Goal: Task Accomplishment & Management: Manage account settings

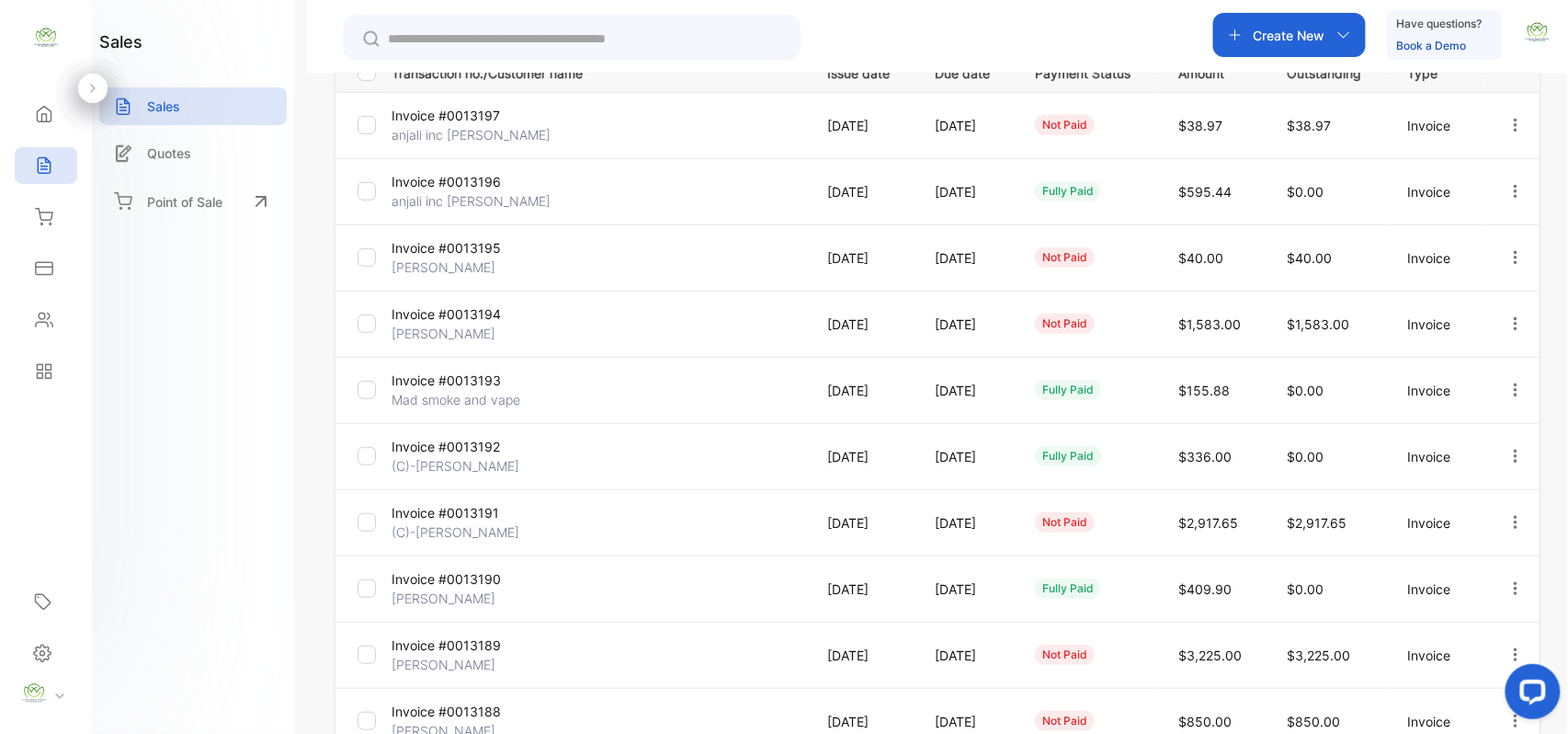
scroll to position [471, 0]
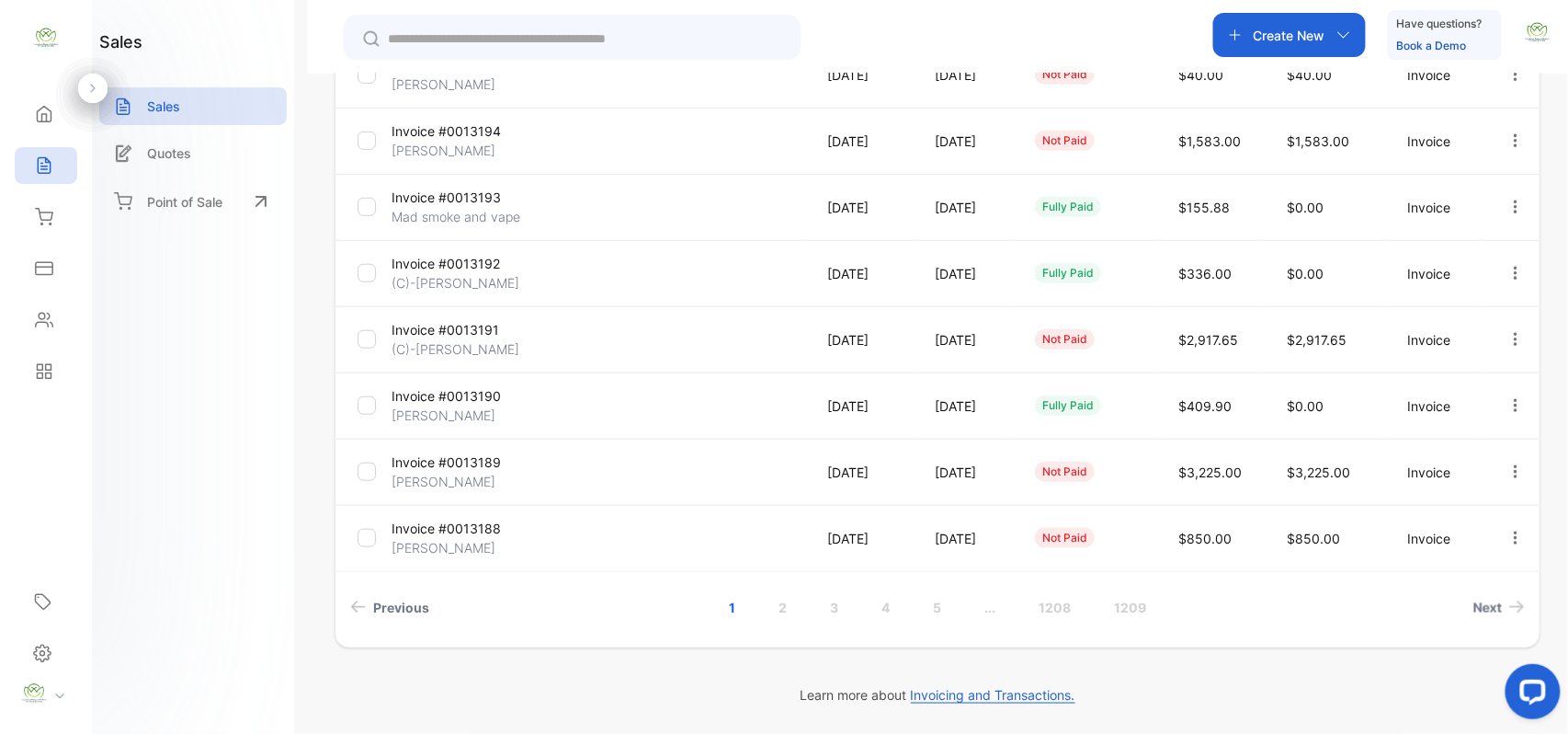
click at [1507, 464] on icon "button" at bounding box center [1515, 471] width 17 height 17
click at [1453, 568] on span "Record payment" at bounding box center [1462, 576] width 115 height 22
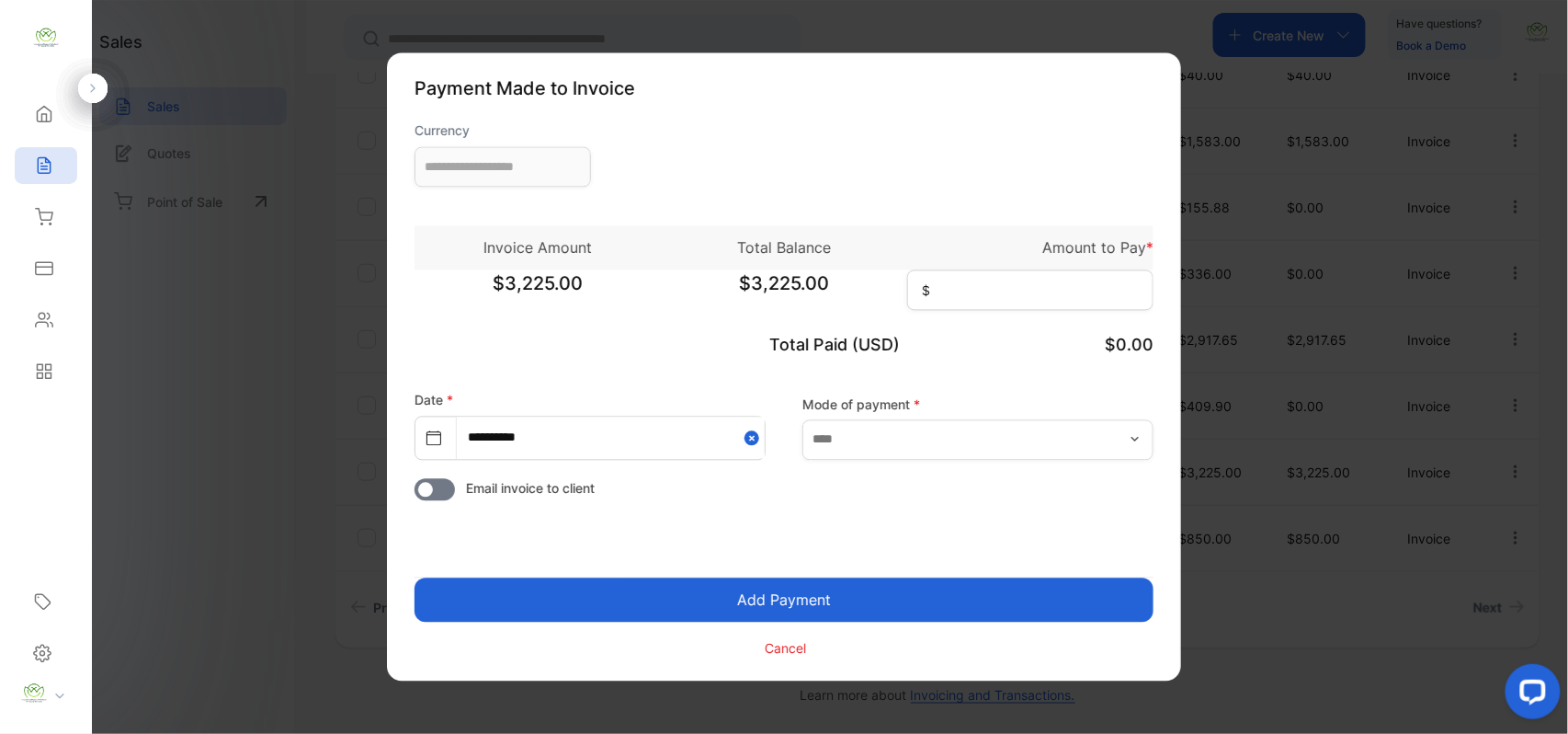
type input "**********"
click at [1058, 294] on input at bounding box center [1030, 290] width 246 height 41
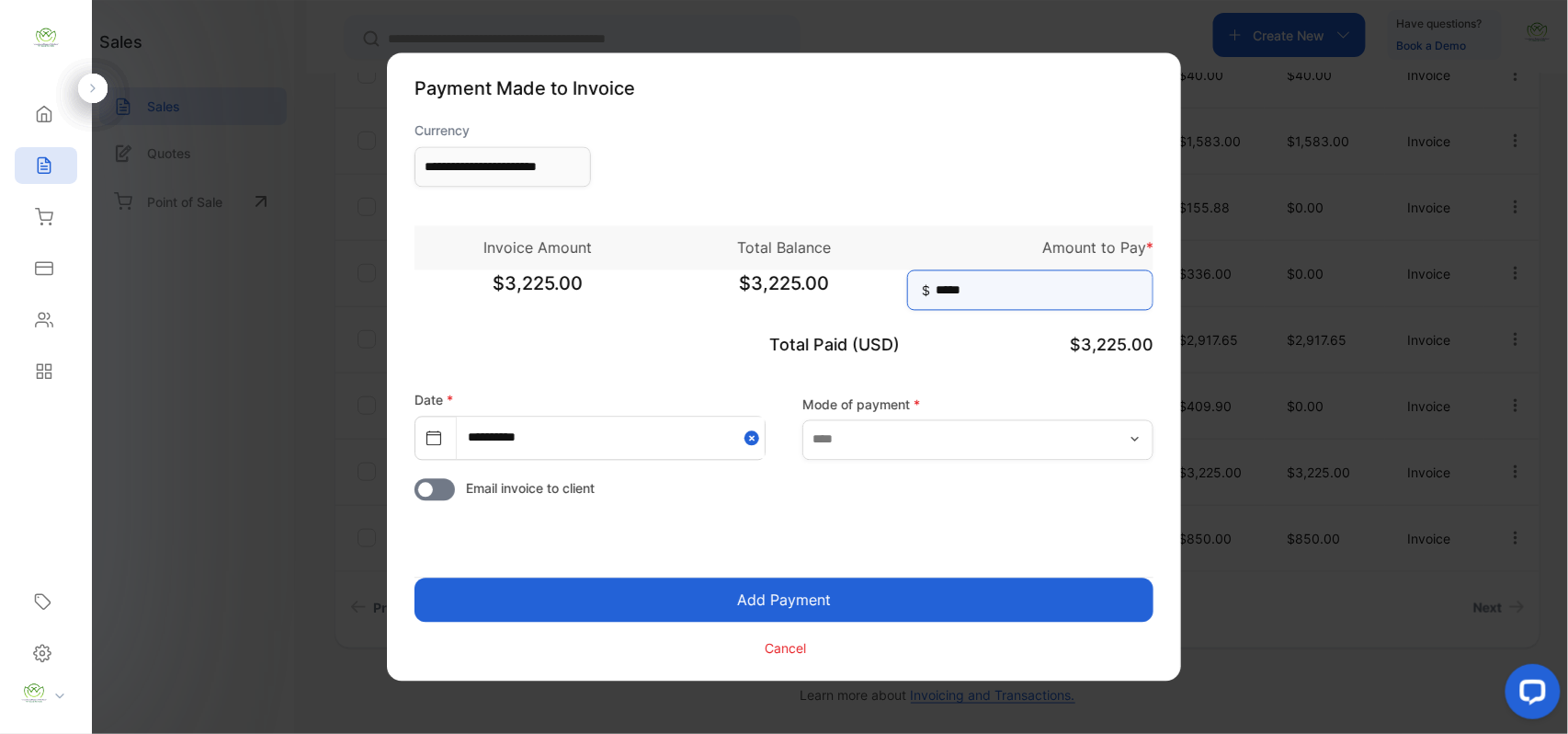
type input "*****"
click at [415, 578] on button "Add Payment" at bounding box center [784, 600] width 739 height 44
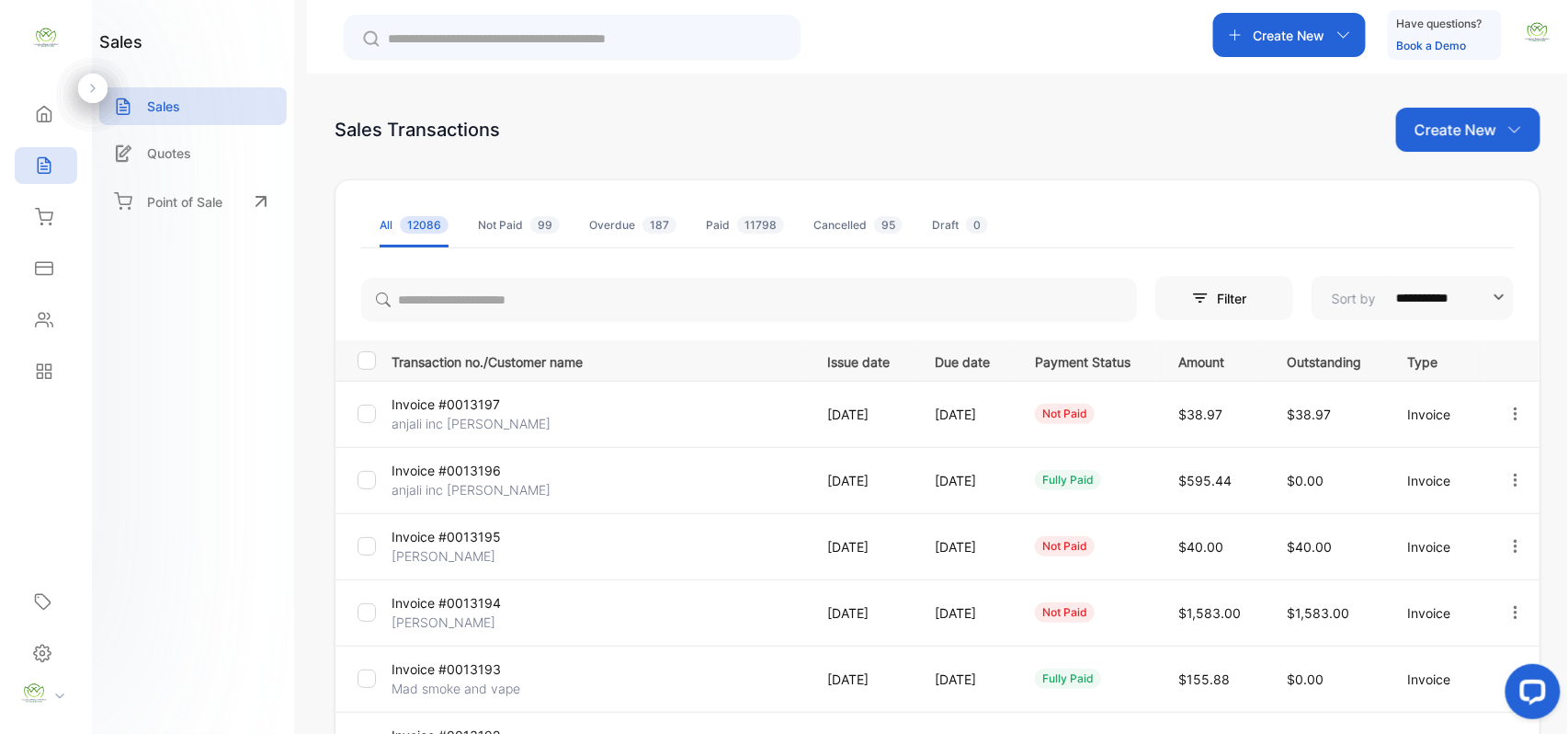
click at [1434, 123] on p "Create New" at bounding box center [1454, 129] width 82 height 22
click at [1463, 188] on span "Invoice" at bounding box center [1471, 191] width 43 height 20
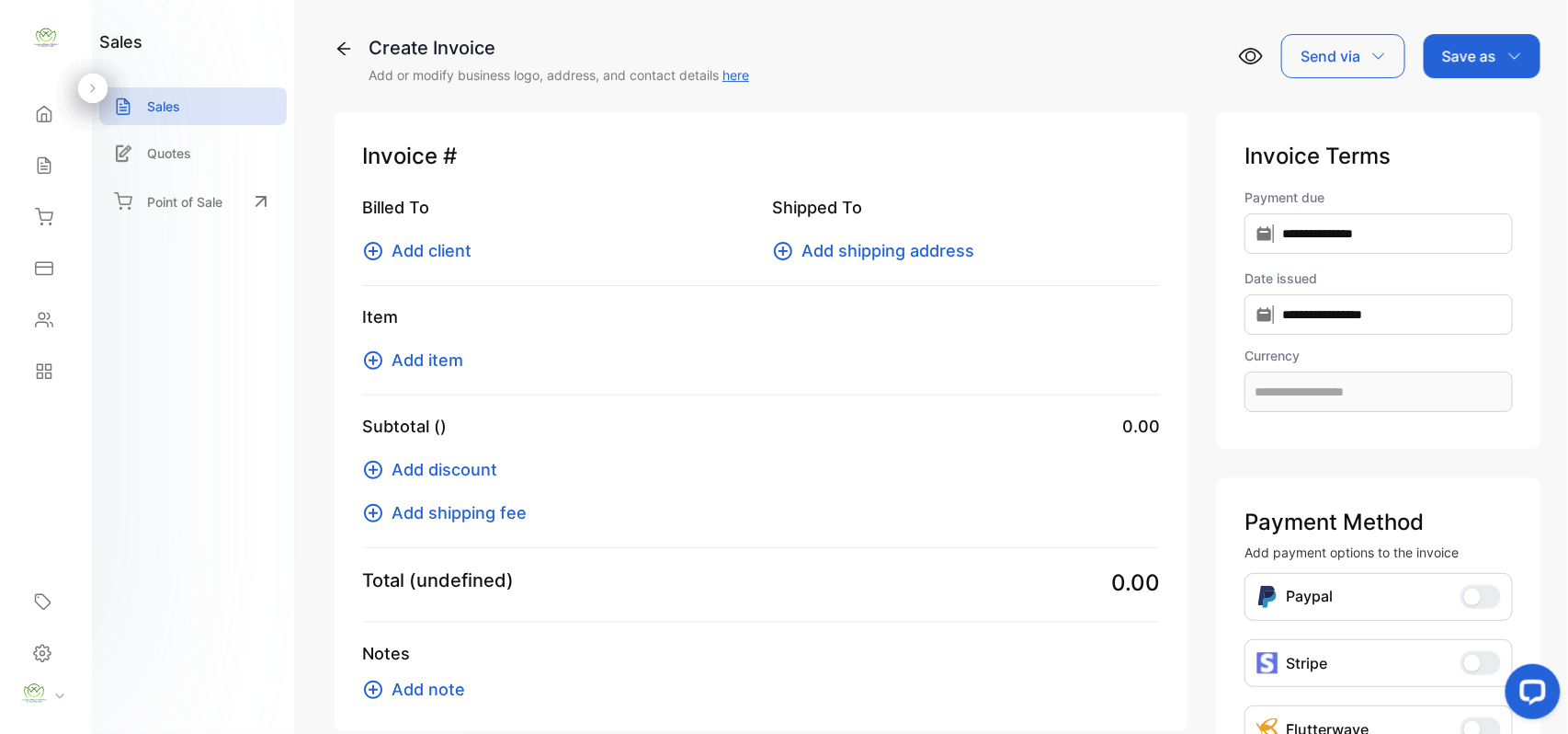
type input "**********"
drag, startPoint x: 421, startPoint y: 237, endPoint x: 435, endPoint y: 235, distance: 14.1
click at [427, 232] on div "Billed To Add client" at bounding box center [556, 228] width 388 height 68
click at [454, 252] on span "Add client" at bounding box center [431, 250] width 80 height 25
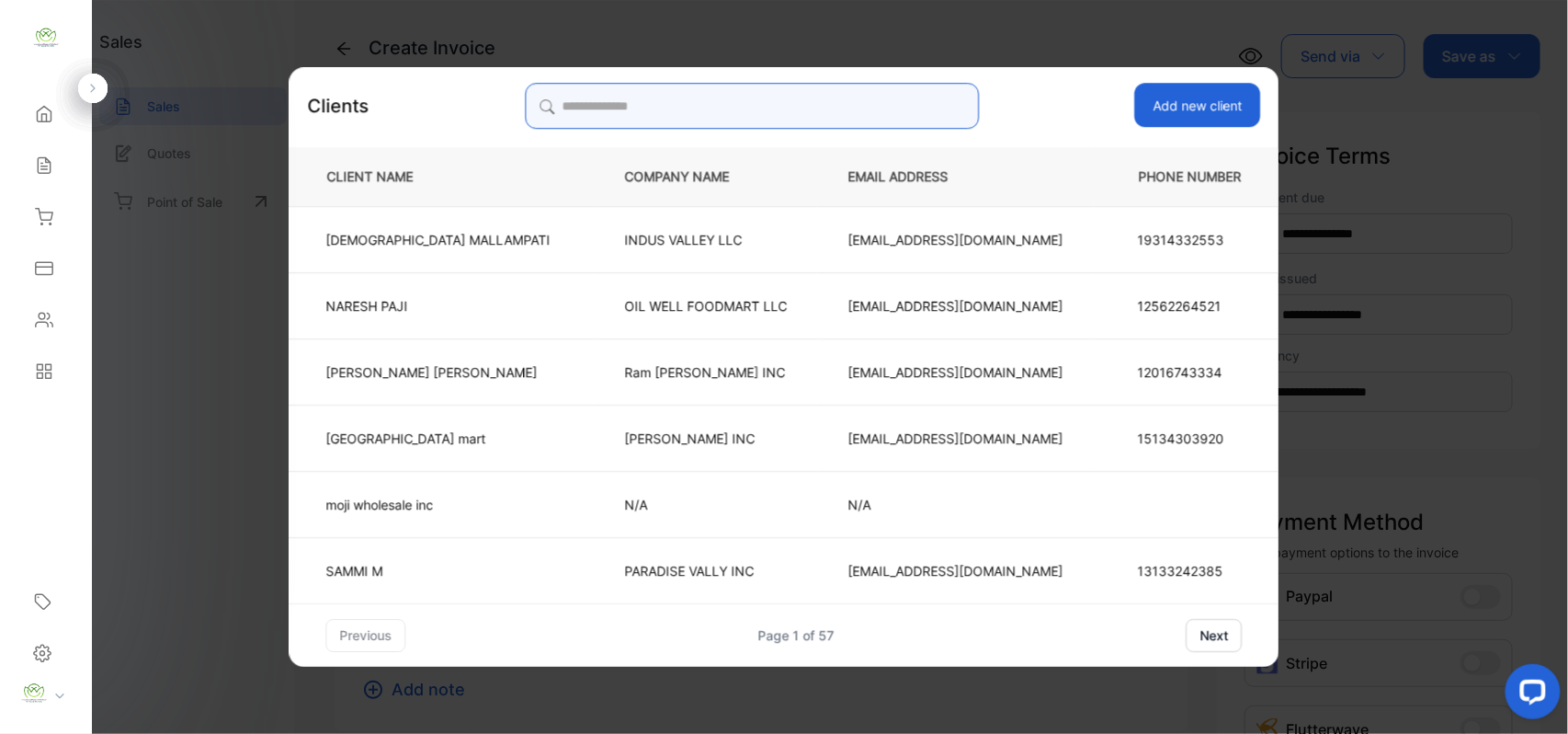
click at [761, 103] on input "search" at bounding box center [751, 106] width 454 height 46
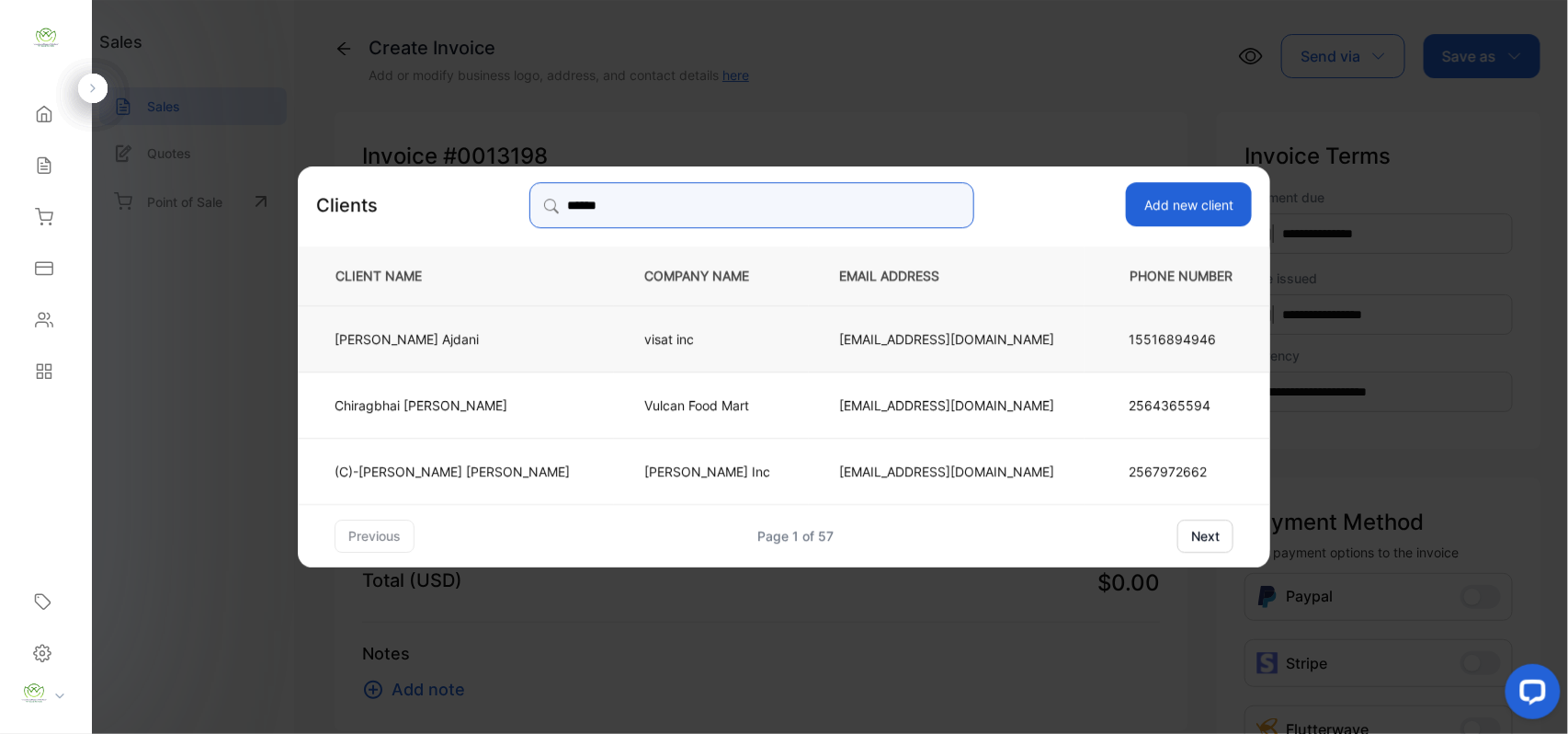
type input "******"
click at [615, 324] on td "visat inc" at bounding box center [711, 337] width 195 height 66
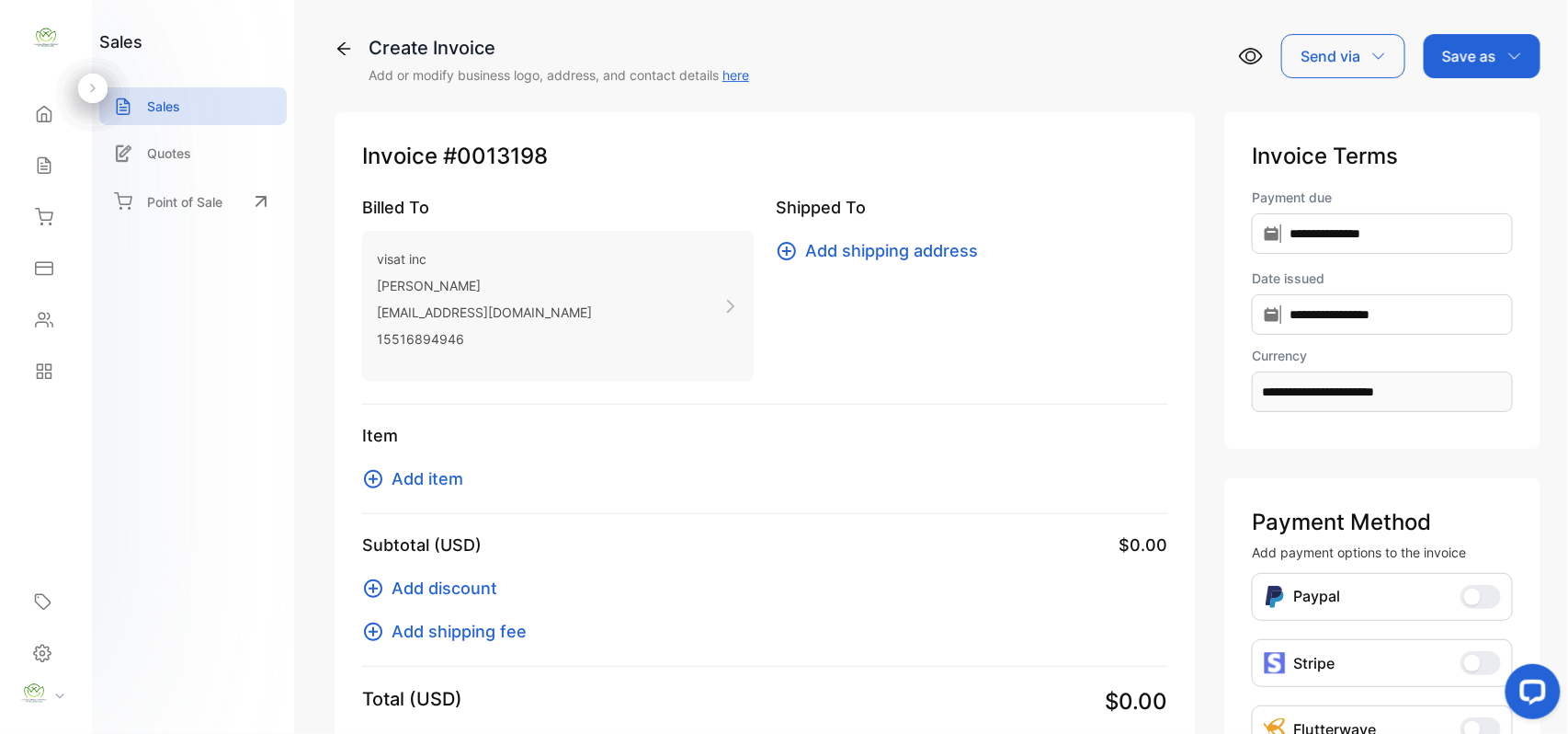
click at [409, 470] on span "Add item" at bounding box center [427, 478] width 72 height 25
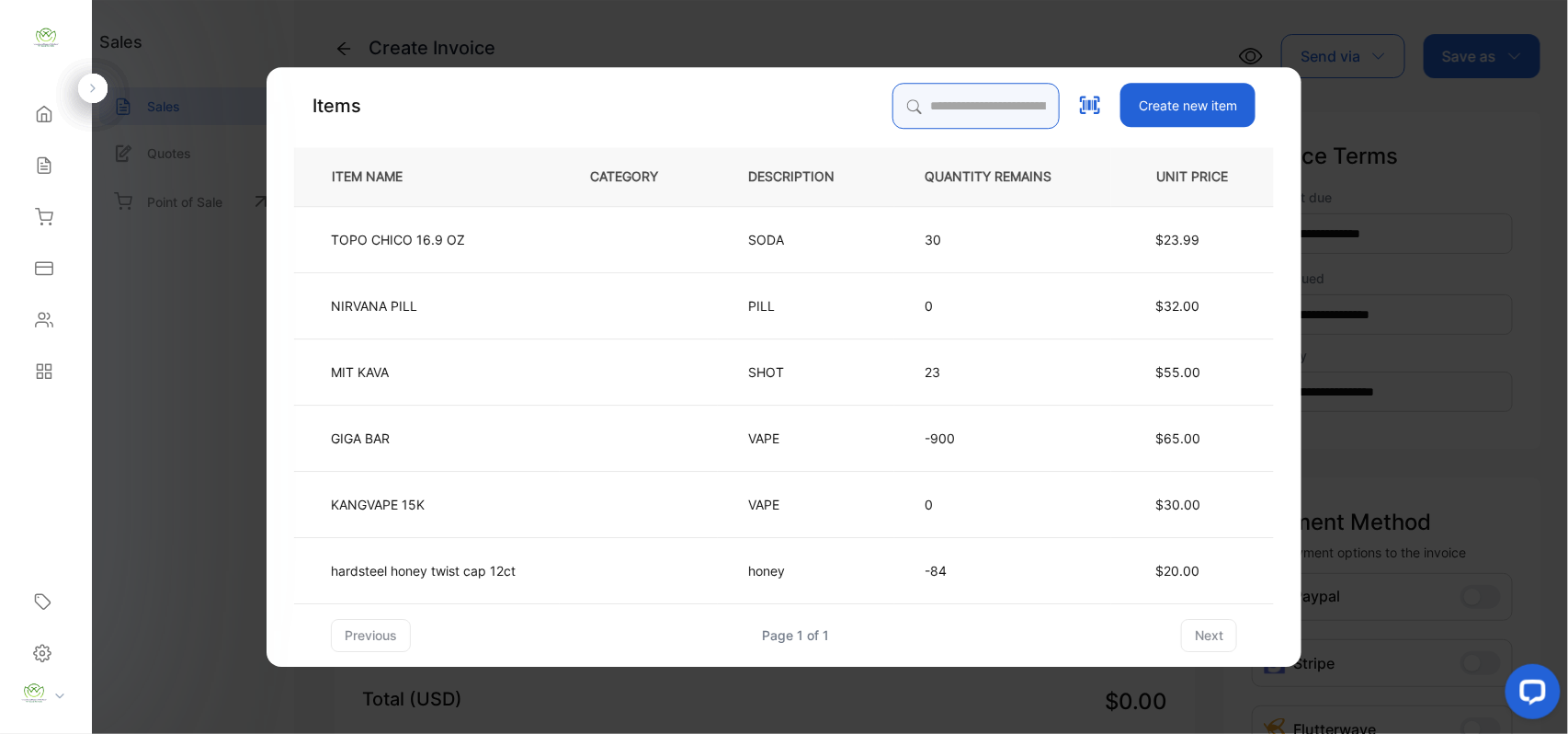
click at [909, 103] on input "search" at bounding box center [976, 106] width 167 height 46
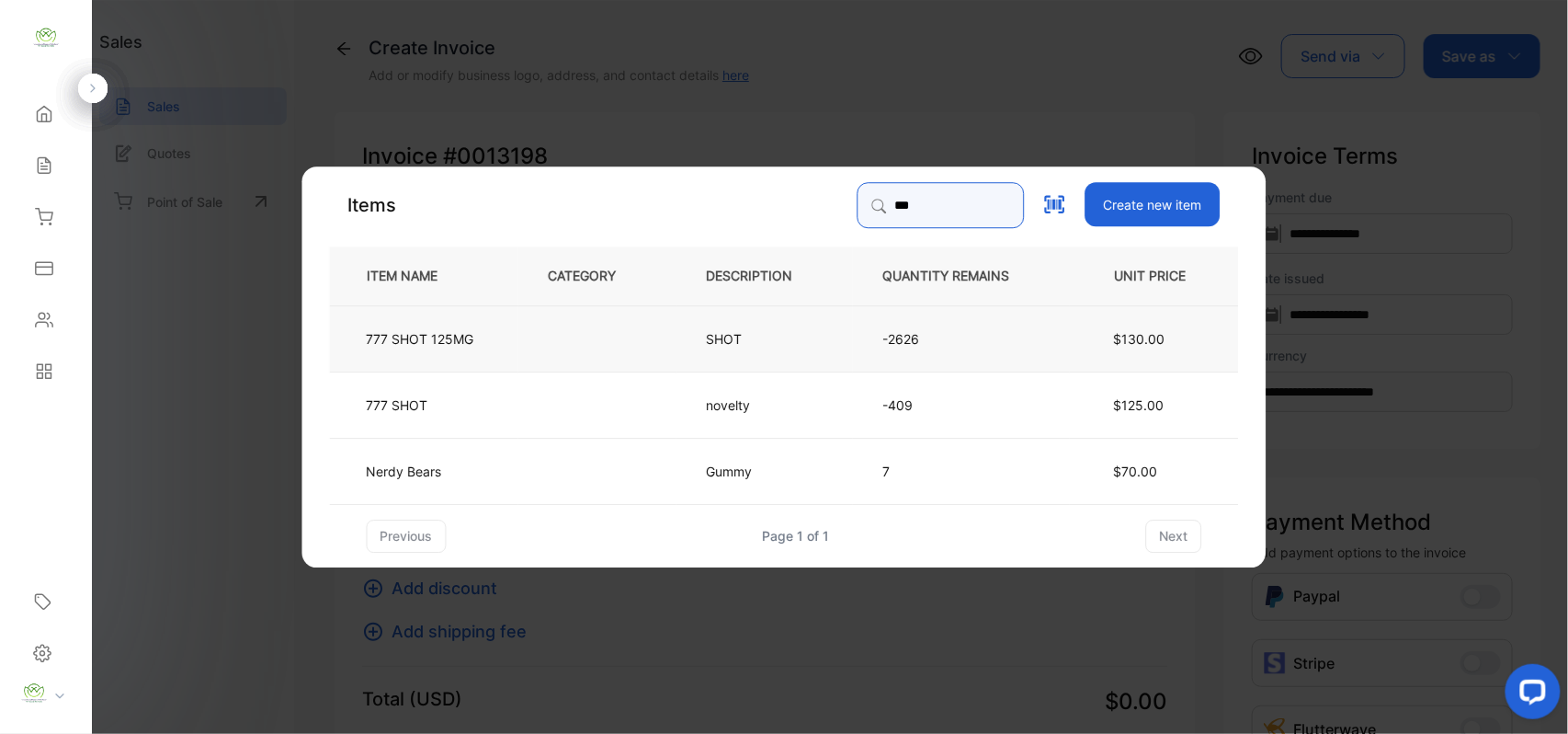
type input "***"
click at [576, 335] on td at bounding box center [597, 337] width 158 height 66
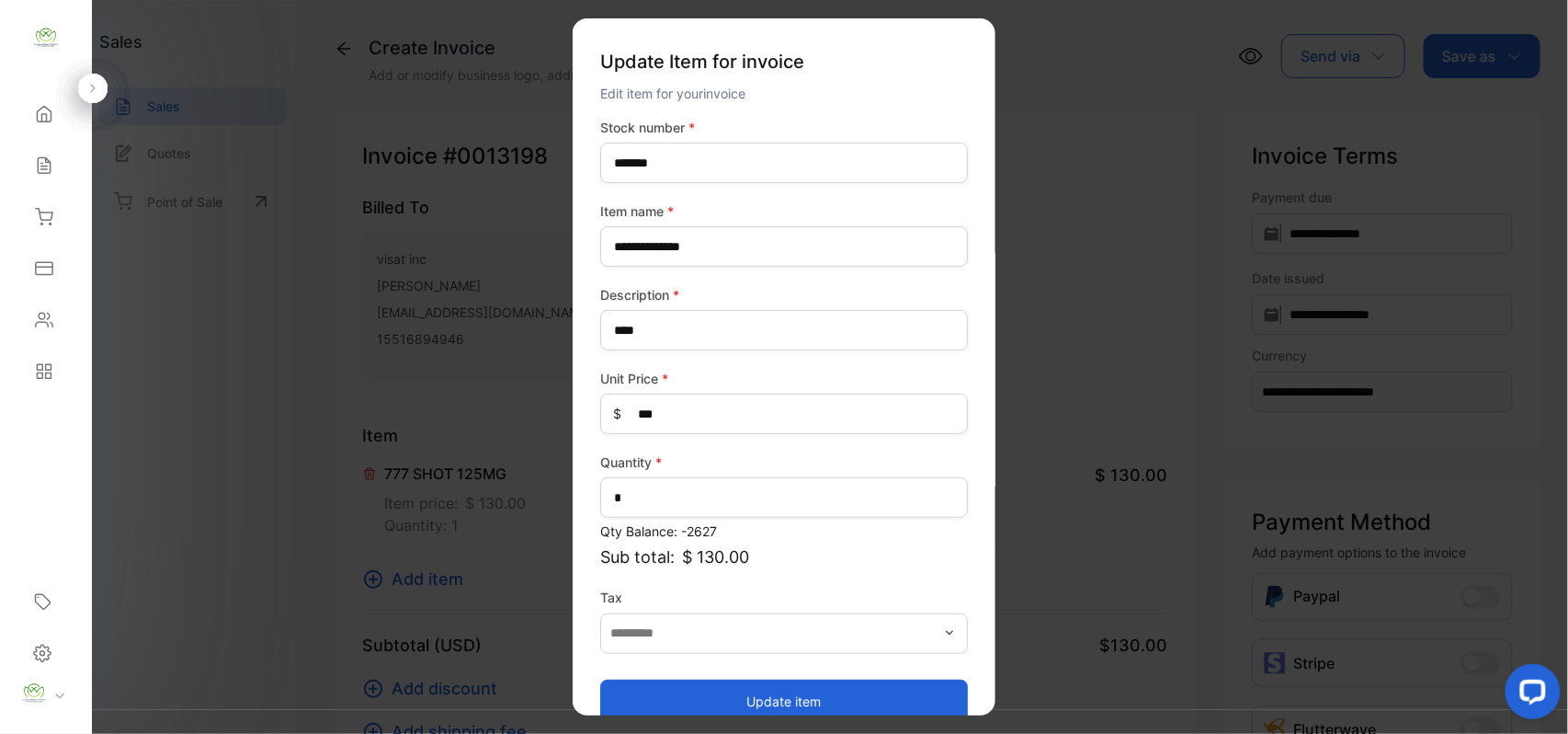
click at [862, 692] on button "Update item" at bounding box center [784, 700] width 367 height 44
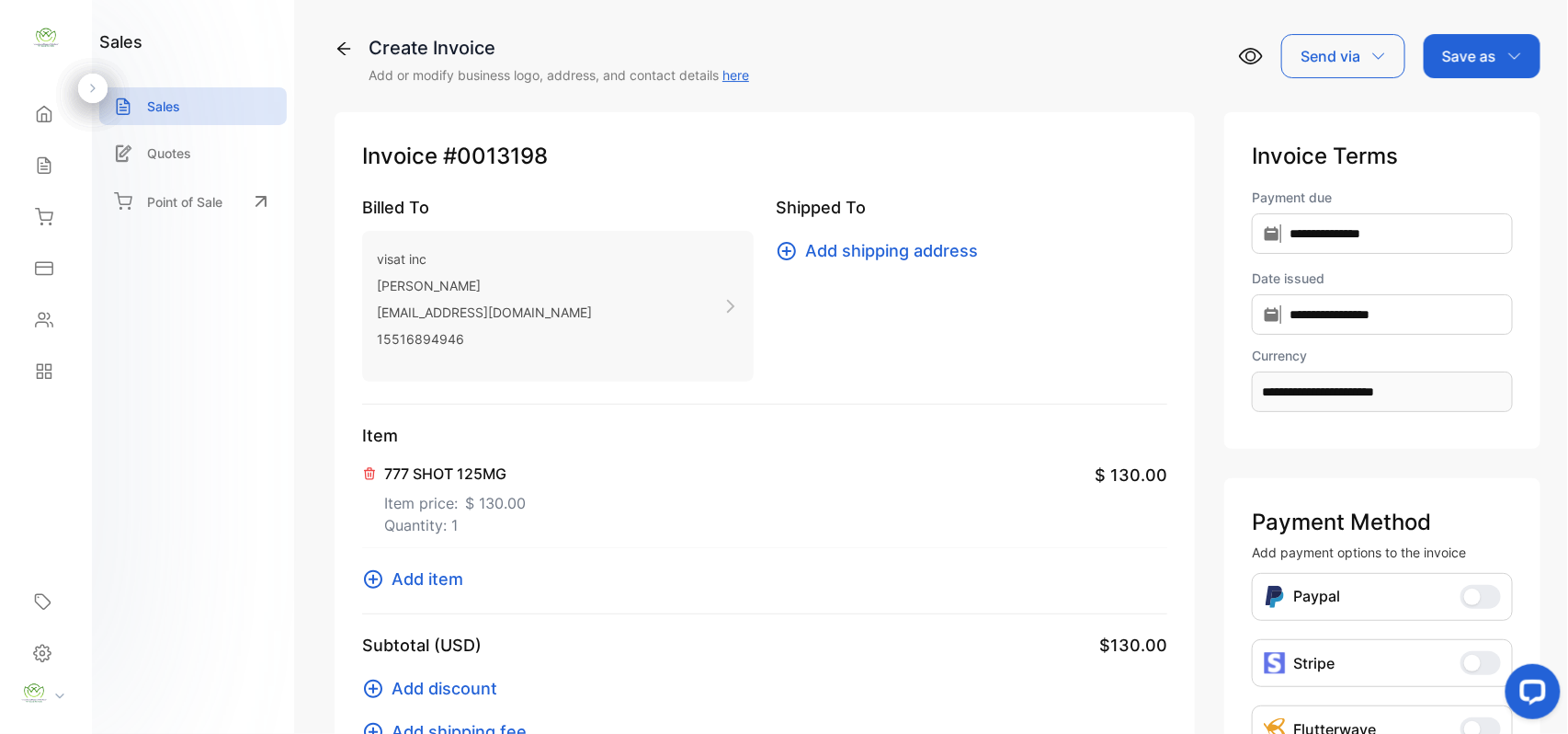
click at [445, 577] on span "Add item" at bounding box center [427, 578] width 72 height 25
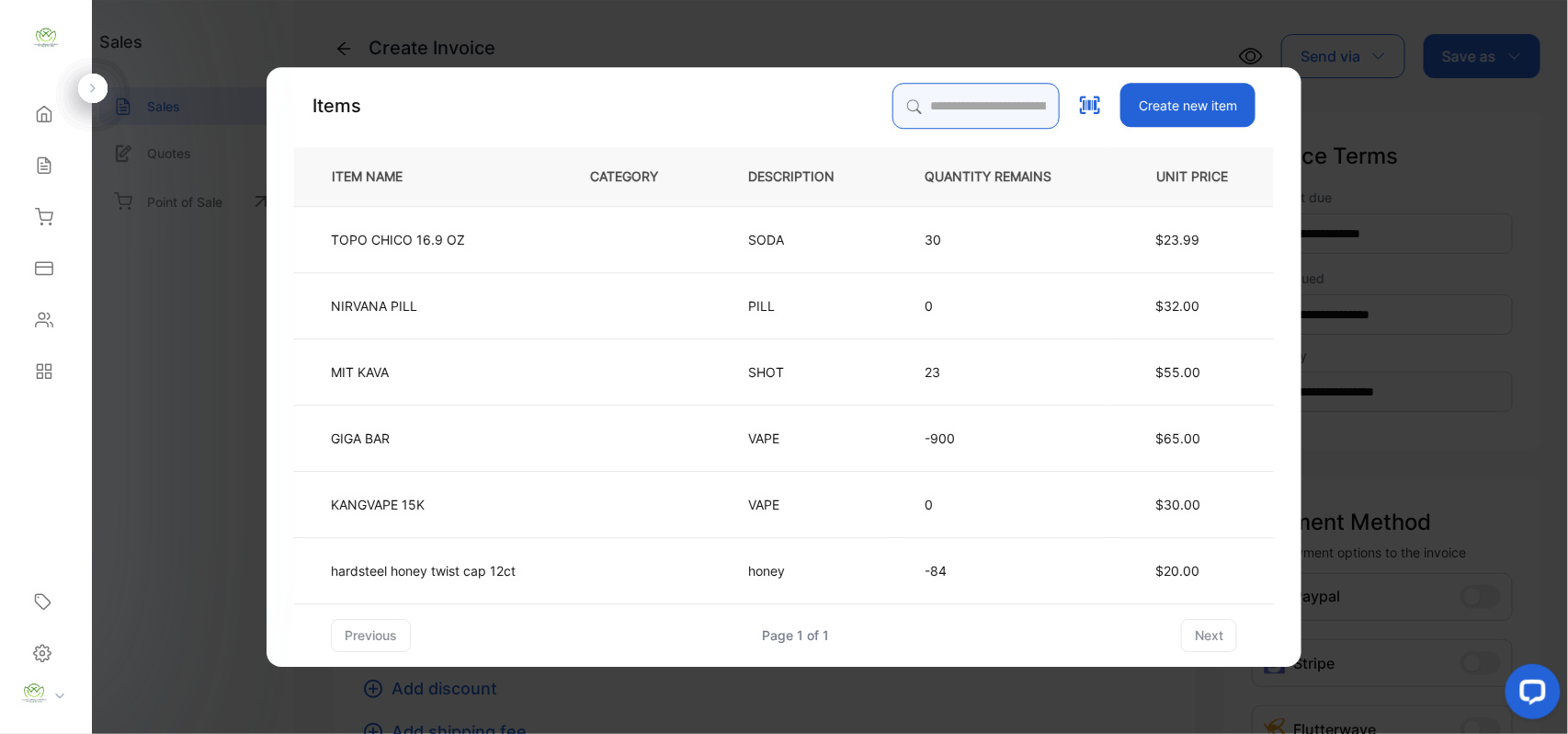
click at [931, 108] on input "search" at bounding box center [976, 106] width 167 height 46
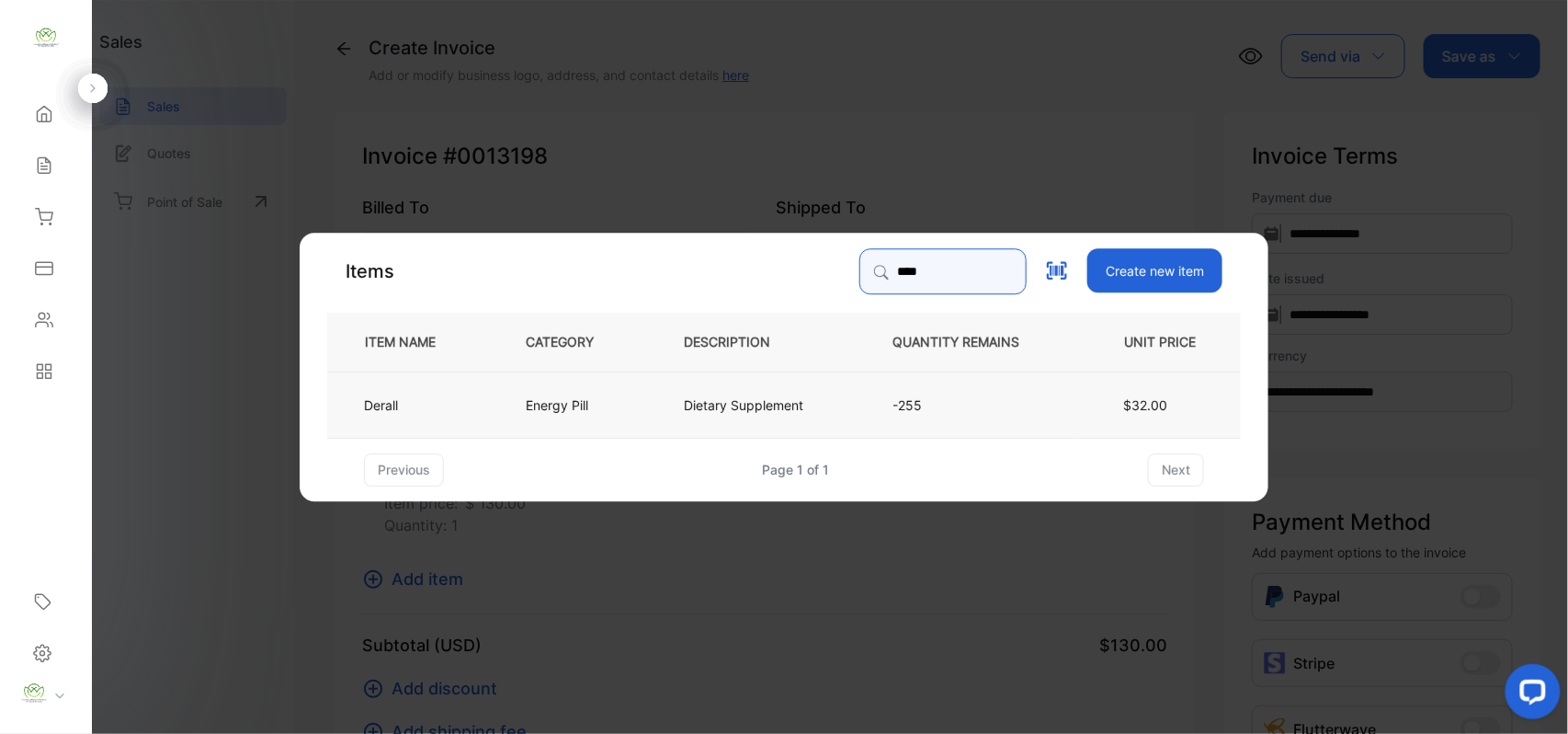
type input "****"
click at [504, 401] on td "Energy Pill" at bounding box center [575, 403] width 158 height 66
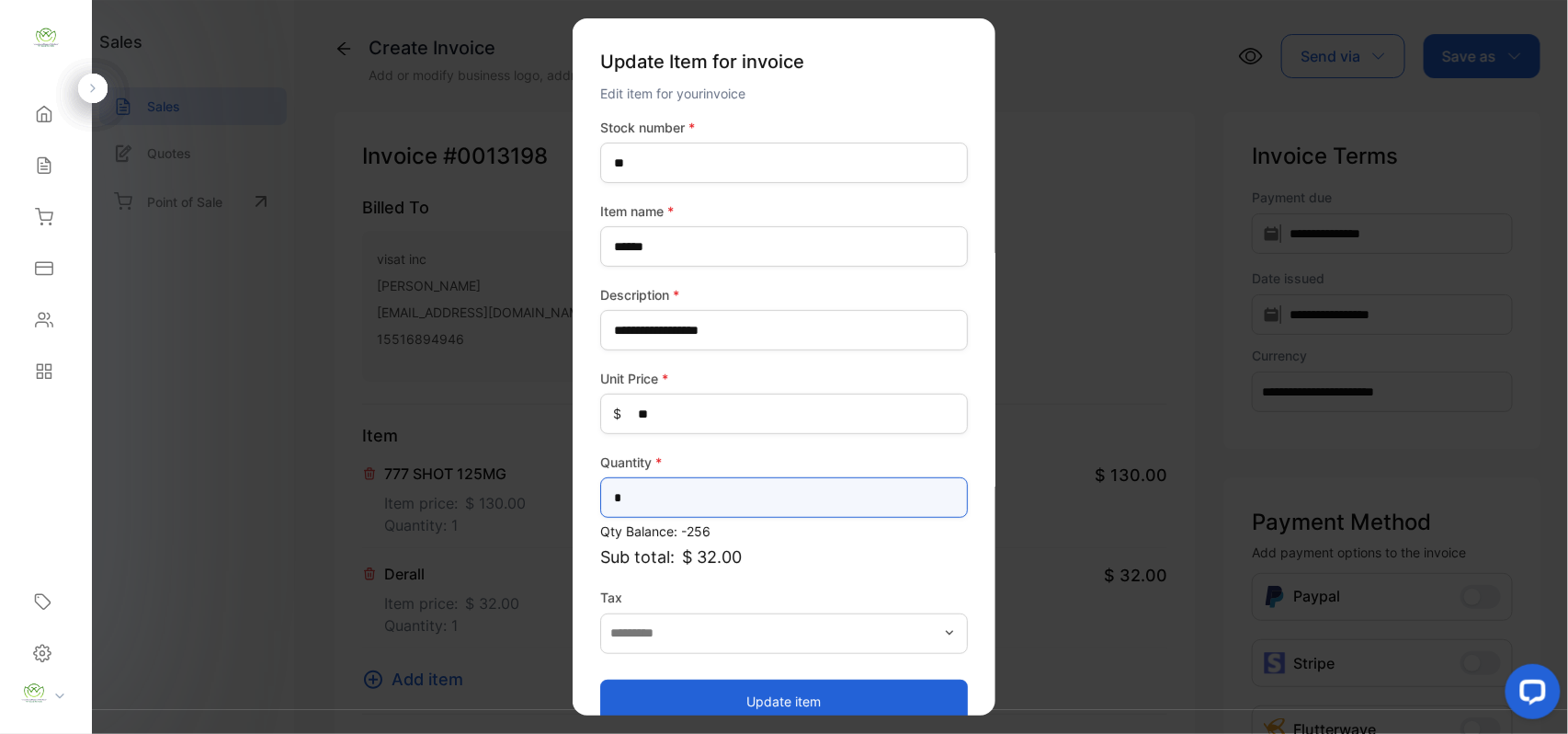
click at [687, 497] on input "*" at bounding box center [784, 497] width 367 height 41
type input "*"
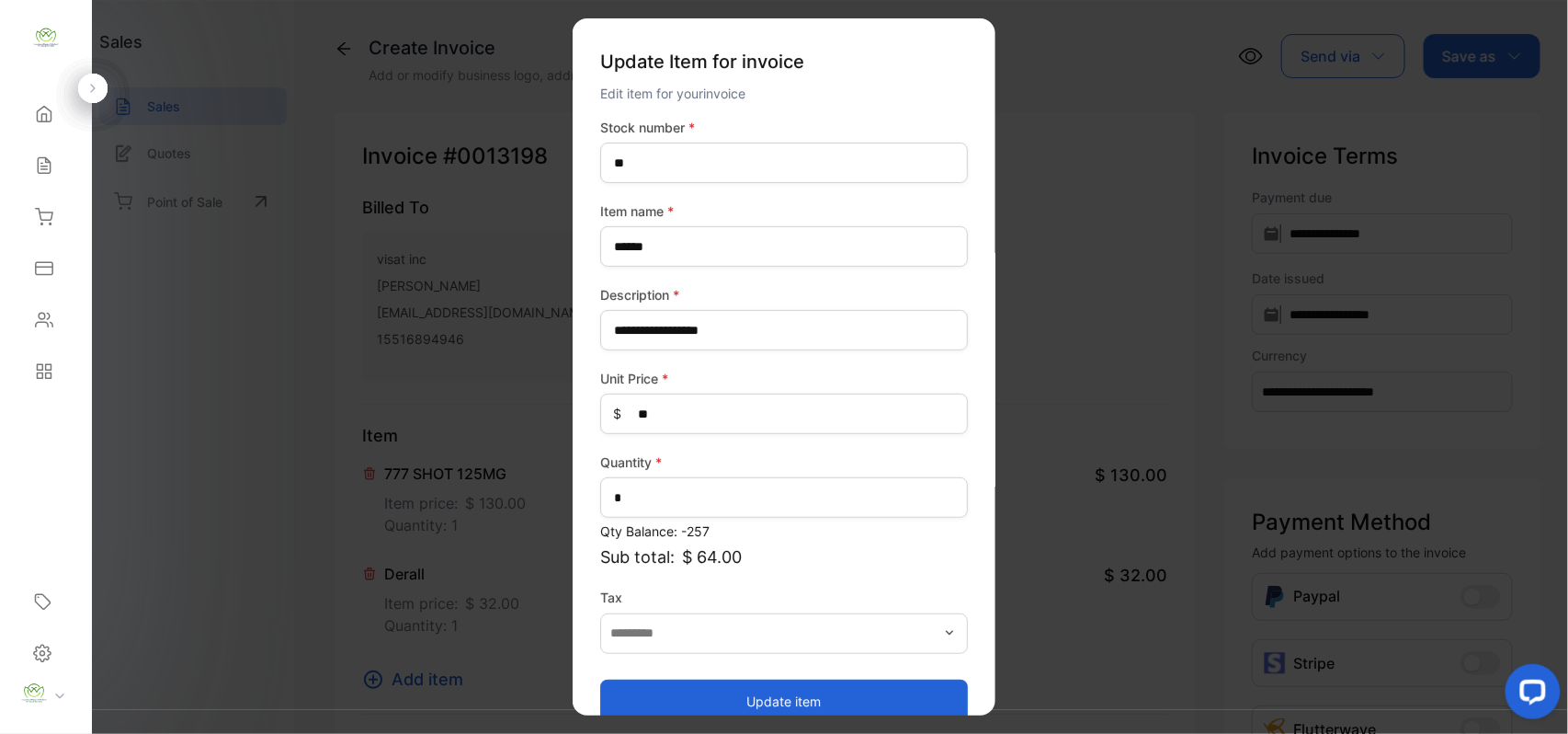
click at [713, 702] on button "Update item" at bounding box center [784, 700] width 367 height 44
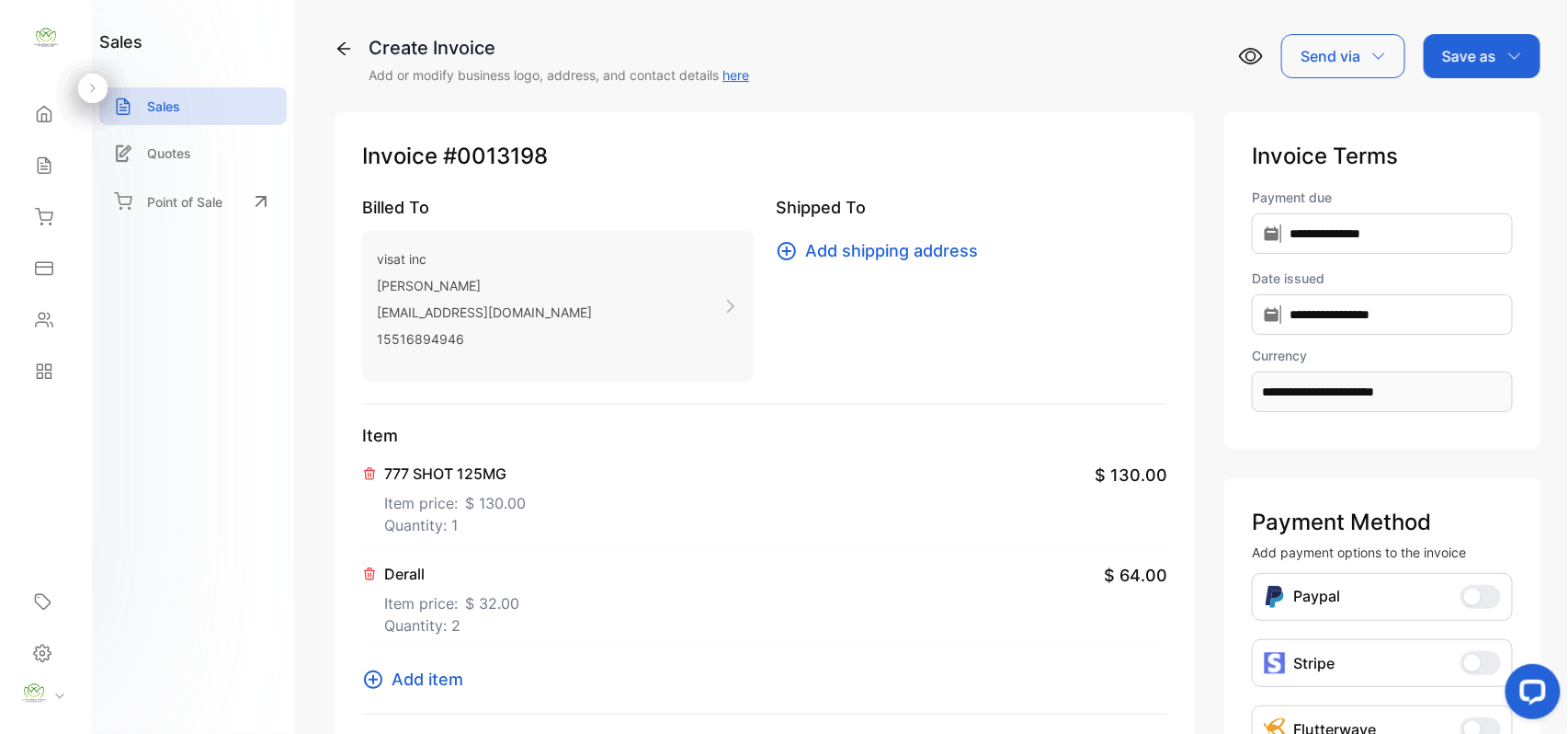
click at [435, 671] on span "Add item" at bounding box center [427, 679] width 72 height 25
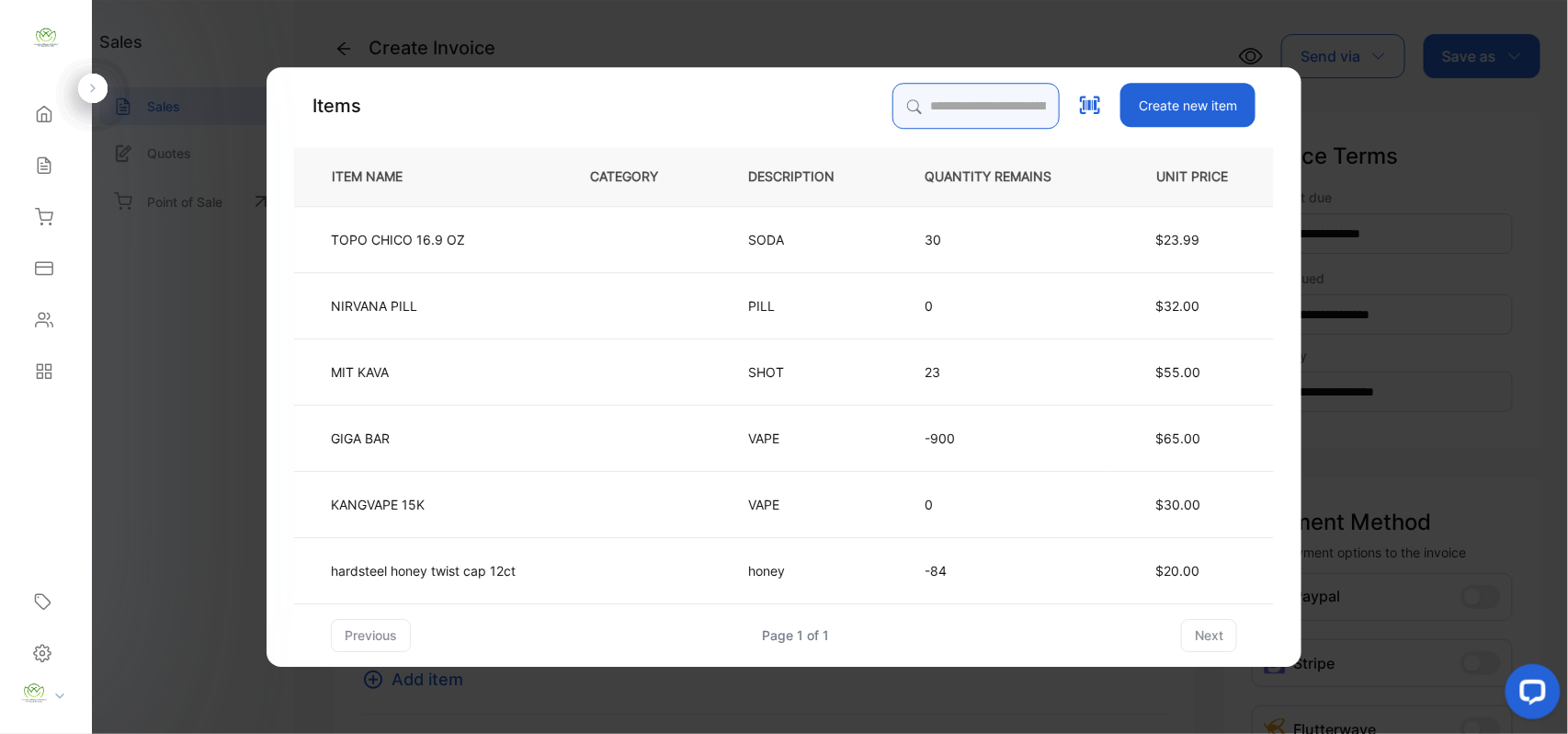
click at [905, 104] on input "search" at bounding box center [976, 106] width 167 height 46
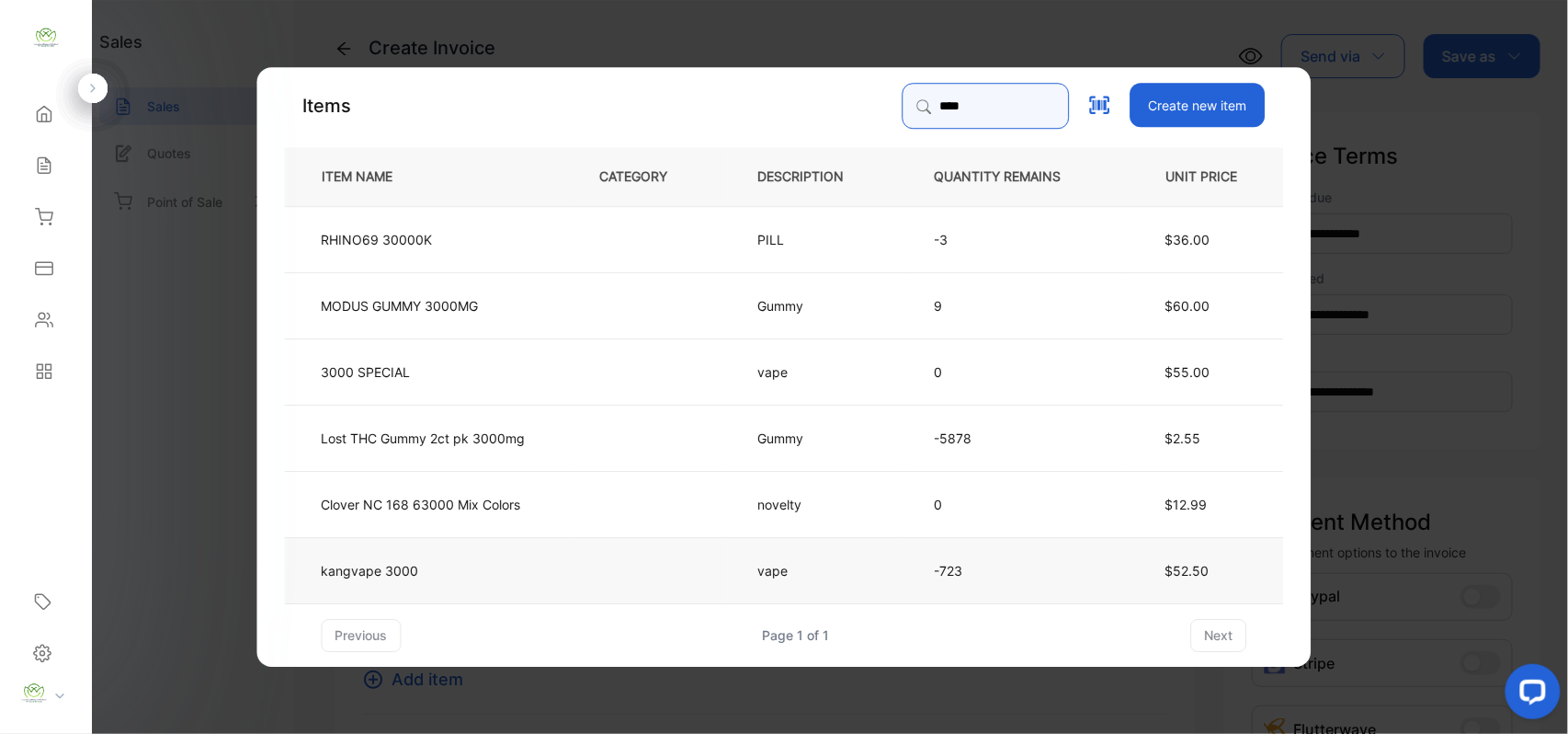
type input "****"
drag, startPoint x: 434, startPoint y: 559, endPoint x: 444, endPoint y: 559, distance: 10.0
click at [444, 559] on td "kangvape 3000" at bounding box center [427, 569] width 284 height 66
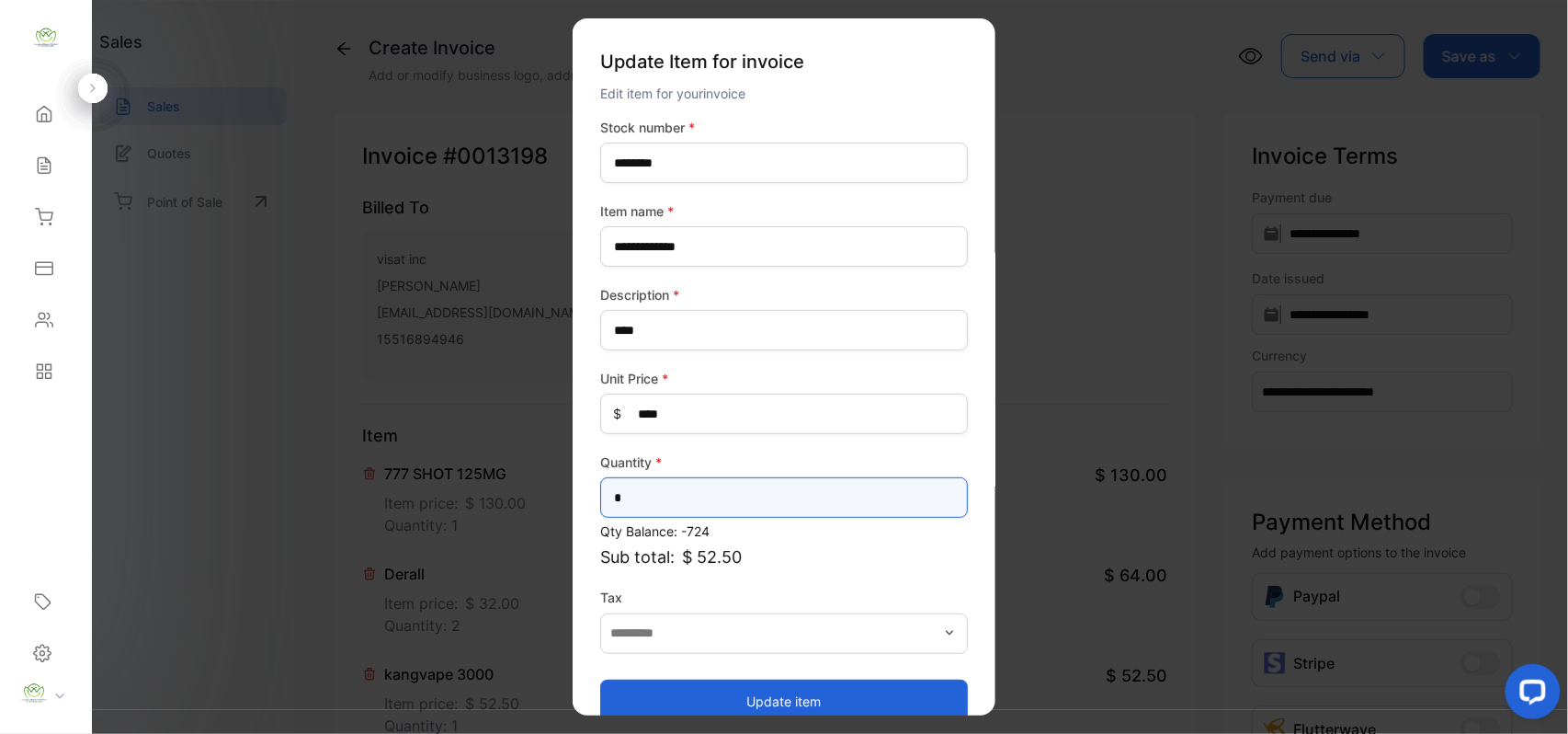
click at [726, 498] on input "*" at bounding box center [784, 497] width 367 height 41
type input "*"
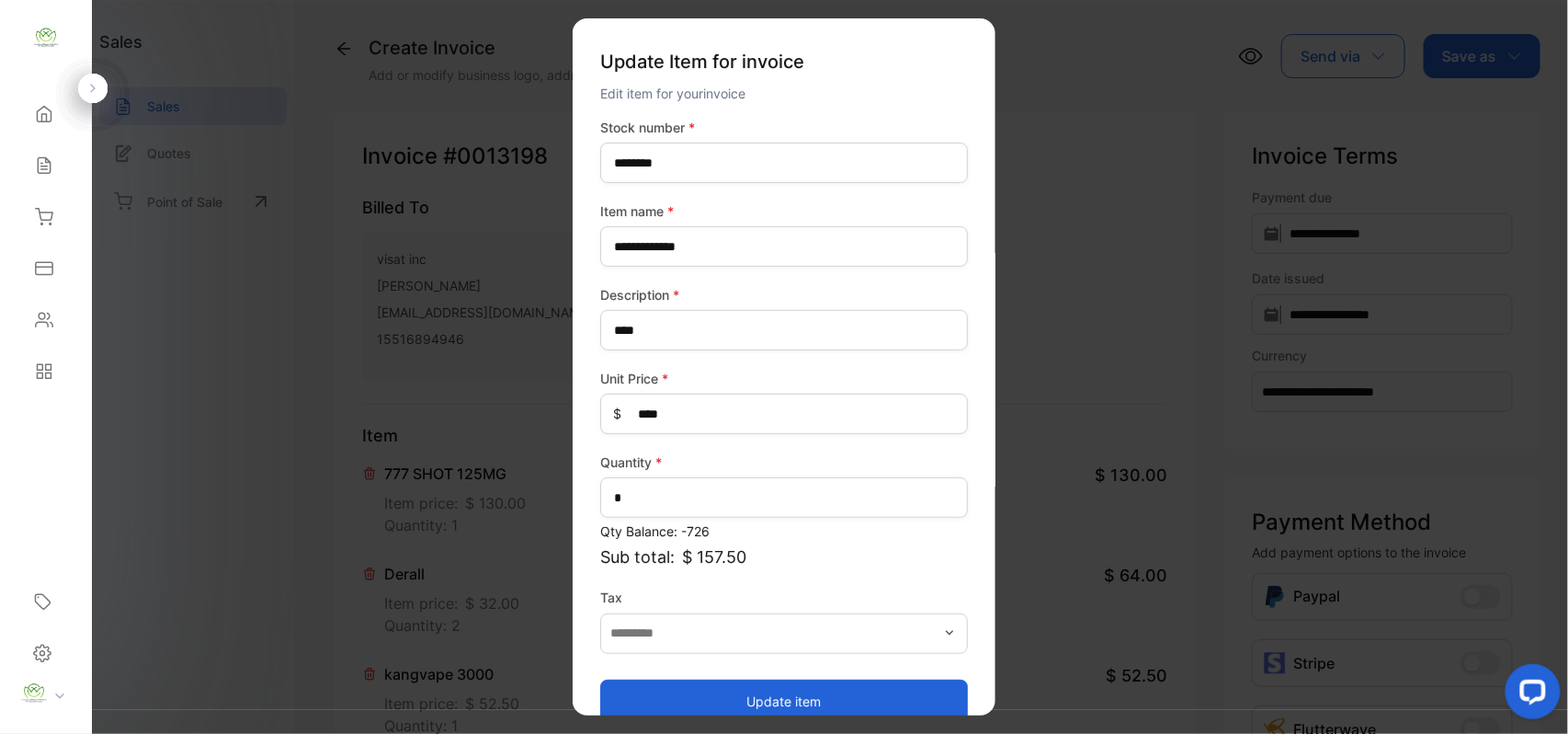
click at [706, 693] on button "Update item" at bounding box center [784, 700] width 367 height 44
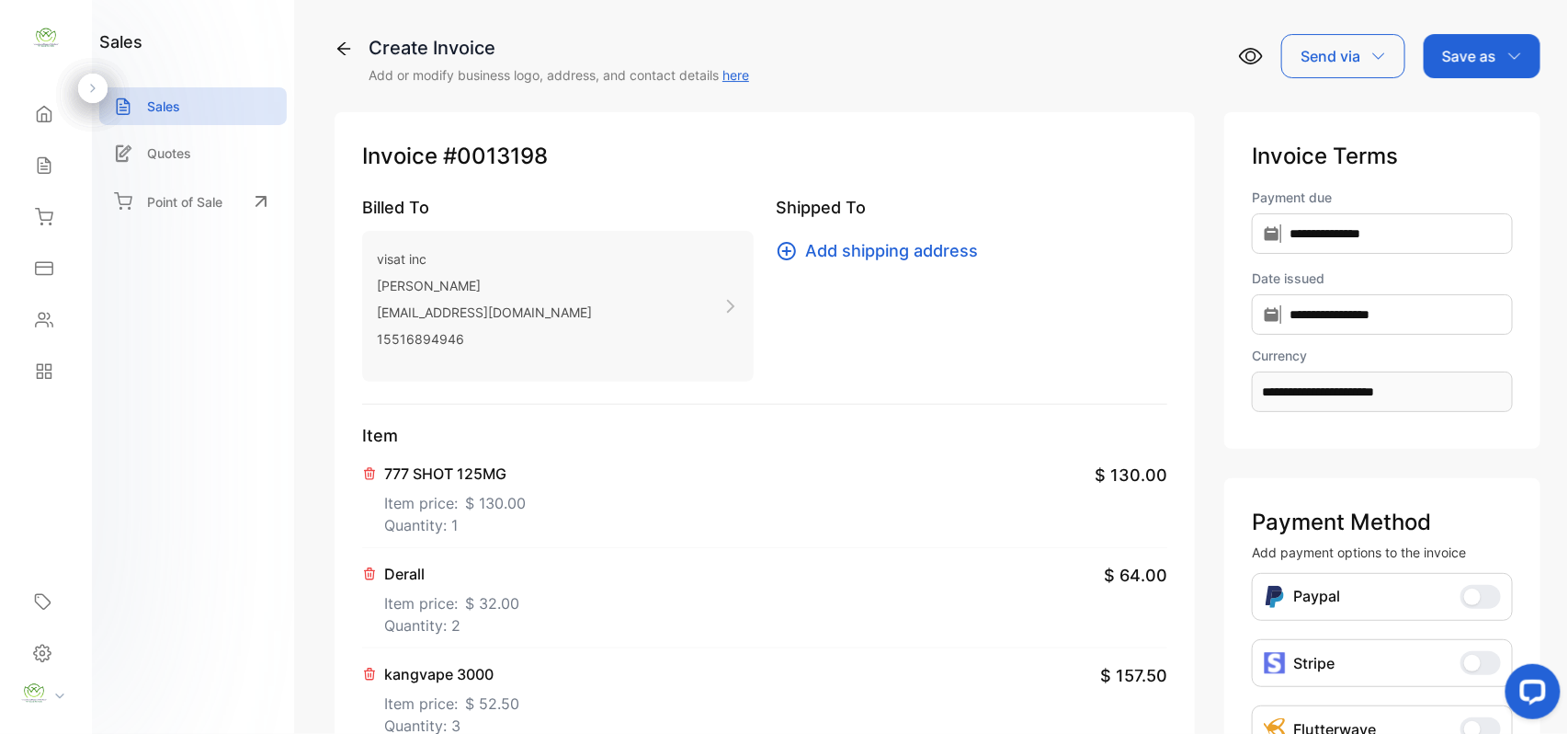
drag, startPoint x: 1490, startPoint y: 56, endPoint x: 1479, endPoint y: 74, distance: 21.1
click at [1492, 60] on div "Save as" at bounding box center [1482, 55] width 117 height 44
click at [1468, 111] on div "Invoice" at bounding box center [1476, 117] width 106 height 37
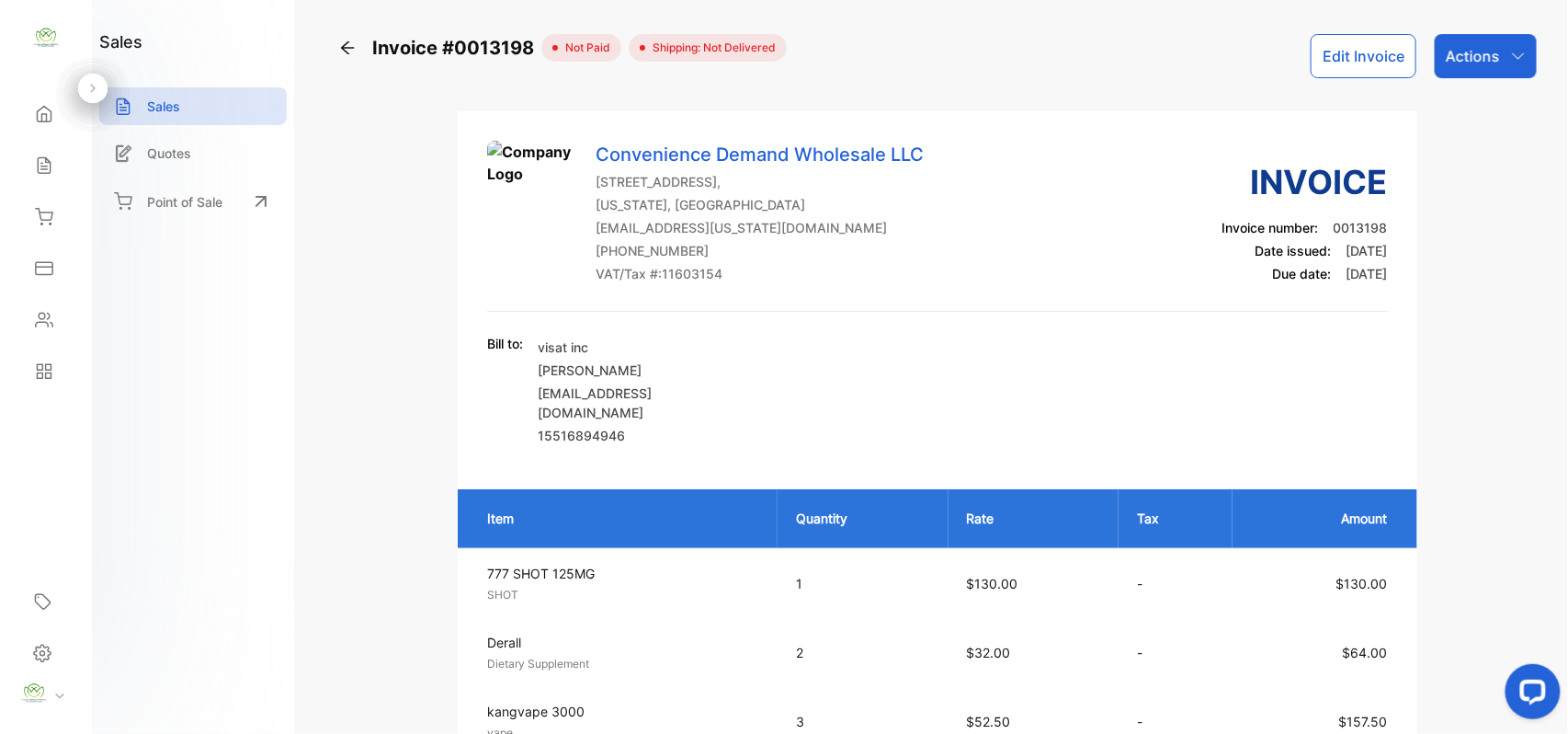
drag, startPoint x: 1474, startPoint y: 51, endPoint x: 1486, endPoint y: 70, distance: 22.5
click at [1482, 53] on p "Actions" at bounding box center [1472, 56] width 54 height 22
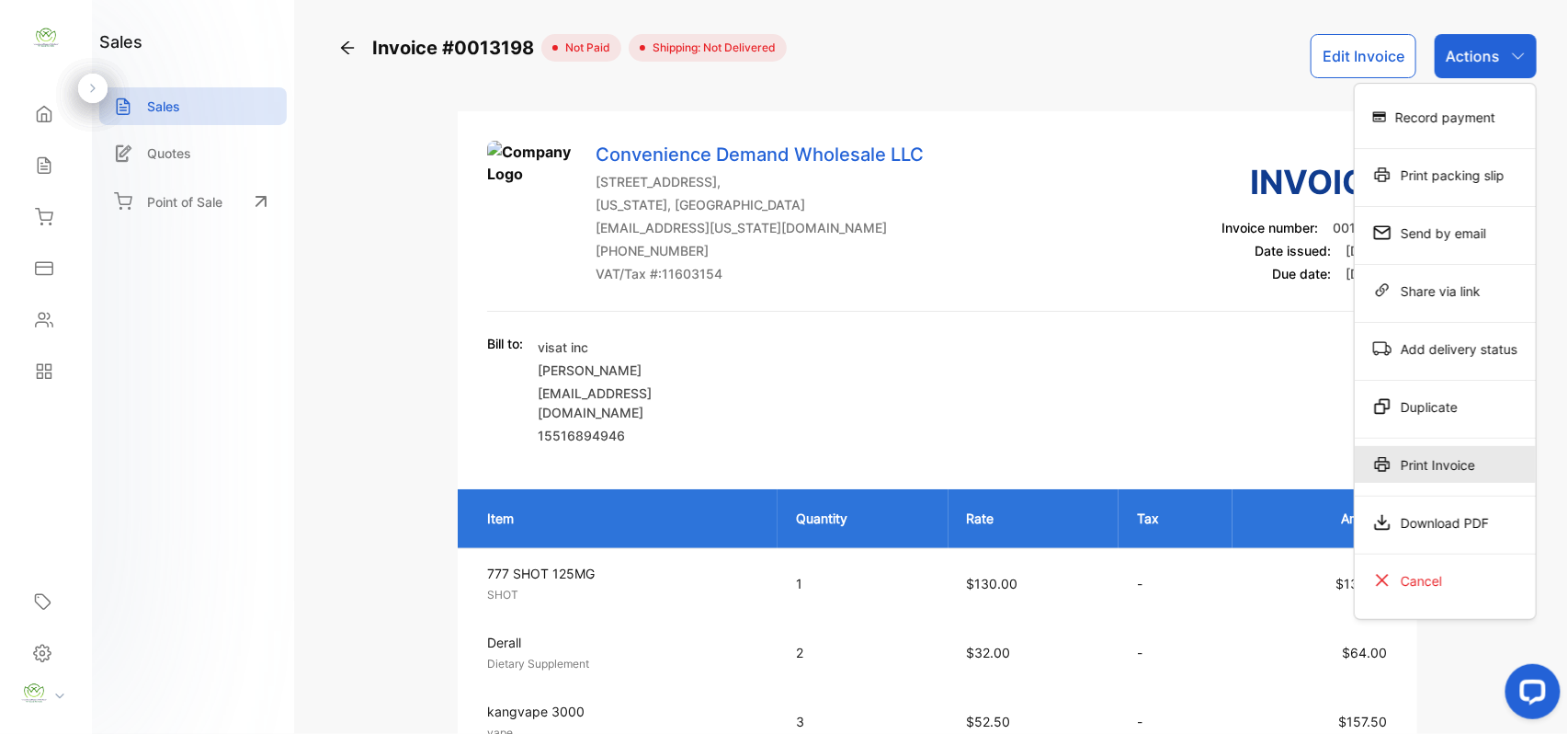
click at [1470, 461] on div "Print Invoice" at bounding box center [1445, 463] width 181 height 37
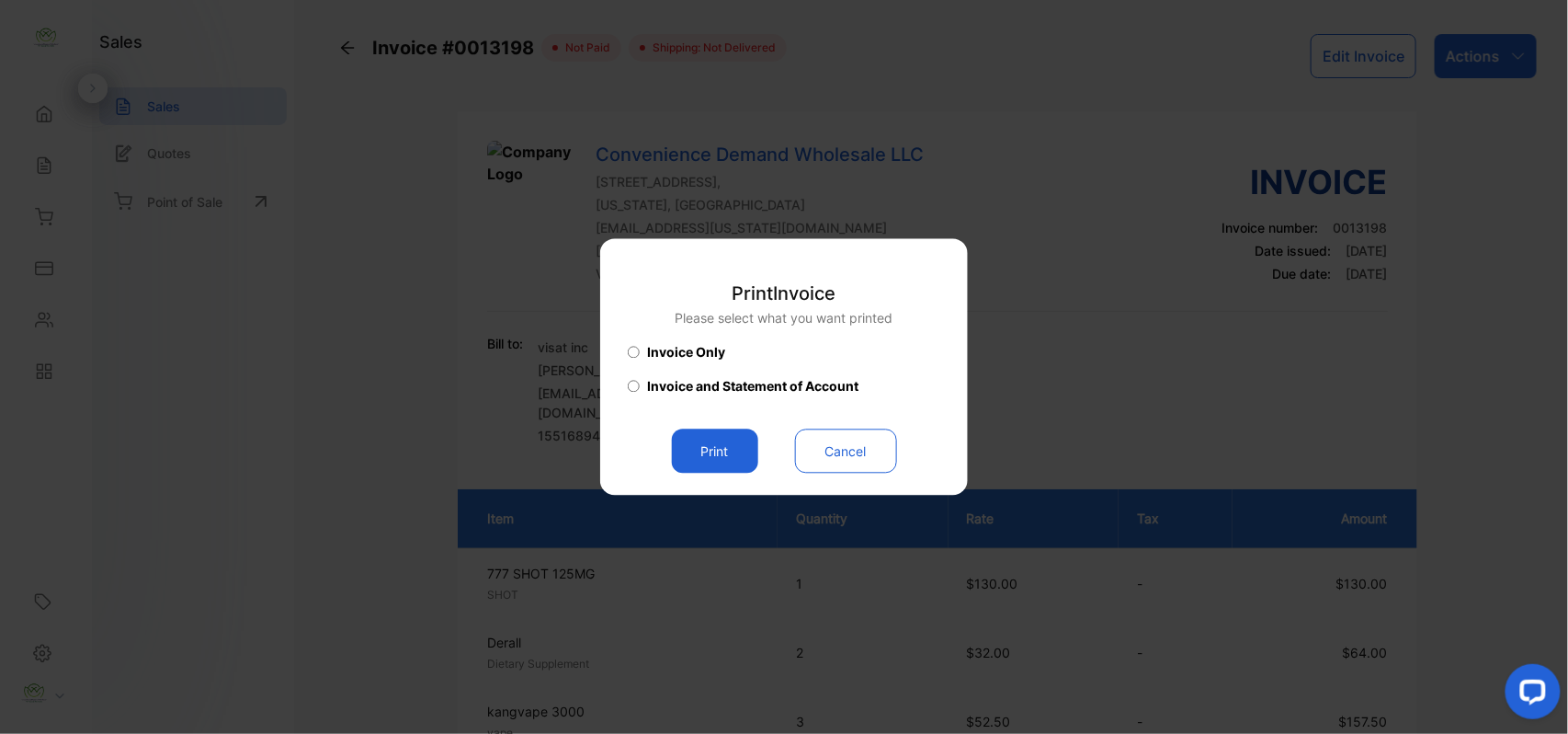
click at [722, 460] on button "Print" at bounding box center [714, 451] width 86 height 44
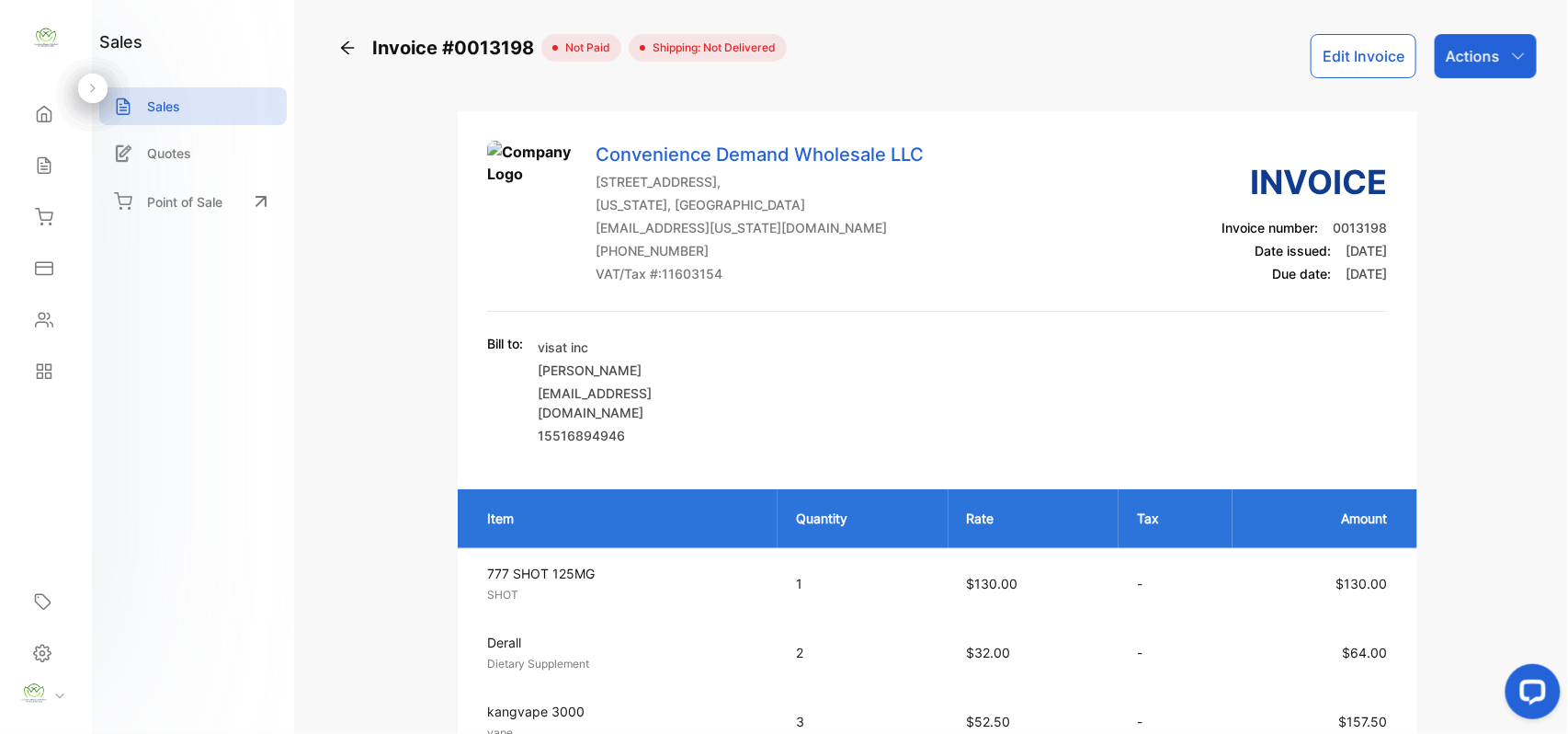
drag, startPoint x: 1478, startPoint y: 49, endPoint x: 1498, endPoint y: 79, distance: 36.1
click at [1494, 72] on div "Actions" at bounding box center [1485, 55] width 102 height 44
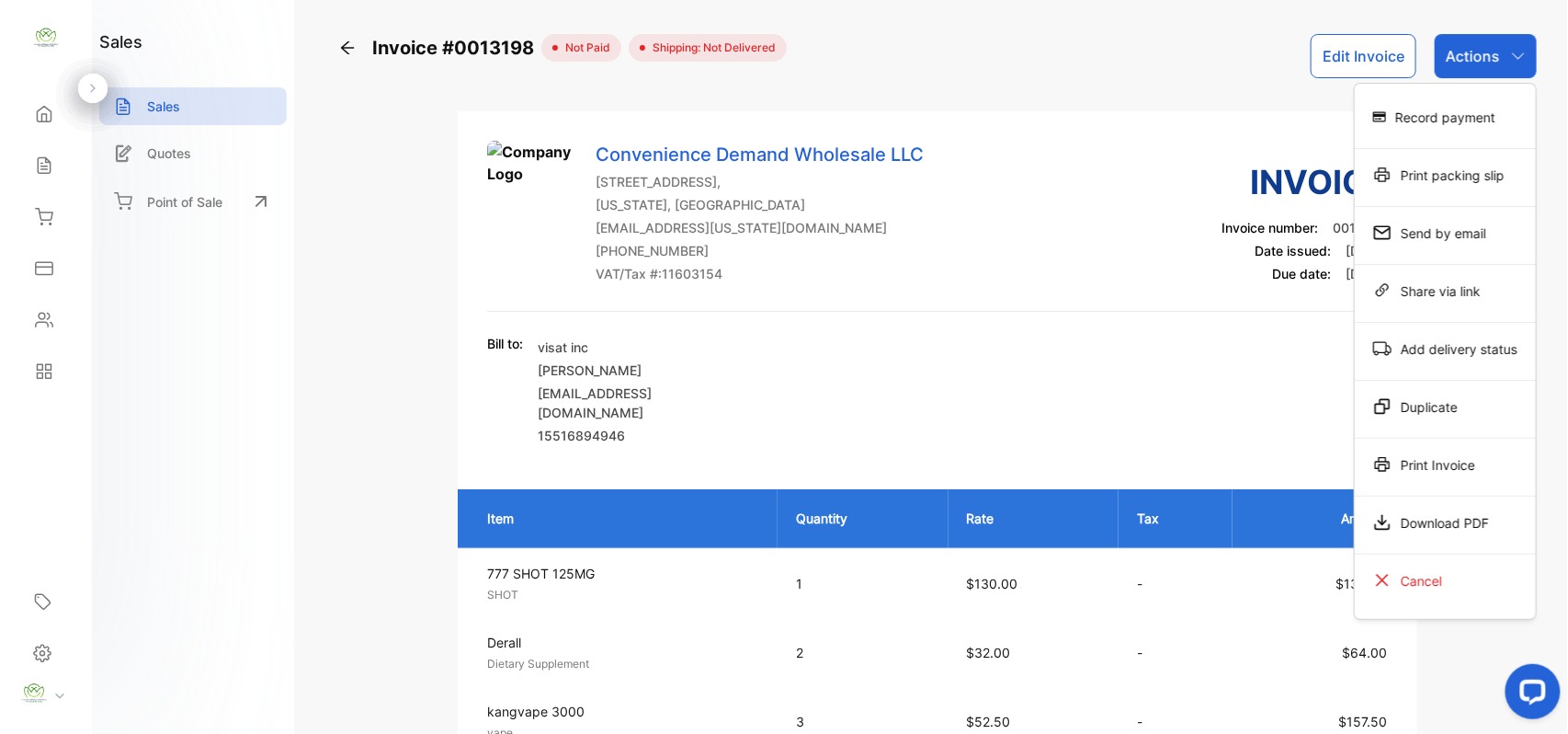
click at [1445, 461] on div "Print Invoice" at bounding box center [1445, 463] width 181 height 37
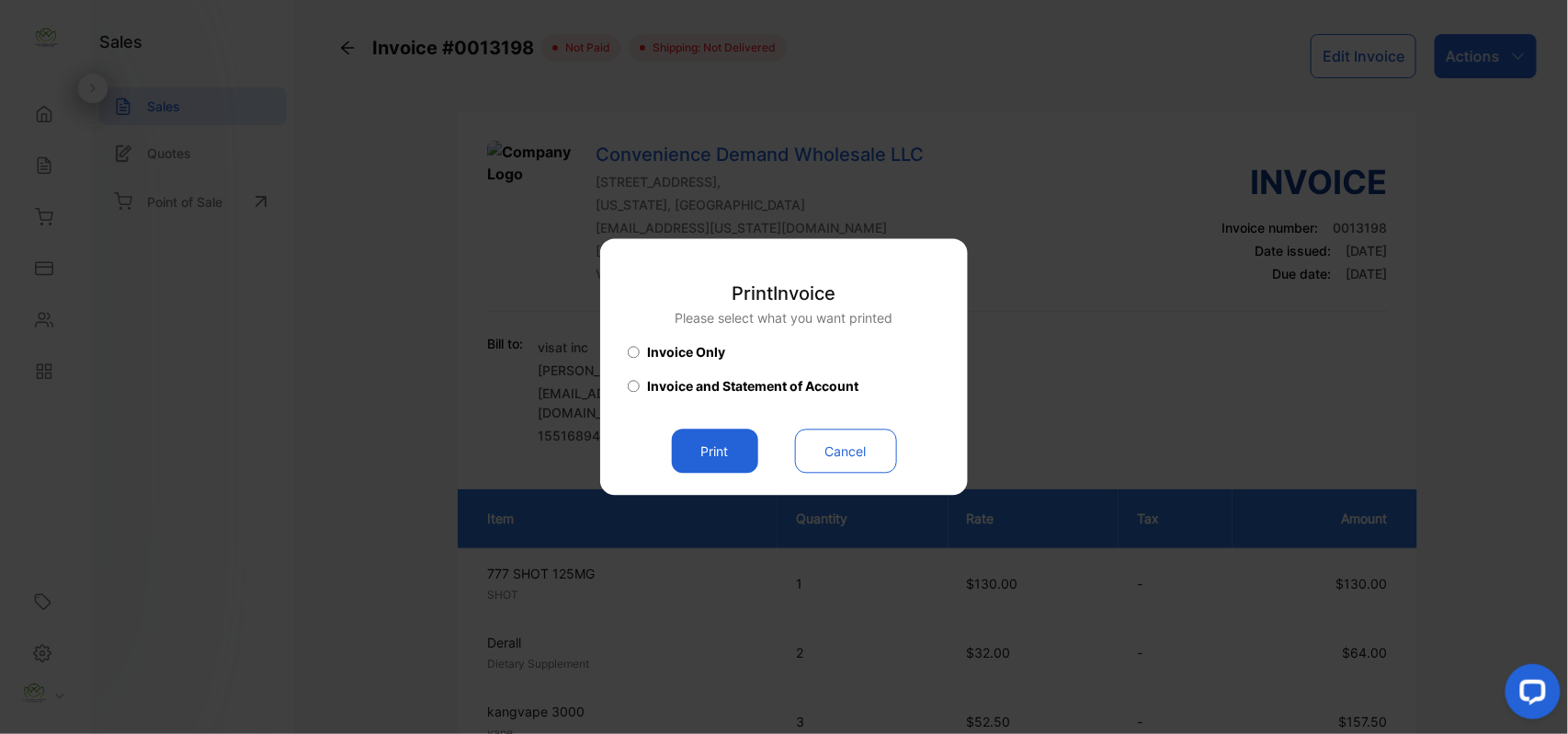
click at [733, 450] on button "Print" at bounding box center [714, 451] width 86 height 44
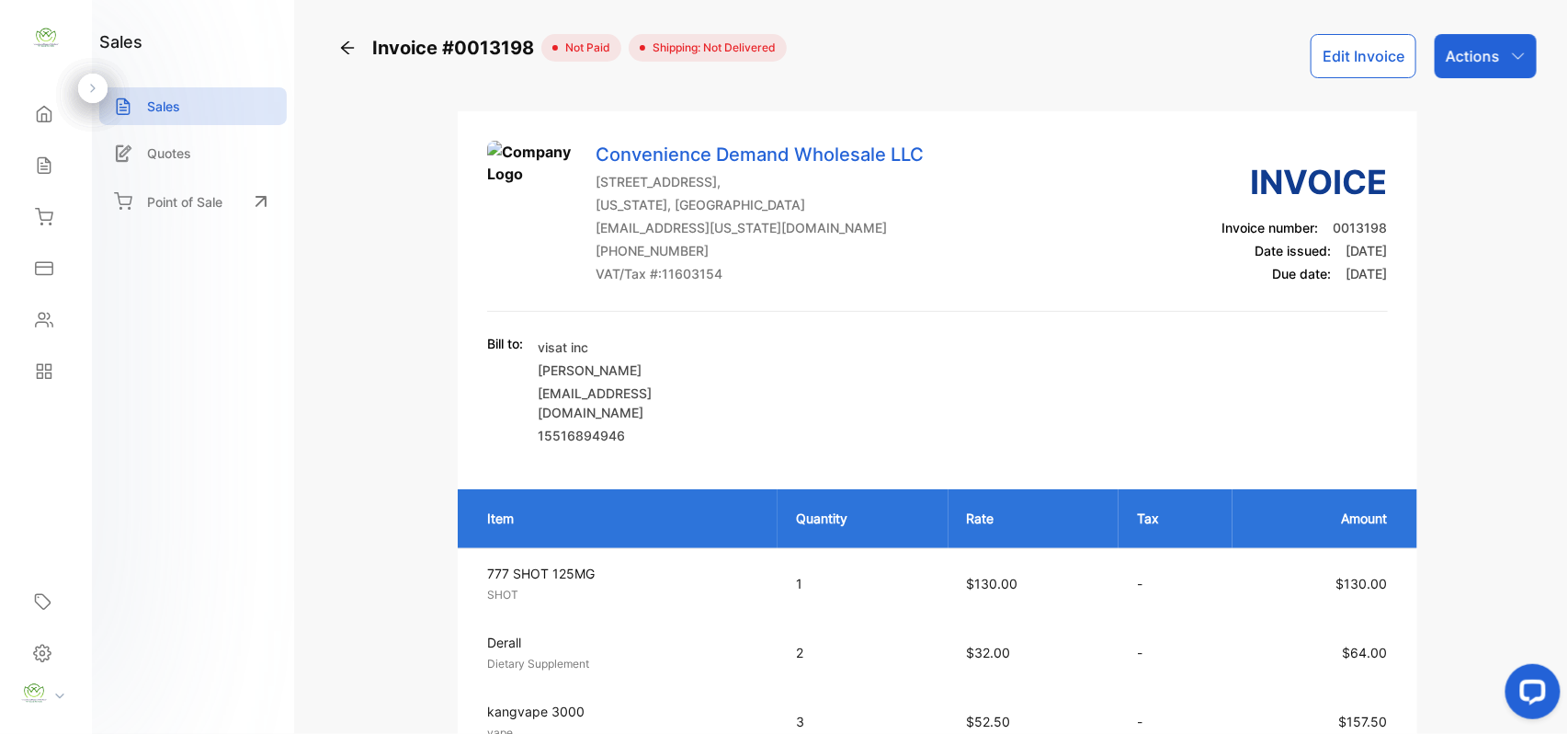
click at [24, 166] on div "Sales" at bounding box center [45, 165] width 62 height 37
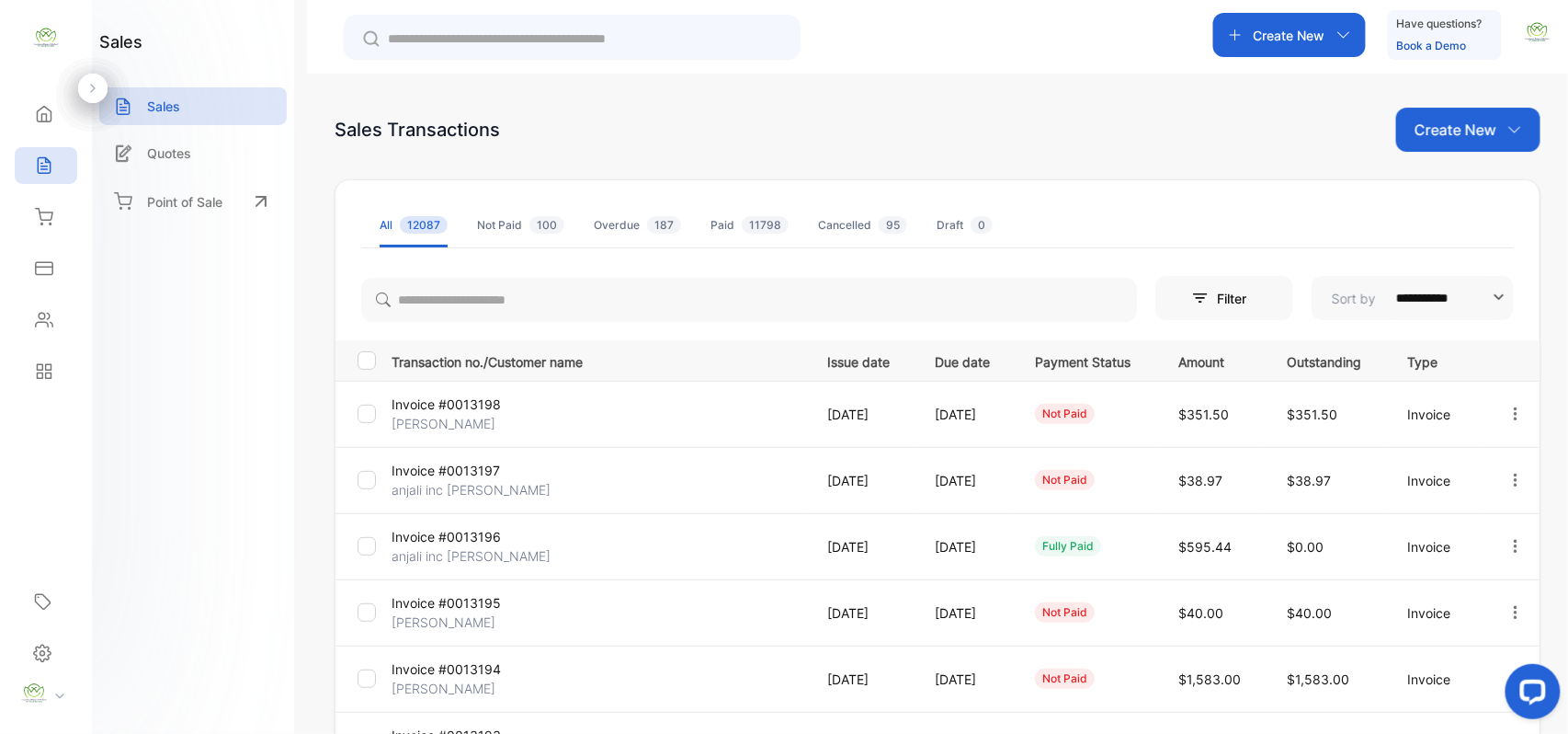
click at [1464, 115] on div "Create New" at bounding box center [1468, 129] width 144 height 44
click at [1456, 175] on div "Invoice" at bounding box center [1474, 190] width 128 height 37
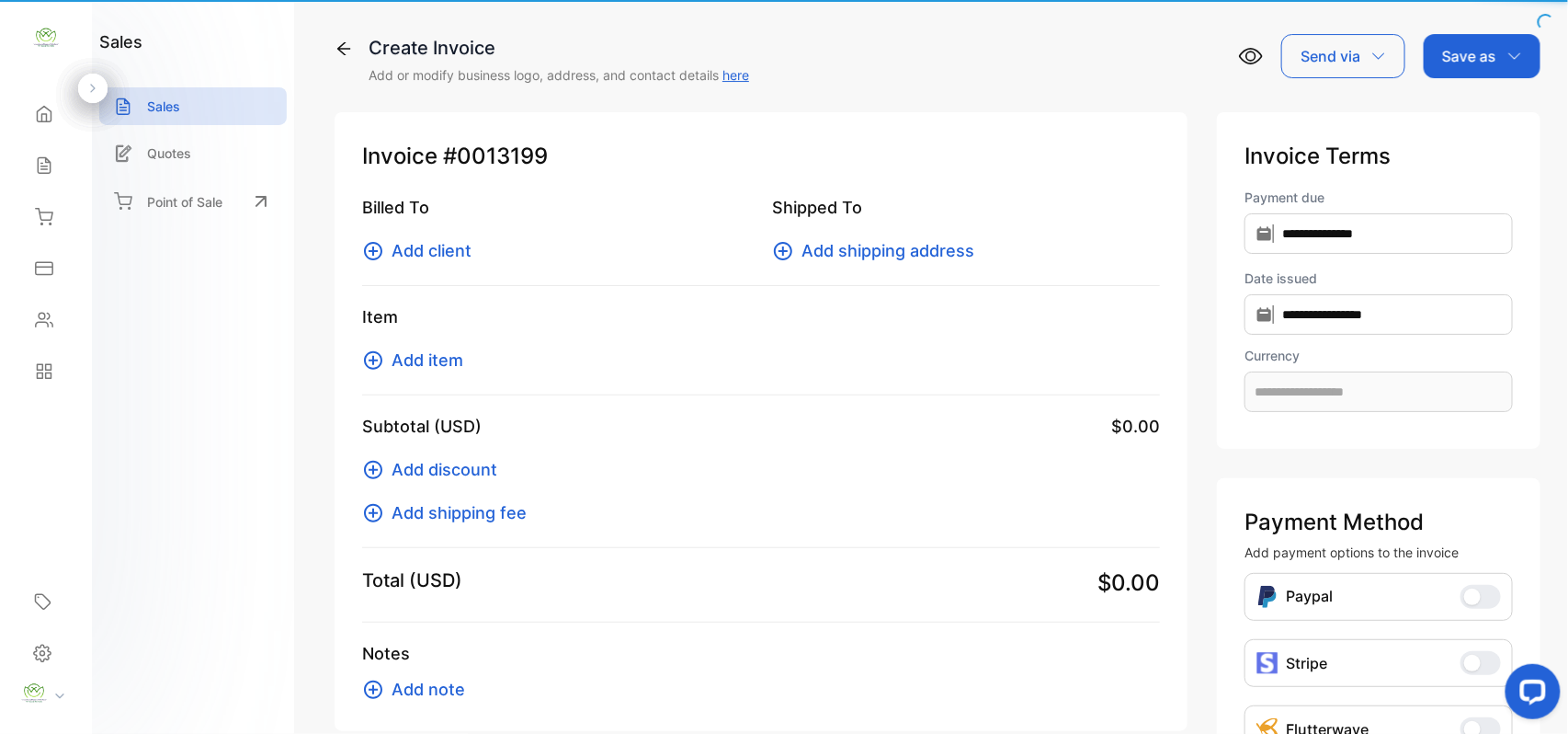
type input "**********"
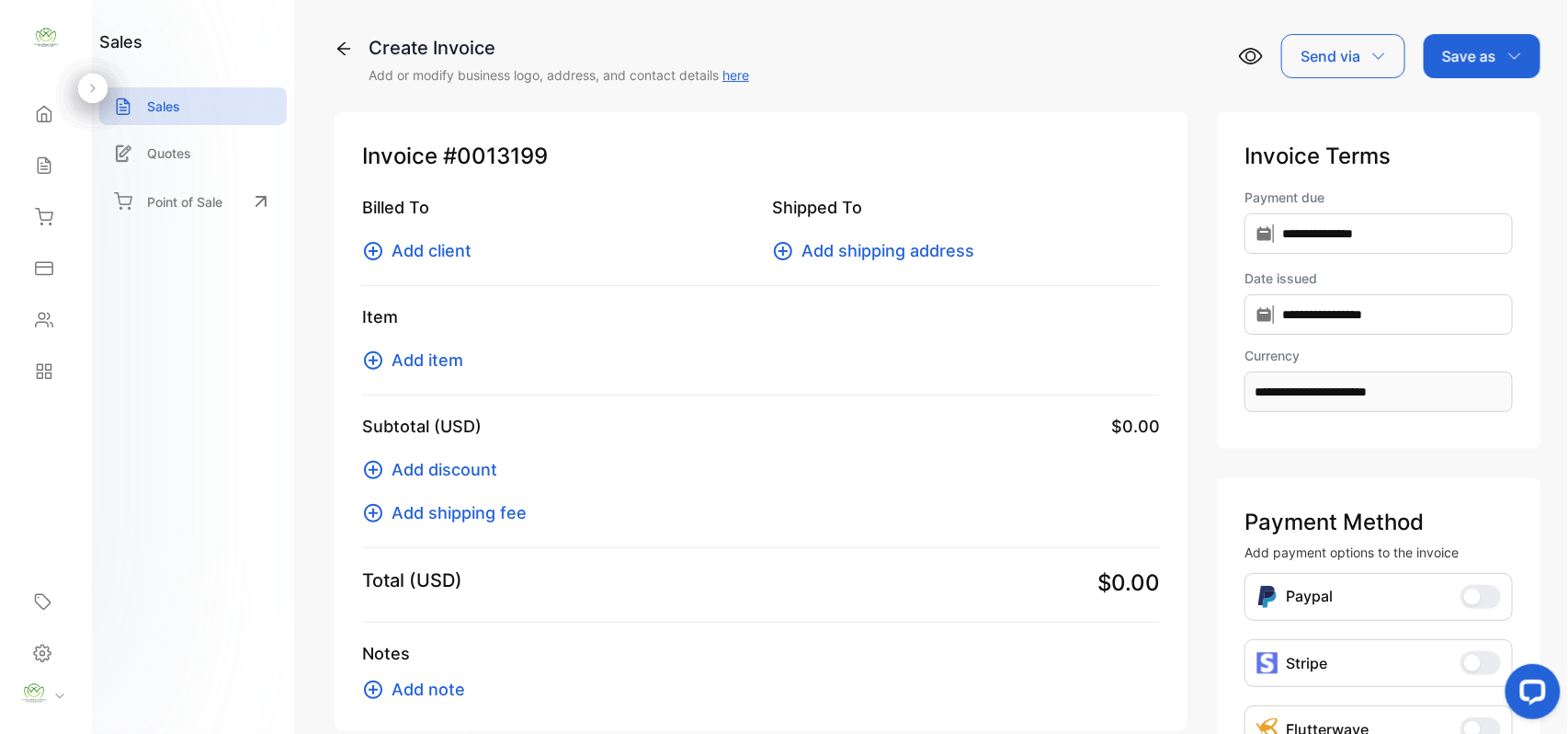
click at [437, 252] on span "Add client" at bounding box center [431, 250] width 80 height 25
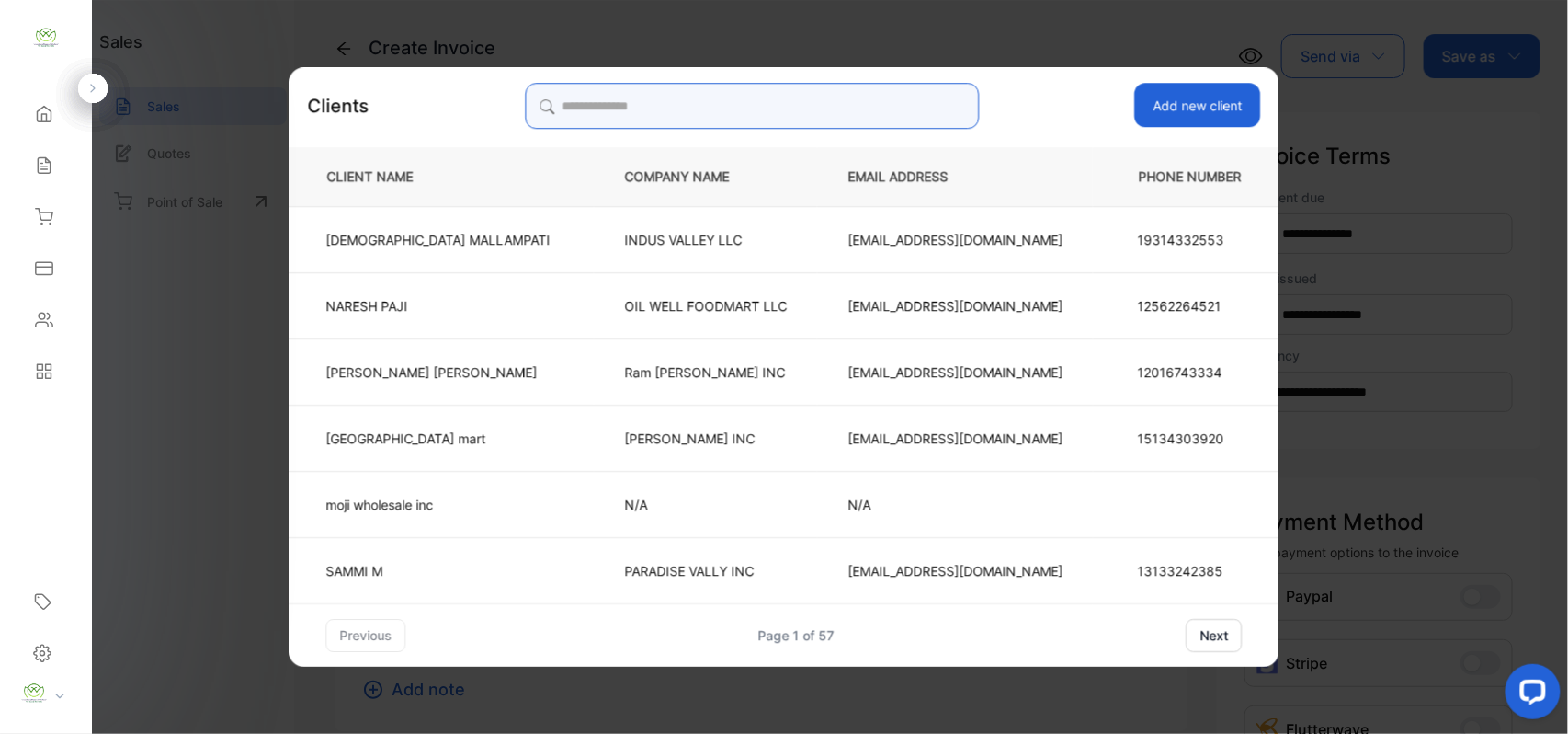
click at [636, 100] on input "search" at bounding box center [751, 106] width 454 height 46
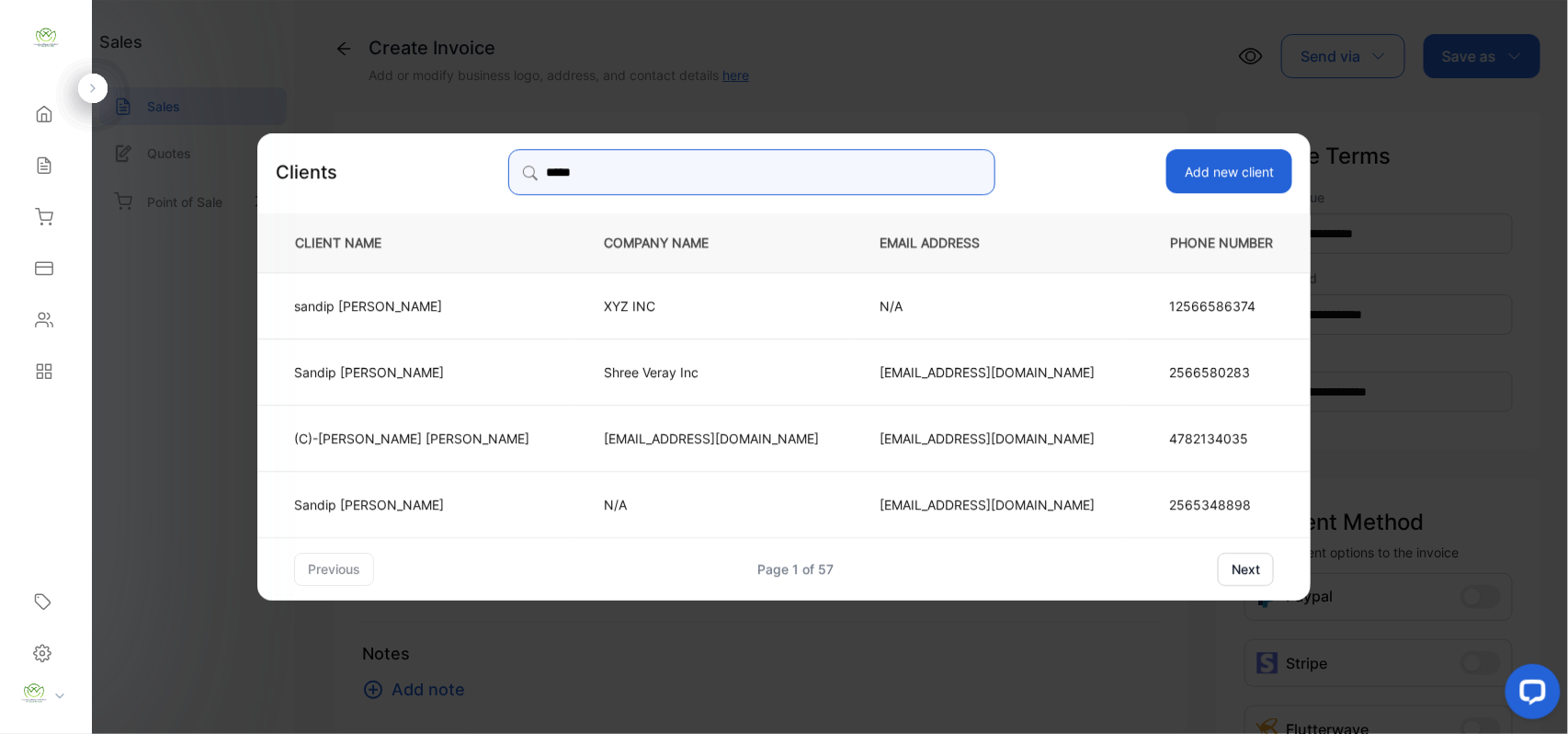
type input "*****"
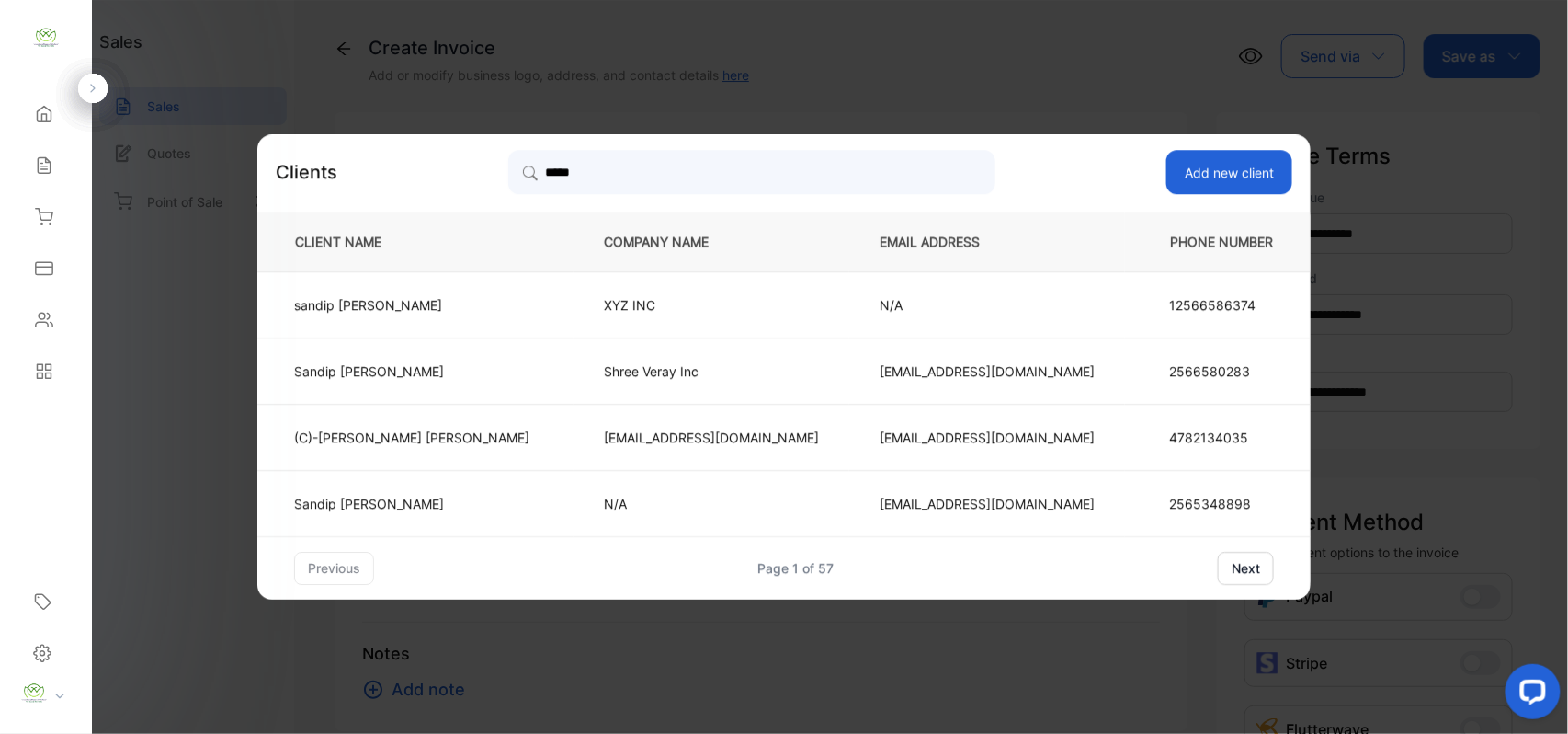
click at [511, 435] on p "(C)-[PERSON_NAME]" at bounding box center [412, 438] width 235 height 20
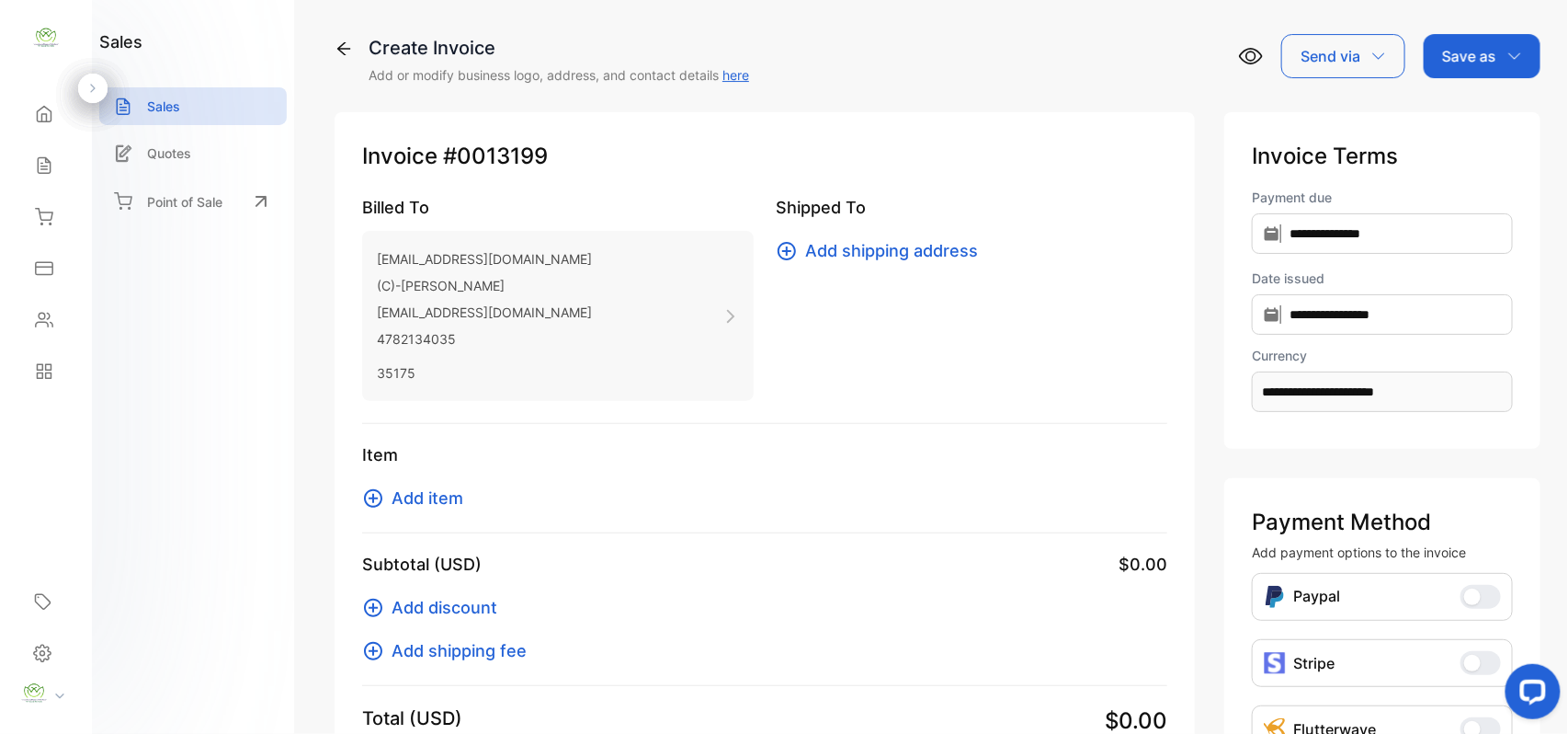
click at [424, 500] on span "Add item" at bounding box center [427, 497] width 72 height 25
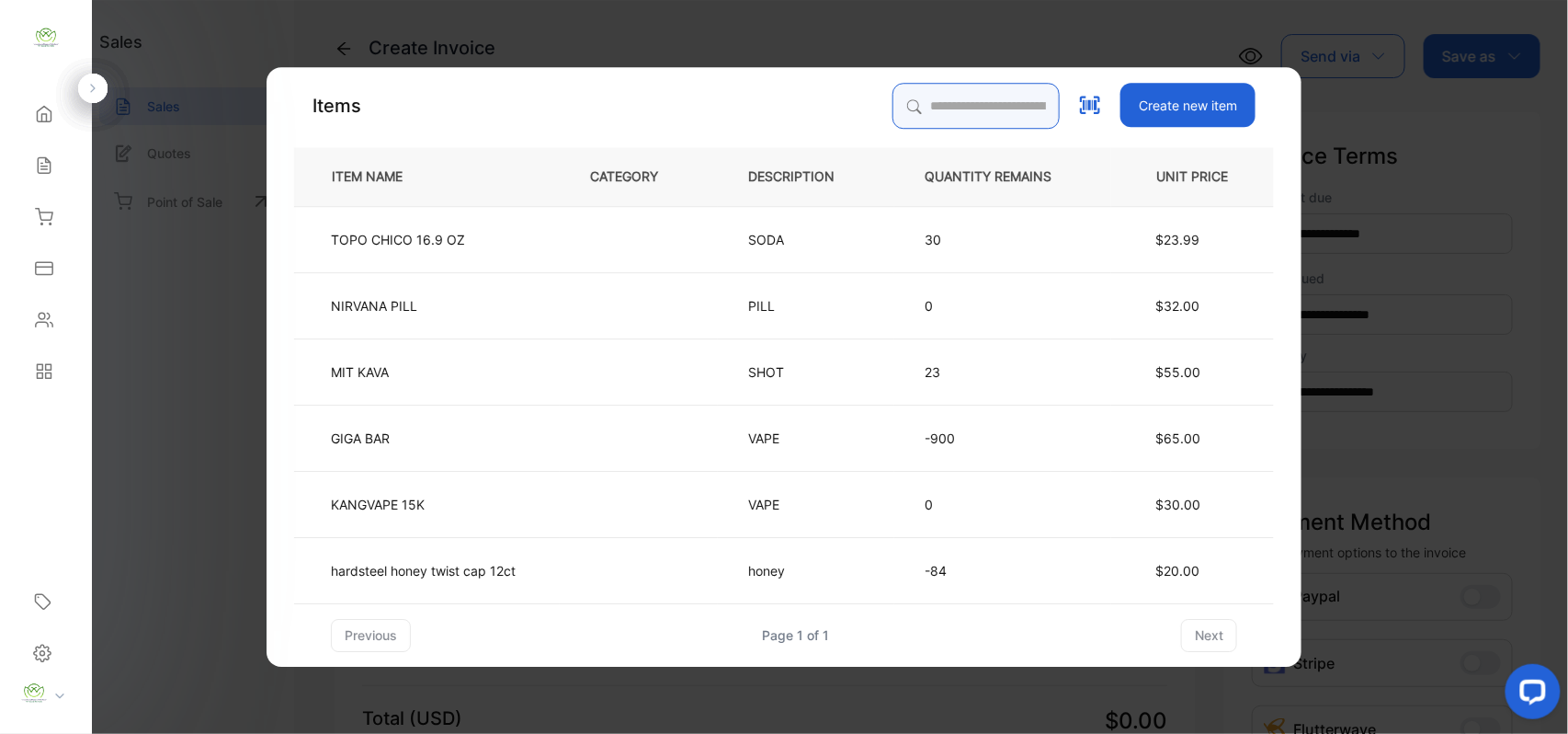
click at [920, 92] on input "search" at bounding box center [976, 106] width 167 height 46
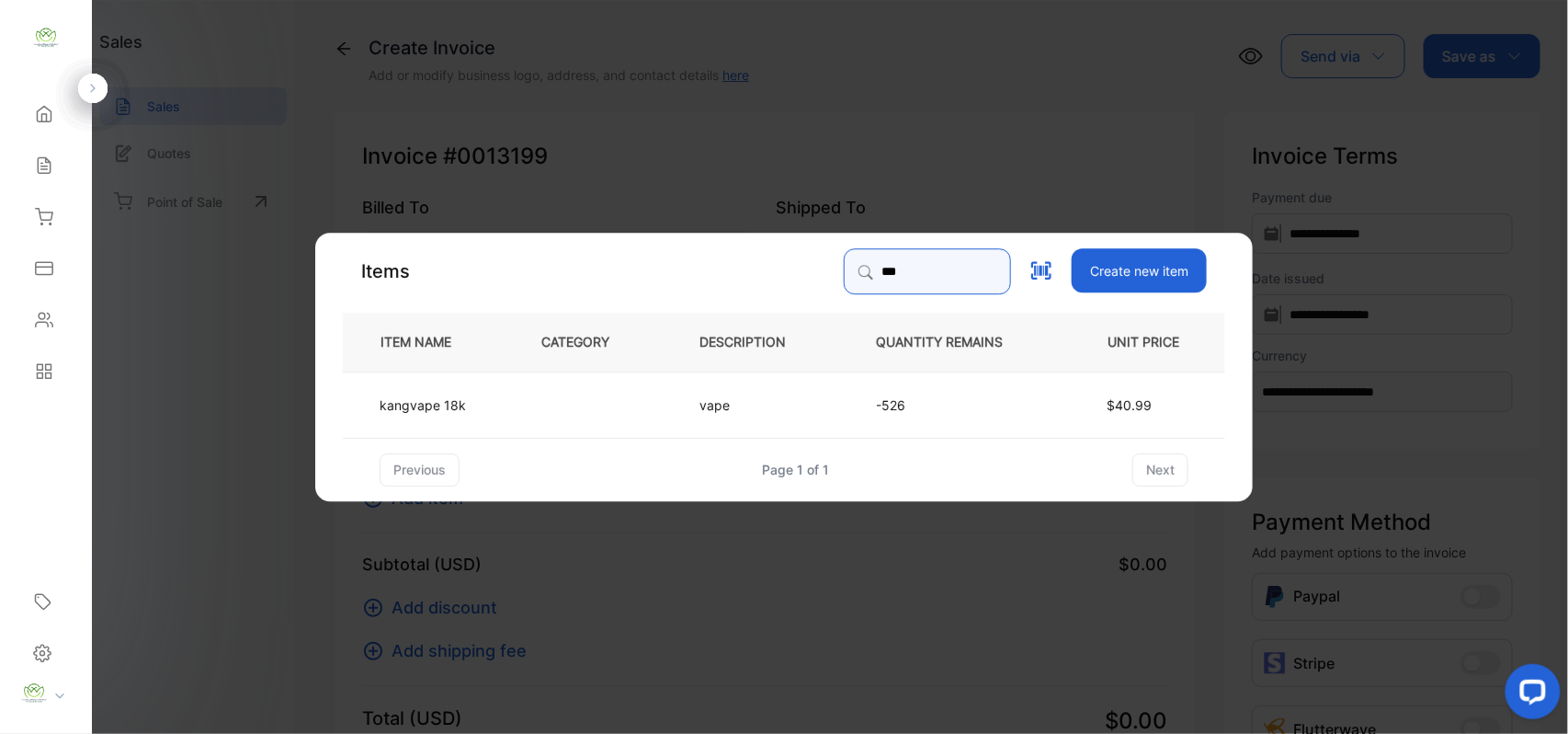
type input "***"
drag, startPoint x: 602, startPoint y: 397, endPoint x: 622, endPoint y: 402, distance: 20.6
click at [622, 402] on td at bounding box center [589, 403] width 158 height 66
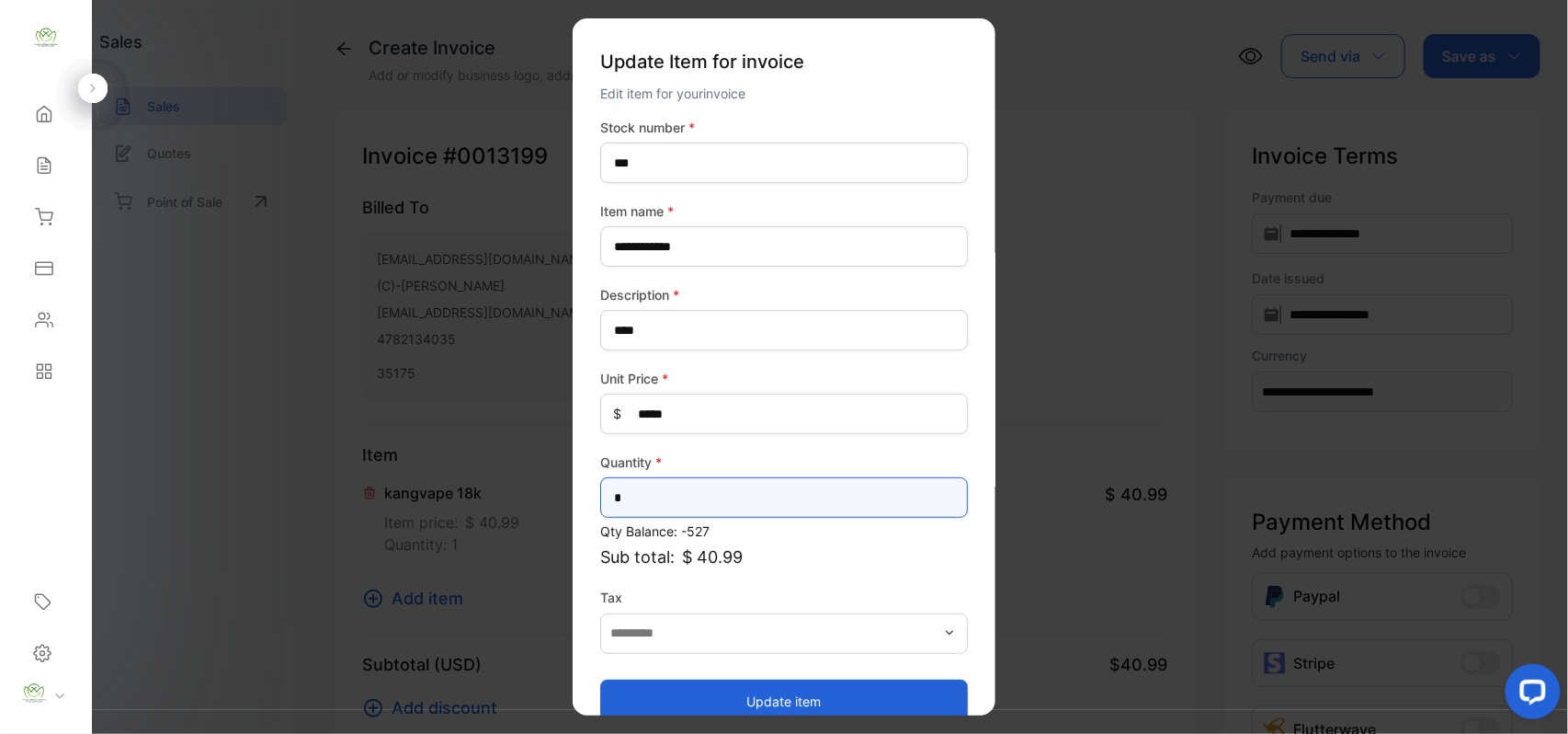
click at [759, 502] on input "*" at bounding box center [784, 497] width 367 height 41
type input "*"
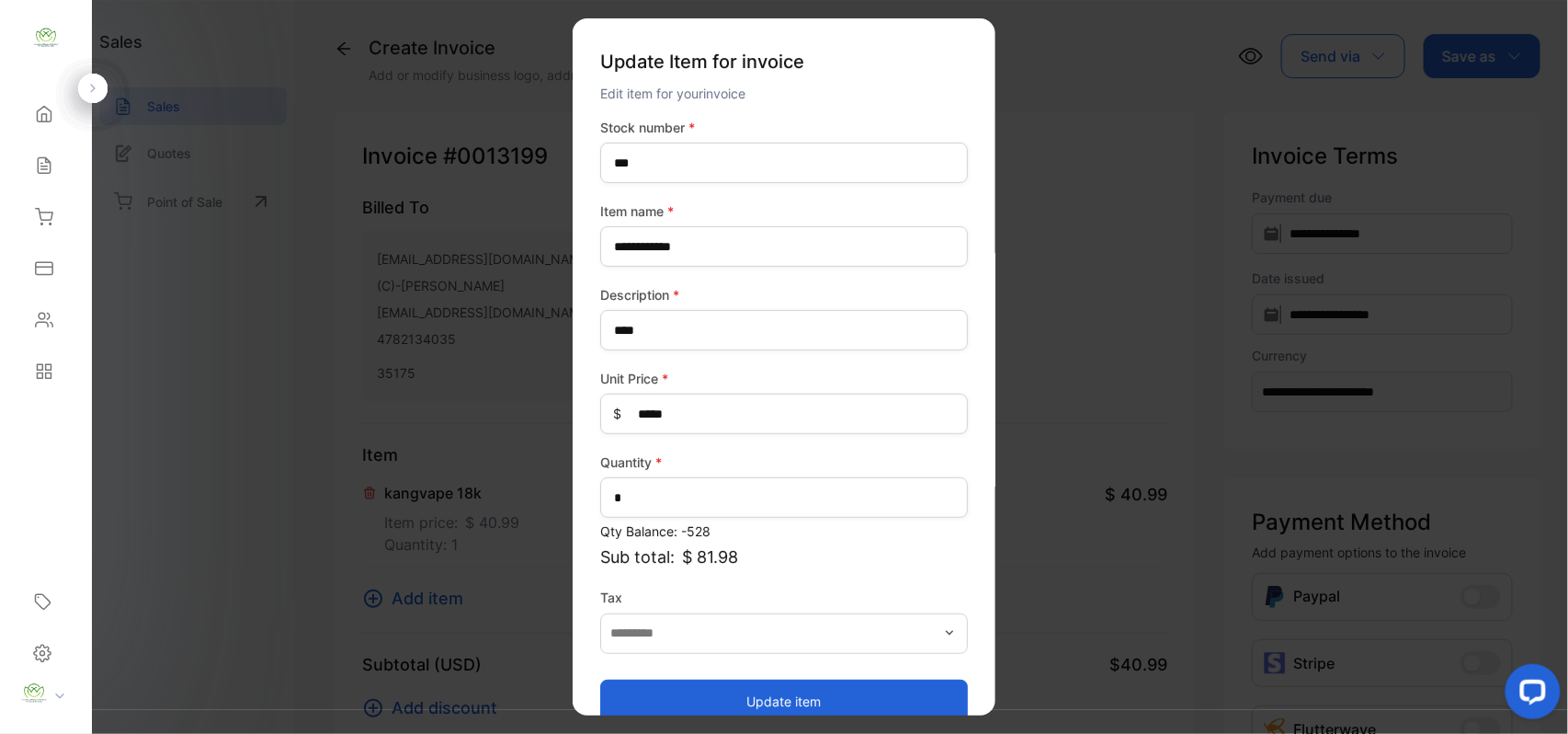
click at [732, 692] on button "Update item" at bounding box center [784, 700] width 367 height 44
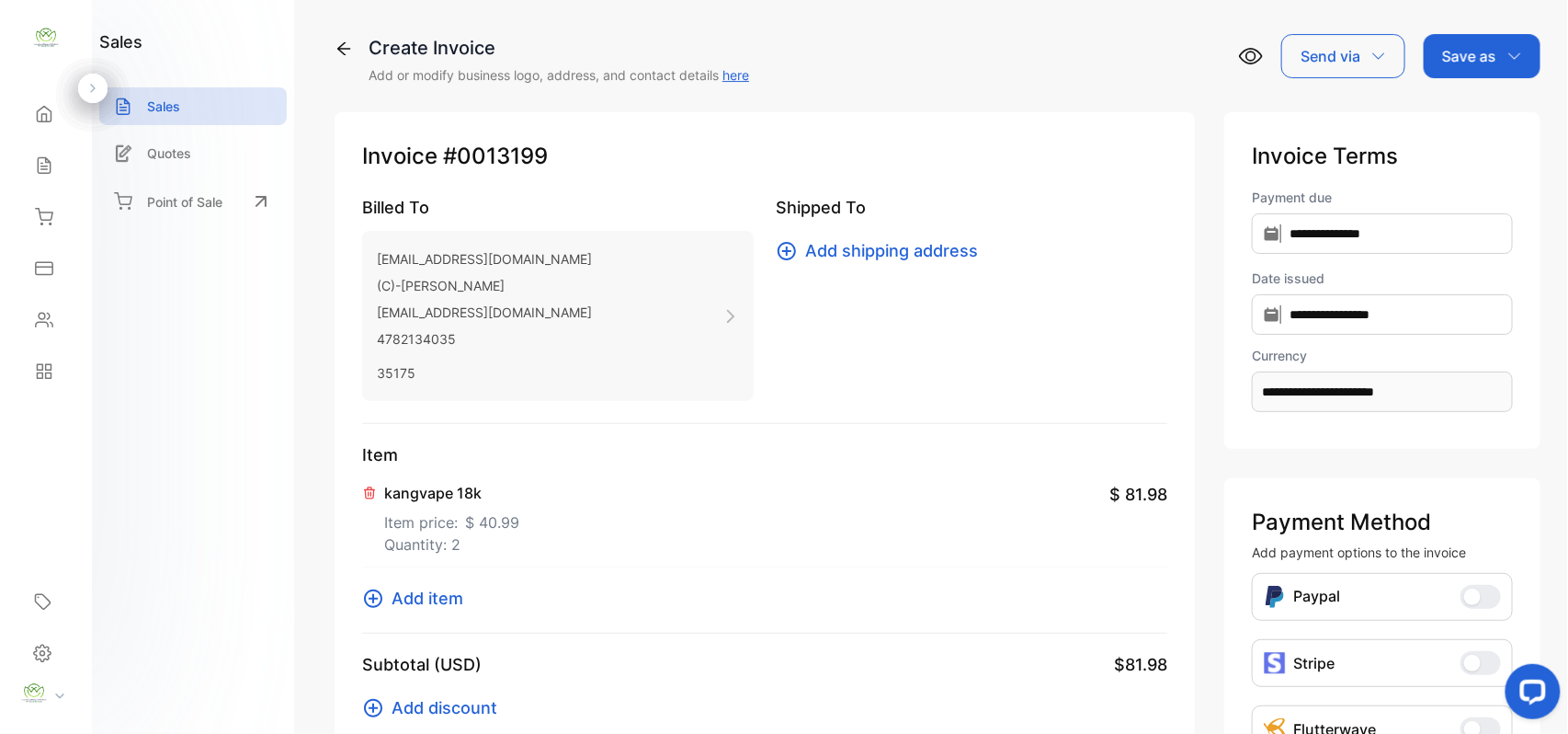
click at [448, 596] on span "Add item" at bounding box center [427, 598] width 72 height 25
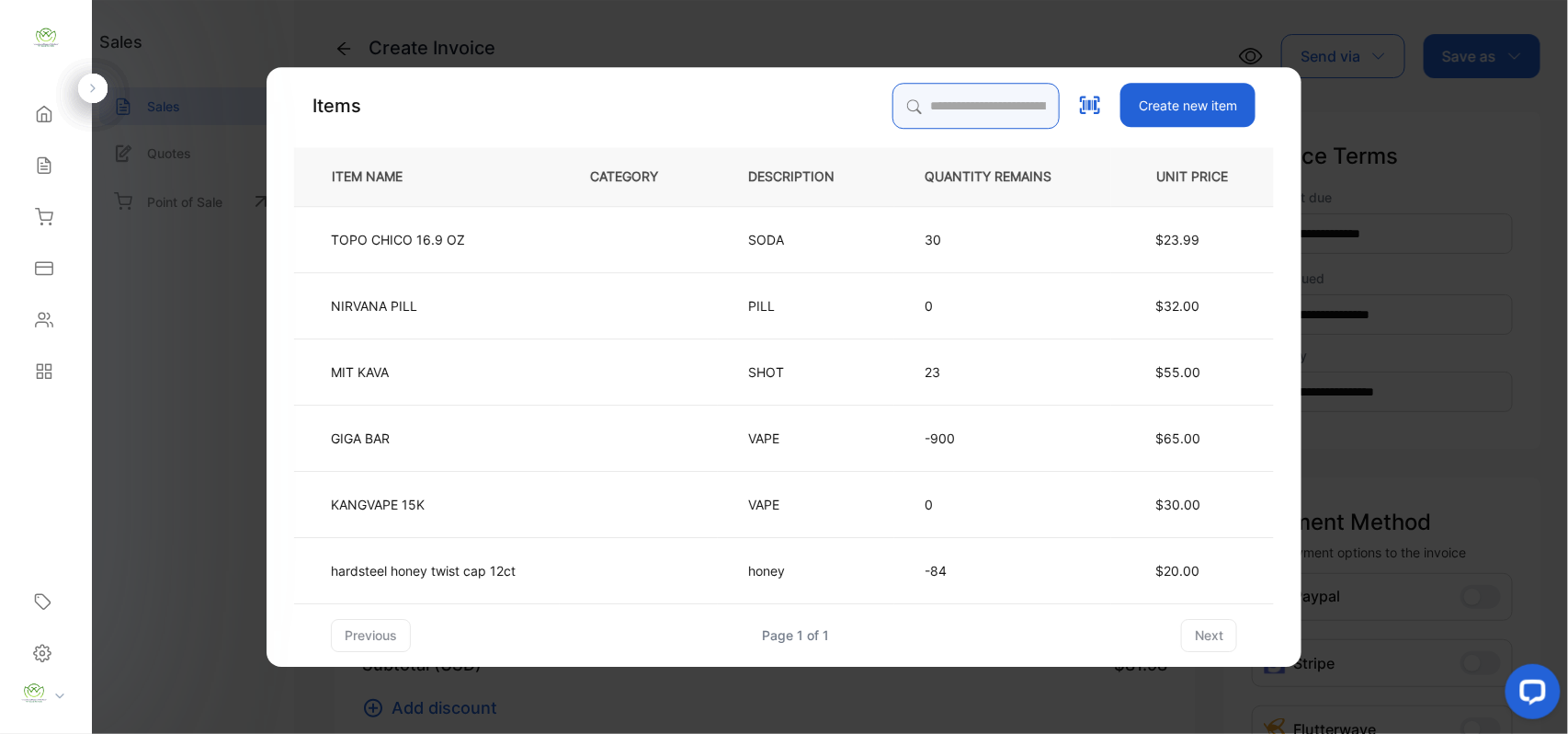
click at [920, 90] on input "search" at bounding box center [976, 106] width 167 height 46
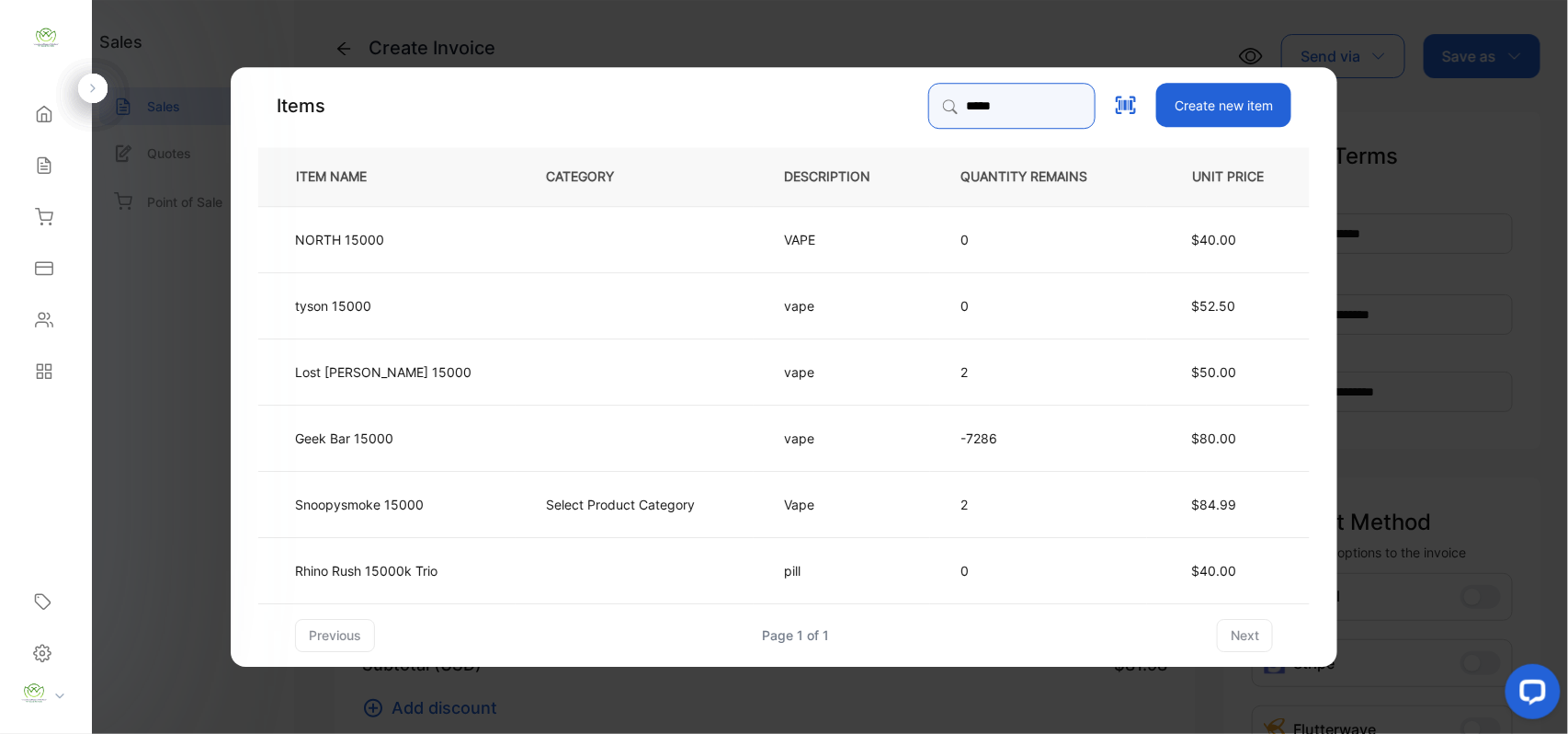
type input "*****"
click at [515, 424] on td at bounding box center [634, 437] width 238 height 66
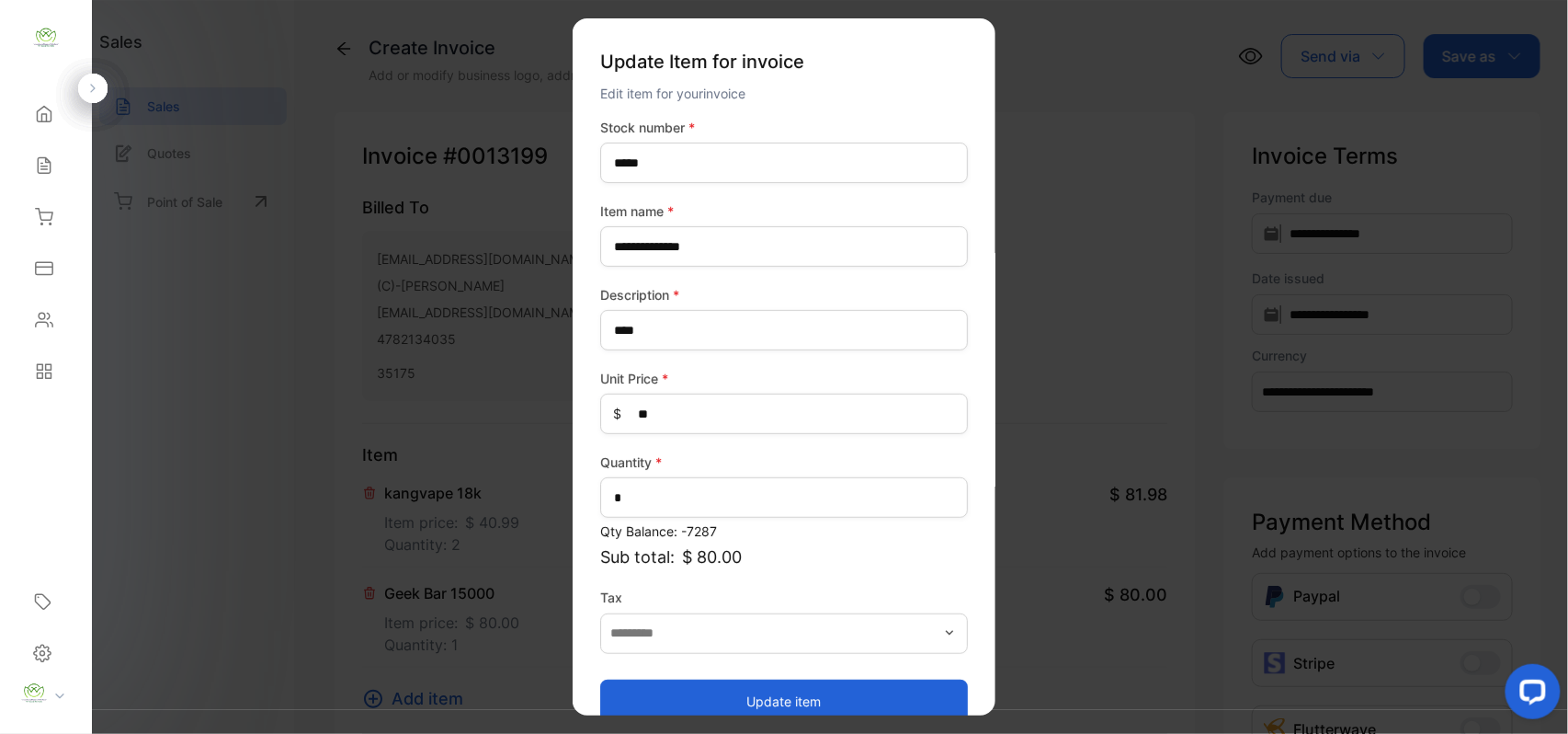
drag, startPoint x: 721, startPoint y: 699, endPoint x: 487, endPoint y: 581, distance: 262.1
click at [715, 695] on button "Update item" at bounding box center [784, 700] width 367 height 44
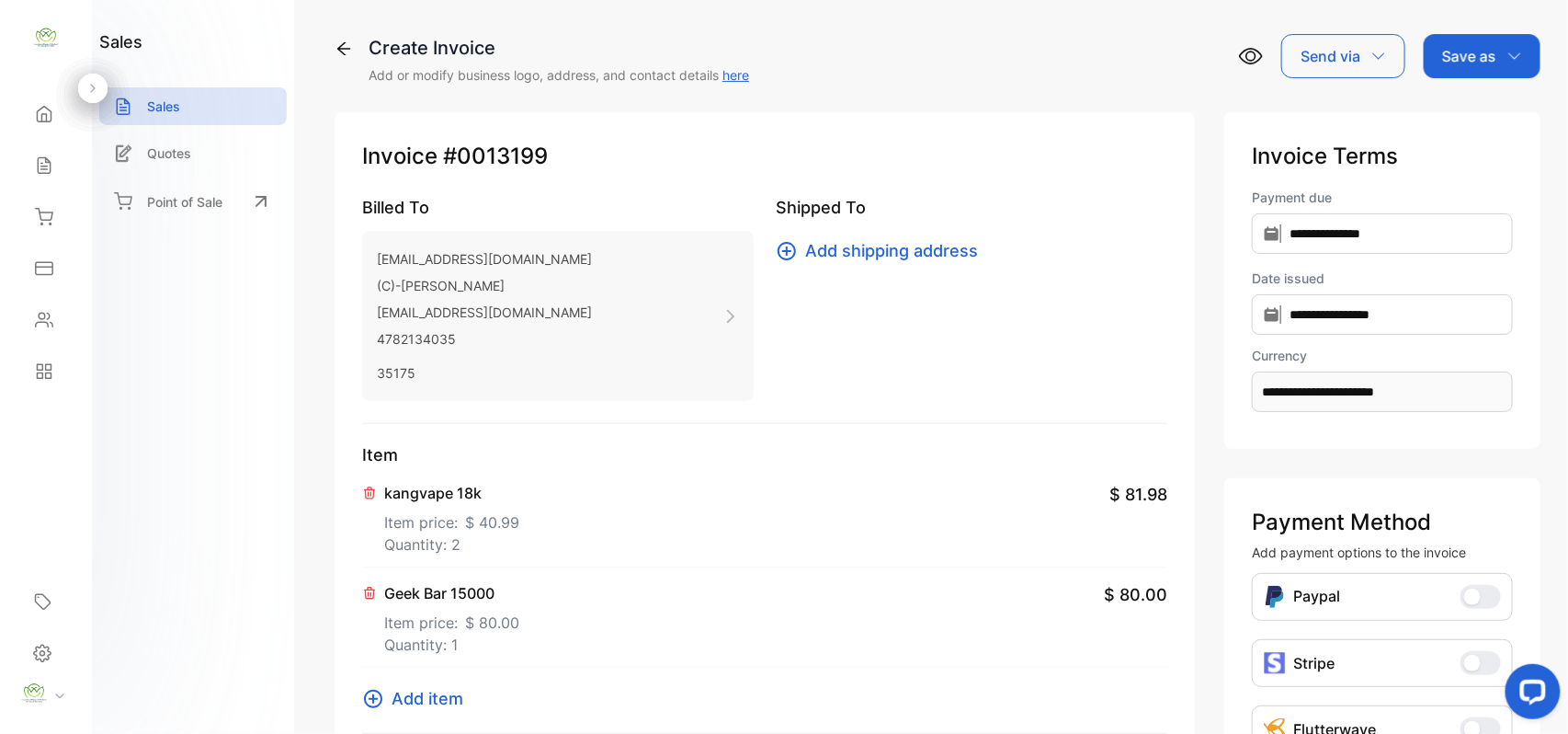
click at [417, 695] on span "Add item" at bounding box center [427, 697] width 72 height 25
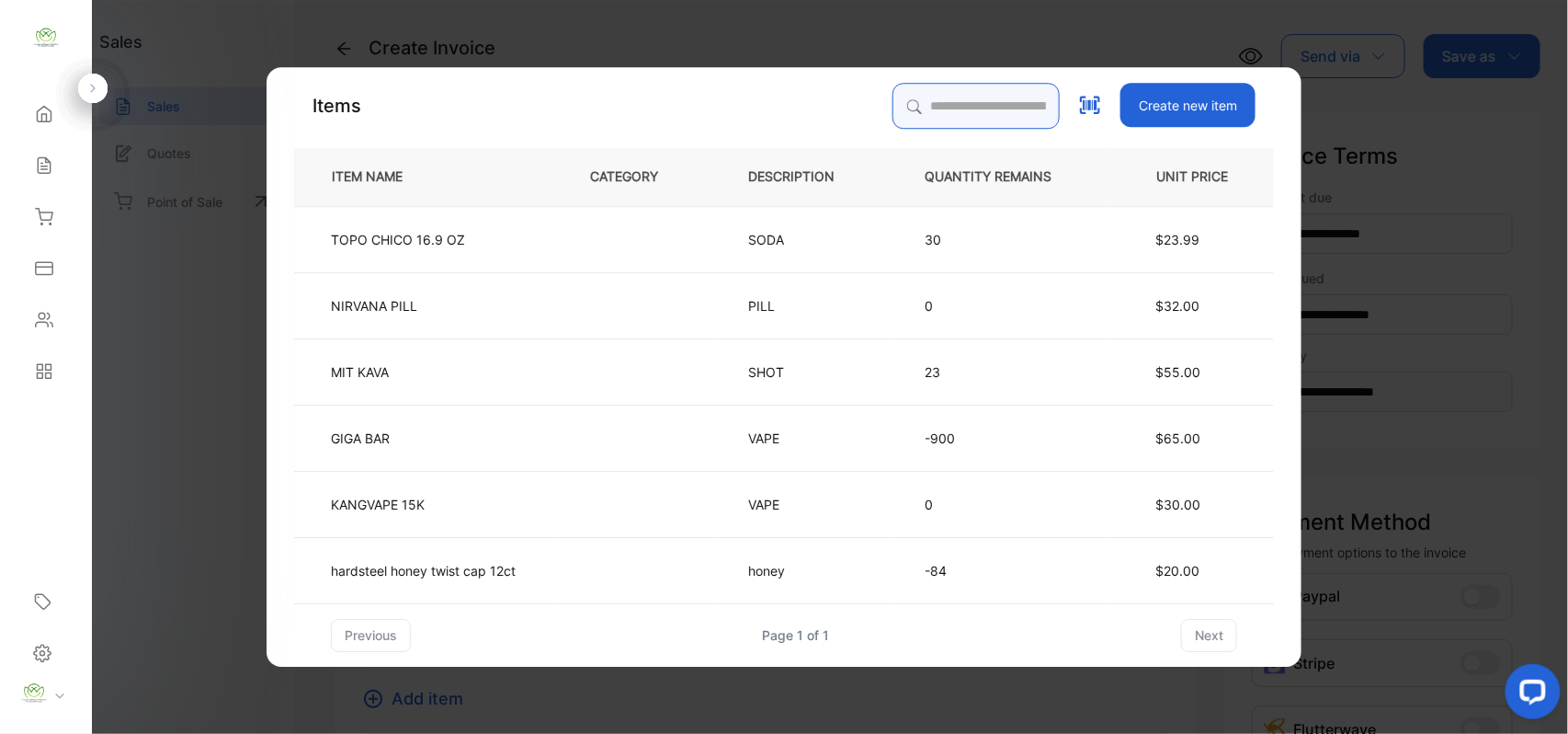
click at [947, 94] on input "search" at bounding box center [976, 106] width 167 height 46
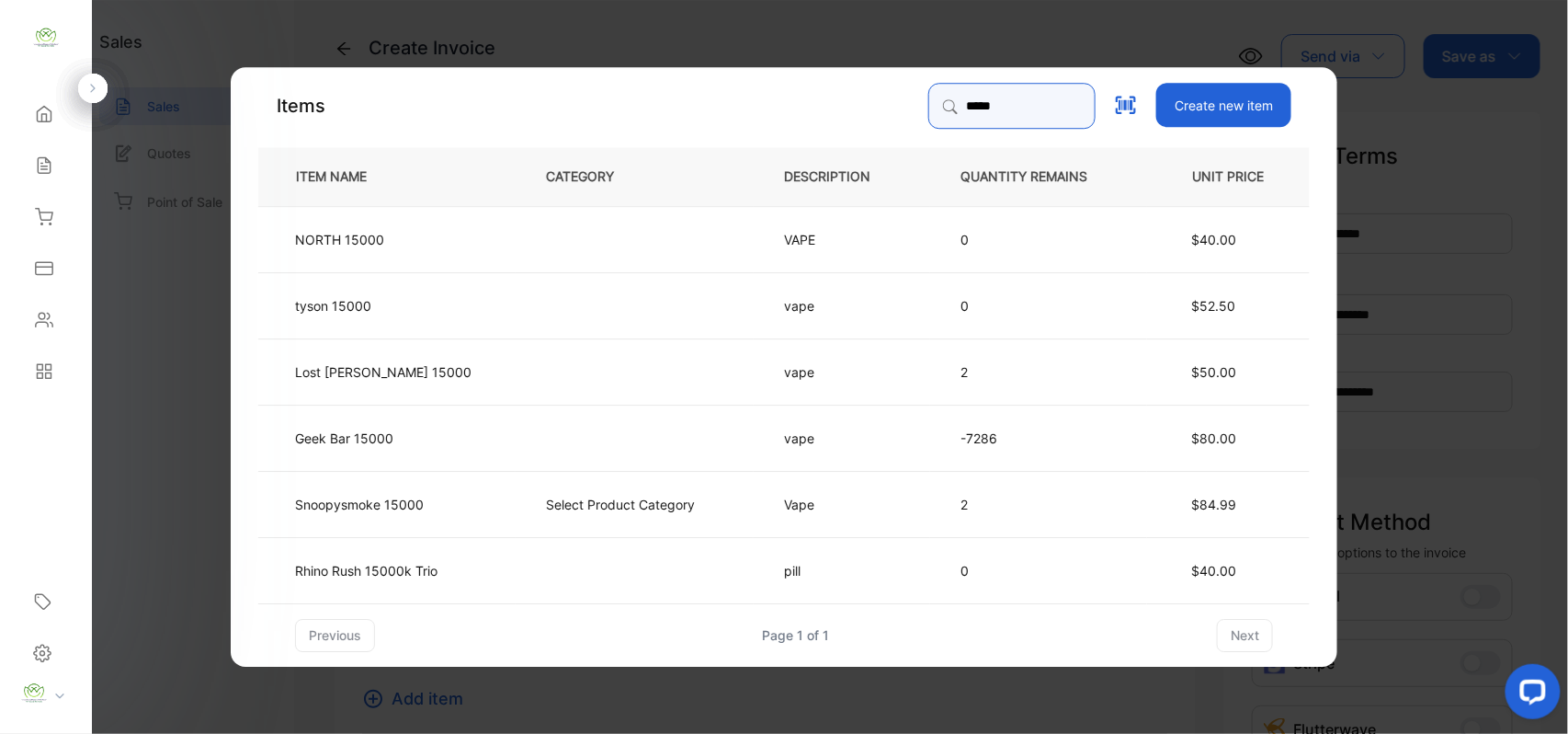
type input "*****"
click at [515, 439] on td at bounding box center [634, 437] width 238 height 66
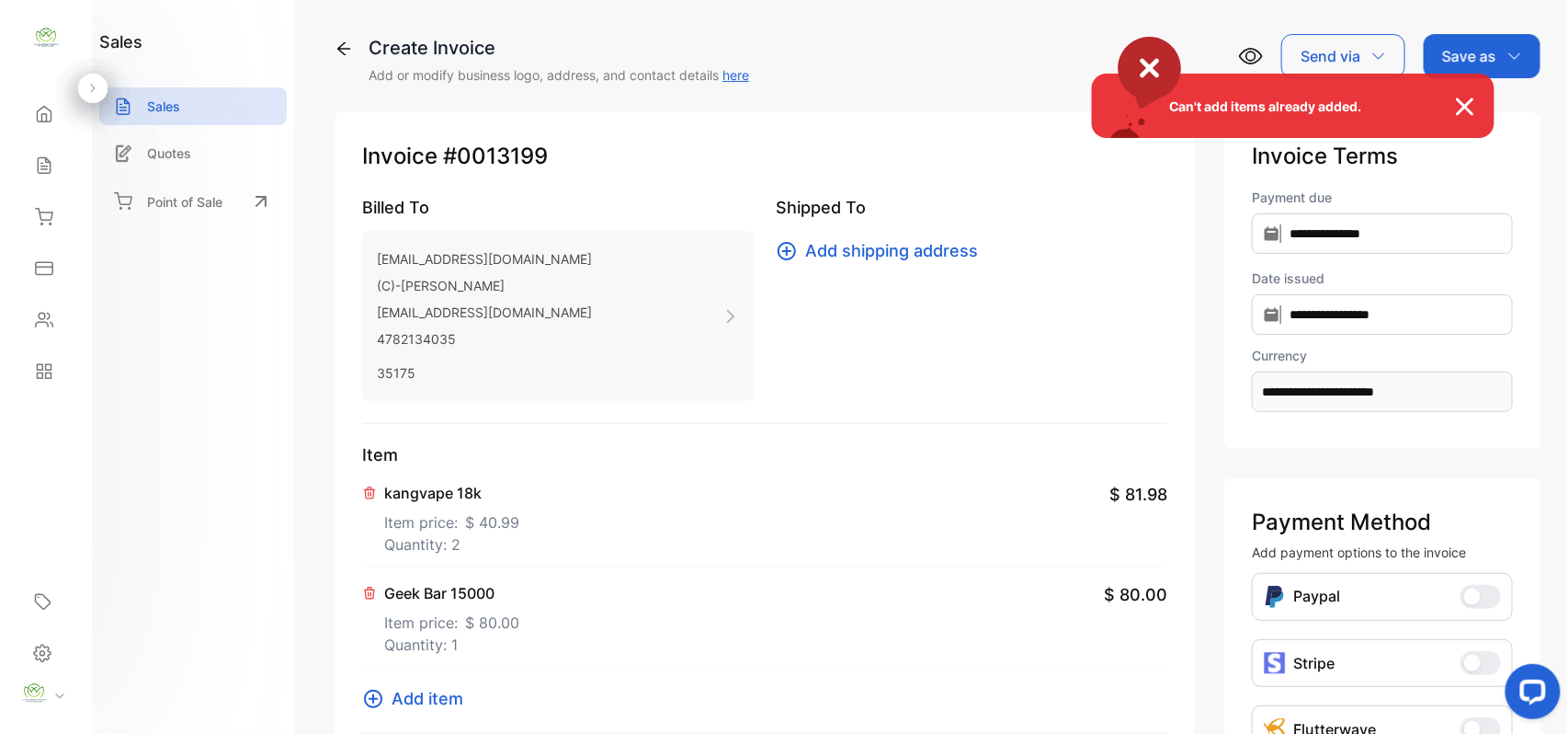
drag, startPoint x: 446, startPoint y: 696, endPoint x: 454, endPoint y: 686, distance: 12.8
click at [446, 695] on div "Can't add items already added." at bounding box center [784, 367] width 1568 height 734
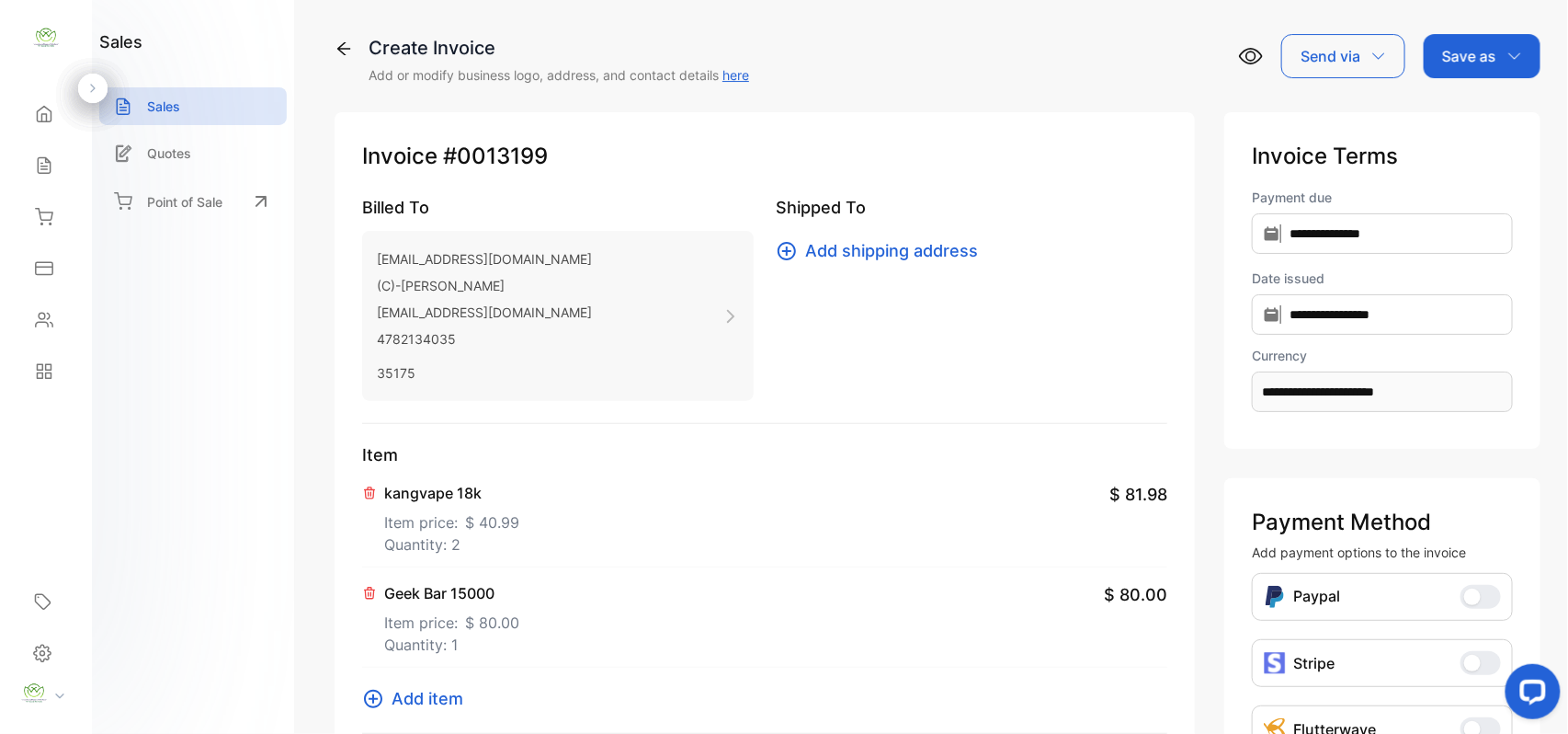
click at [410, 690] on span "Add item" at bounding box center [427, 697] width 72 height 25
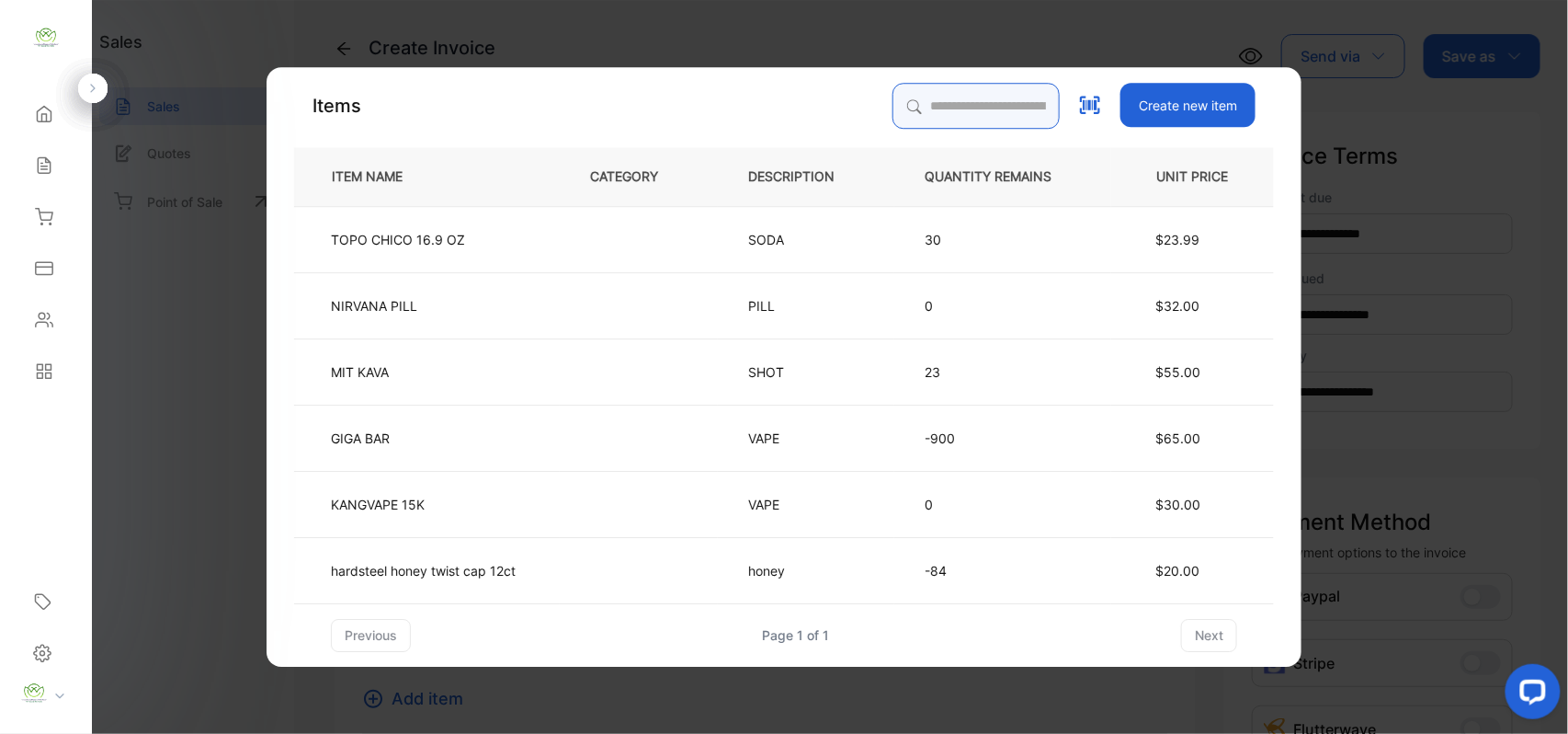
drag, startPoint x: 946, startPoint y: 114, endPoint x: 946, endPoint y: 125, distance: 11.0
click at [946, 116] on input "search" at bounding box center [976, 106] width 167 height 46
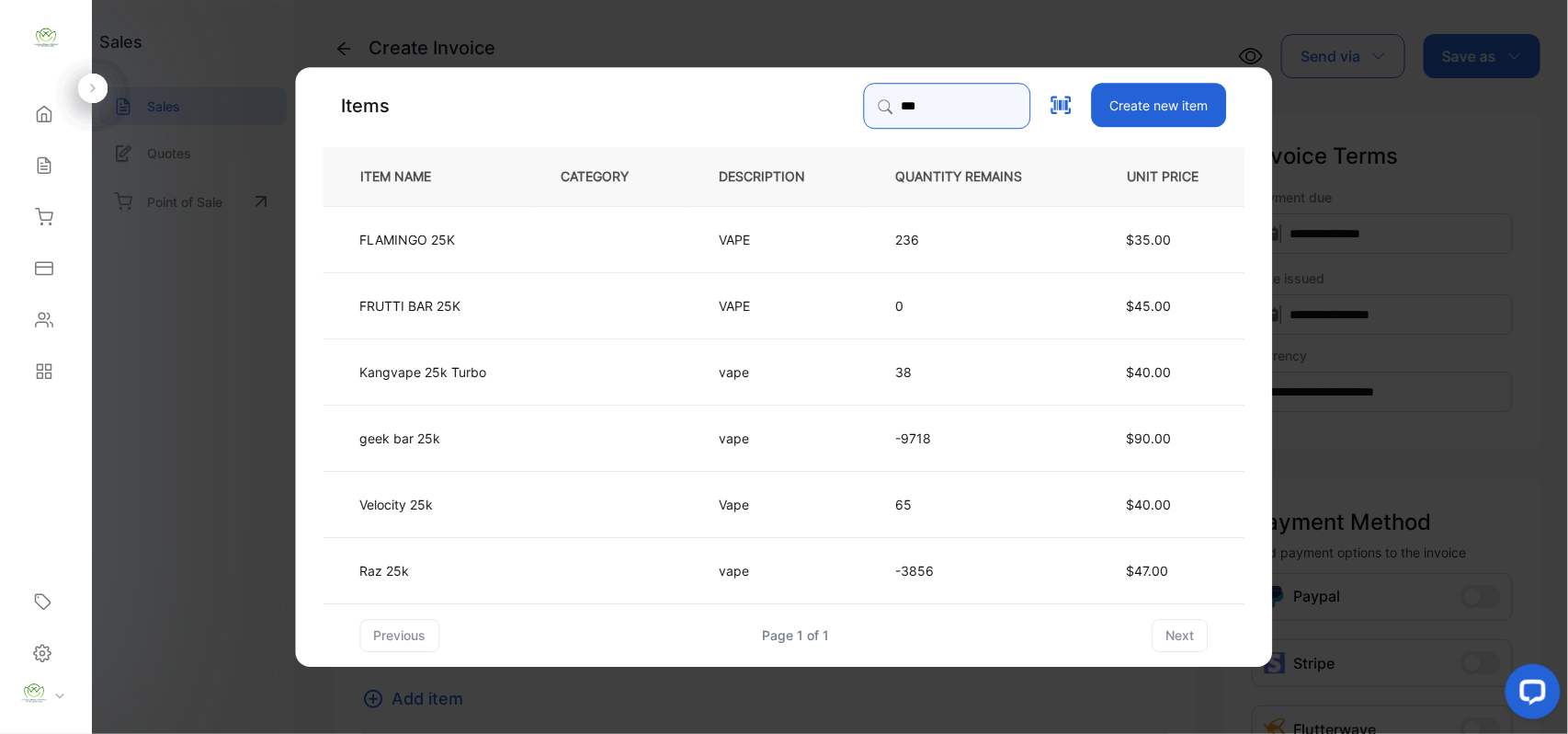
type input "***"
drag, startPoint x: 520, startPoint y: 443, endPoint x: 529, endPoint y: 442, distance: 9.1
click at [529, 442] on td "geek bar 25k" at bounding box center [428, 437] width 207 height 66
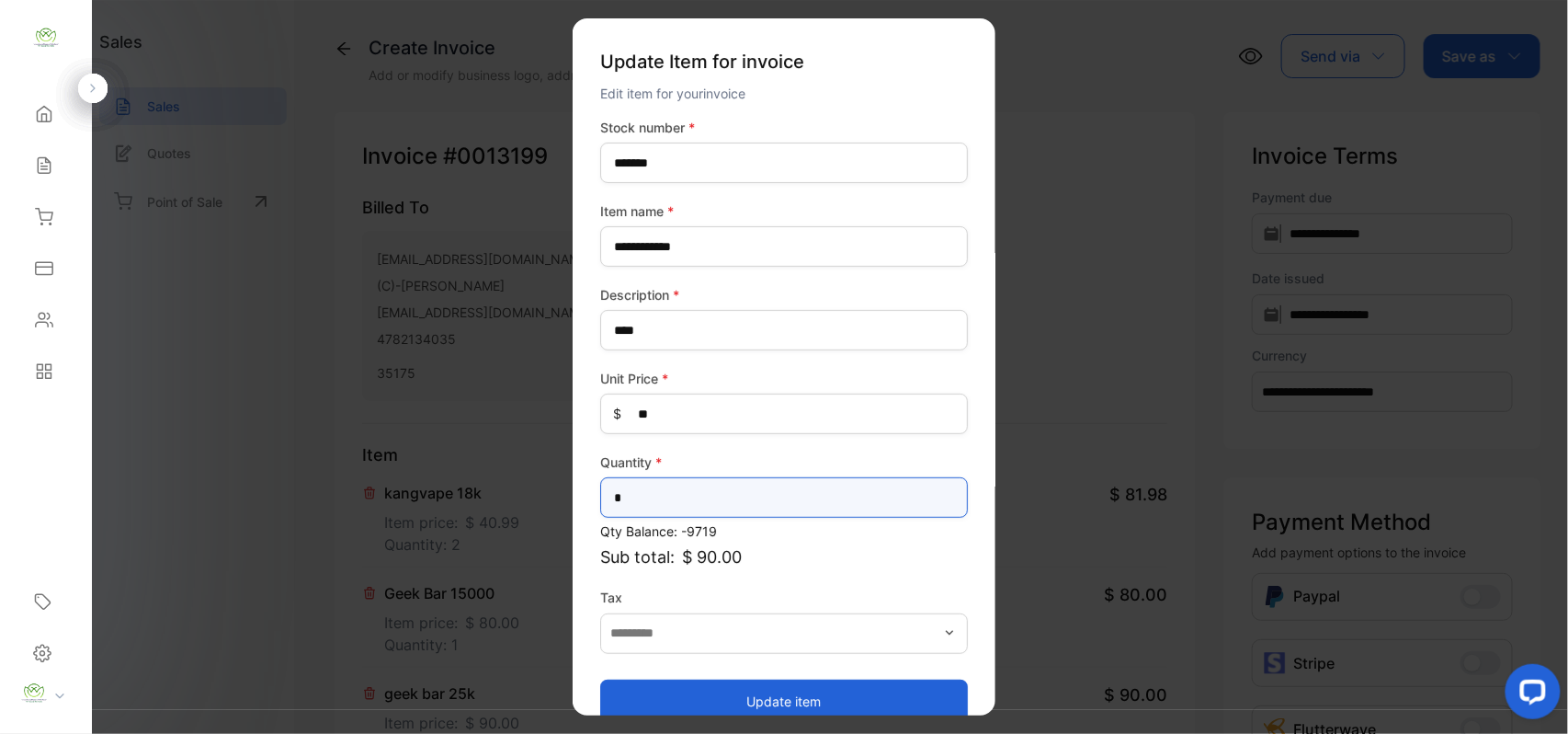
drag, startPoint x: 700, startPoint y: 497, endPoint x: 718, endPoint y: 495, distance: 18.1
click at [714, 497] on input "*" at bounding box center [784, 497] width 367 height 41
type input "*"
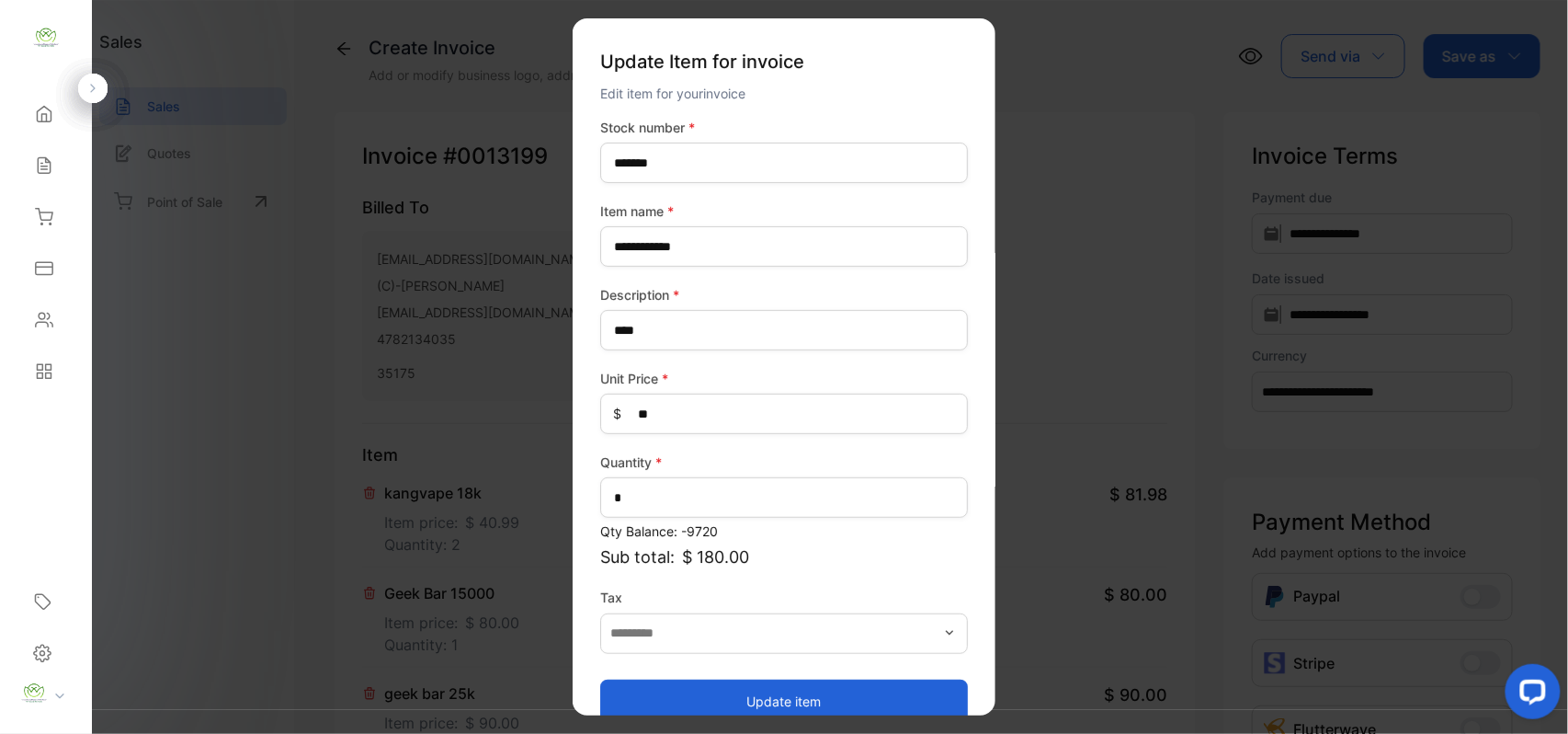
click at [722, 685] on button "Update item" at bounding box center [784, 700] width 367 height 44
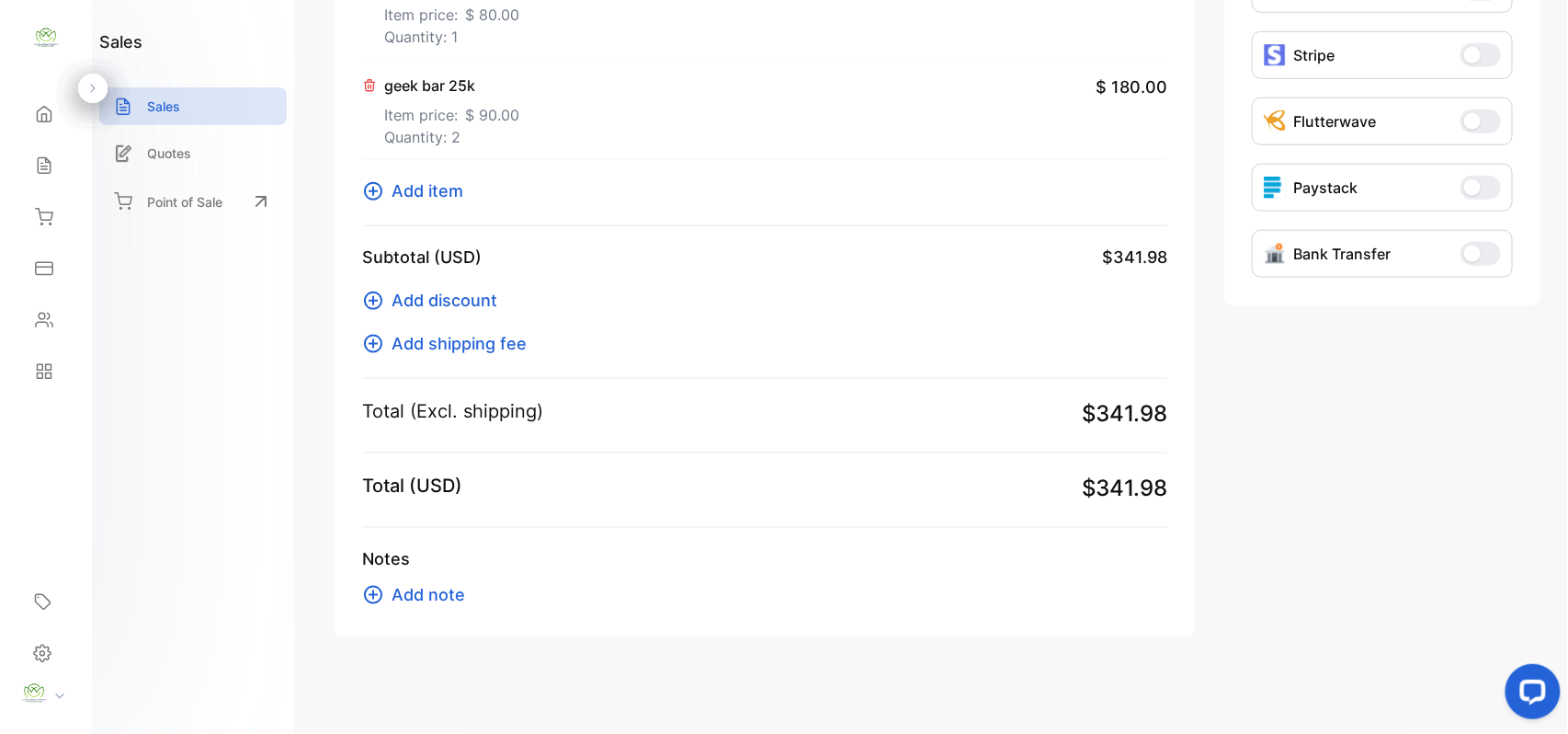
scroll to position [615, 0]
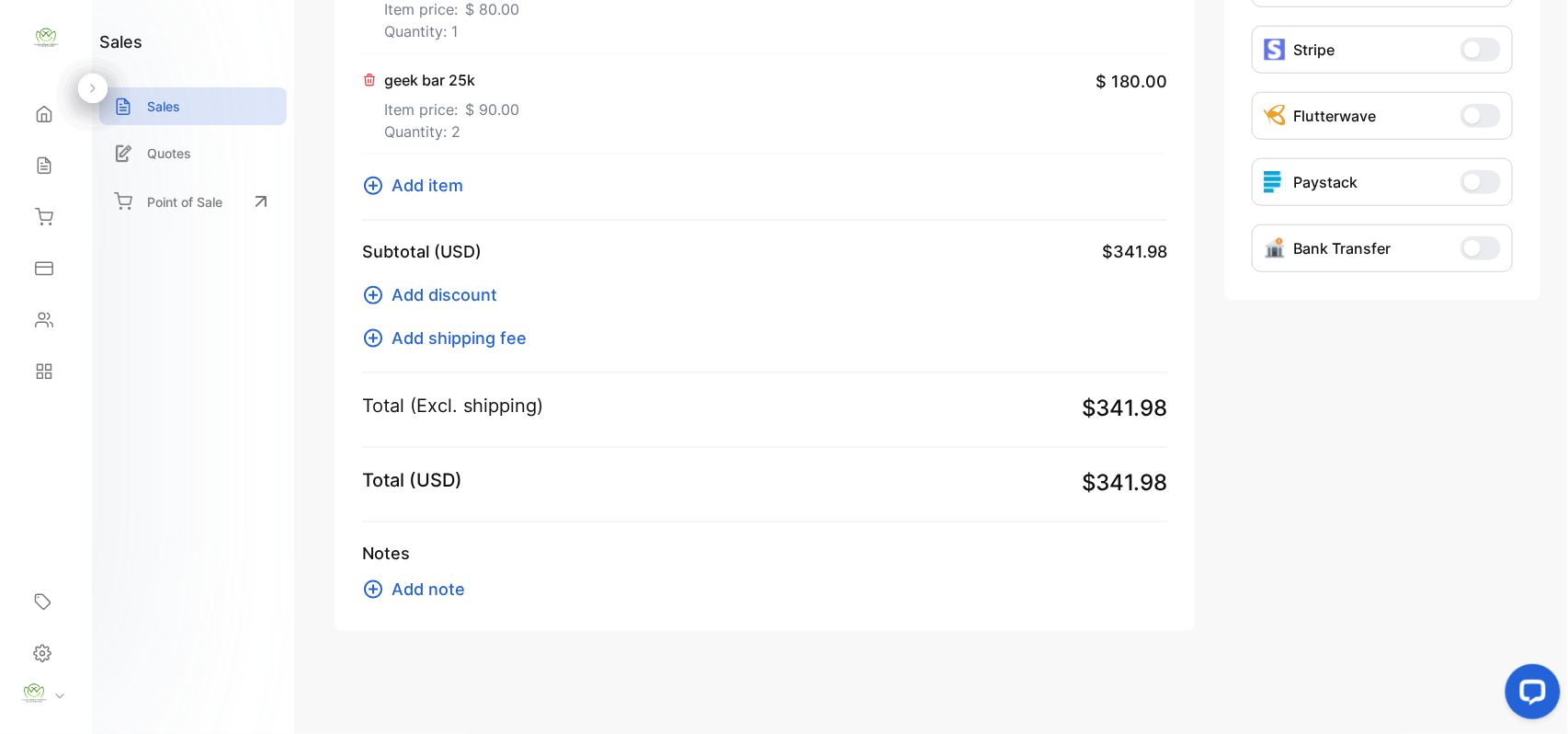
click at [453, 587] on span "Add note" at bounding box center [428, 588] width 73 height 25
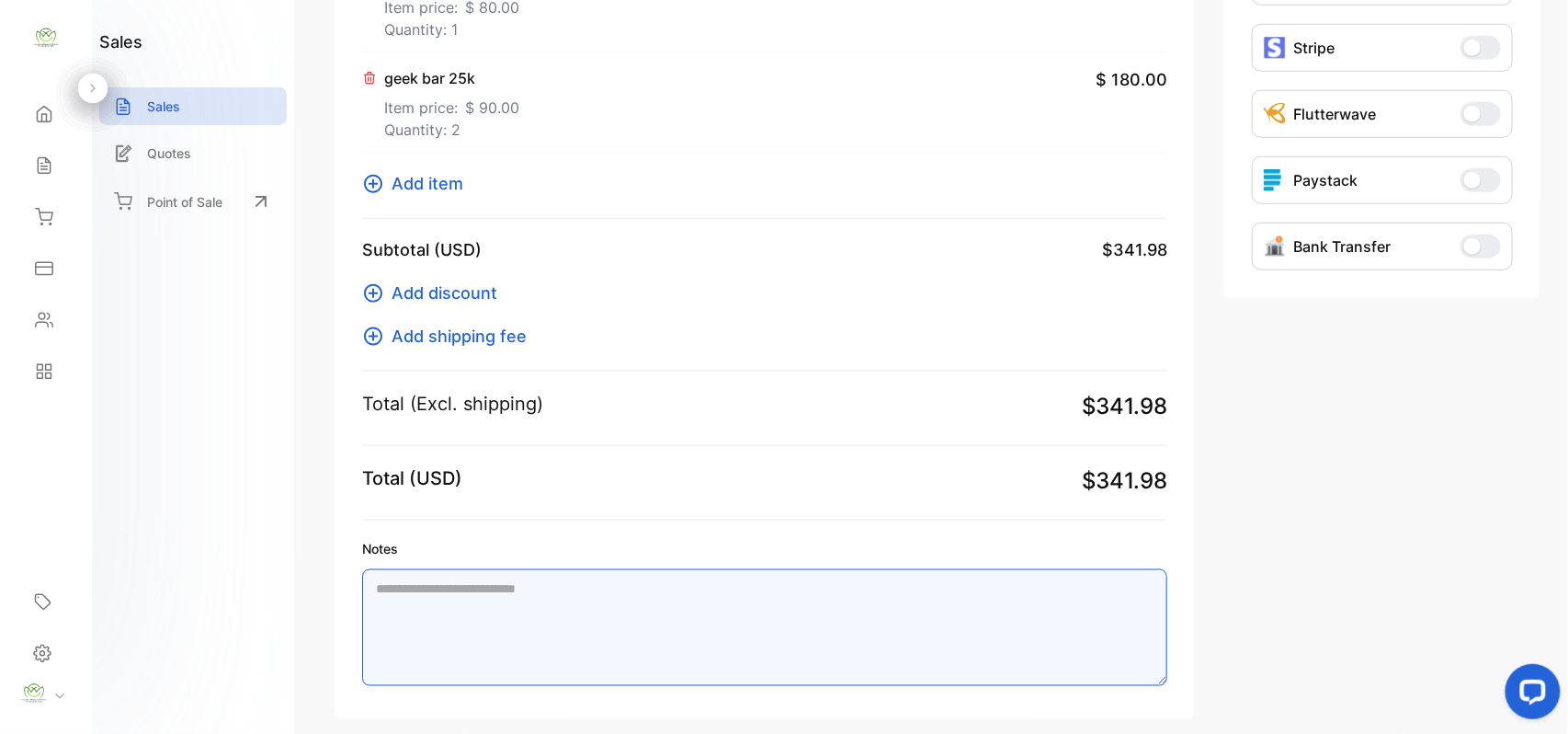
click at [506, 612] on textarea "Notes" at bounding box center [764, 627] width 805 height 117
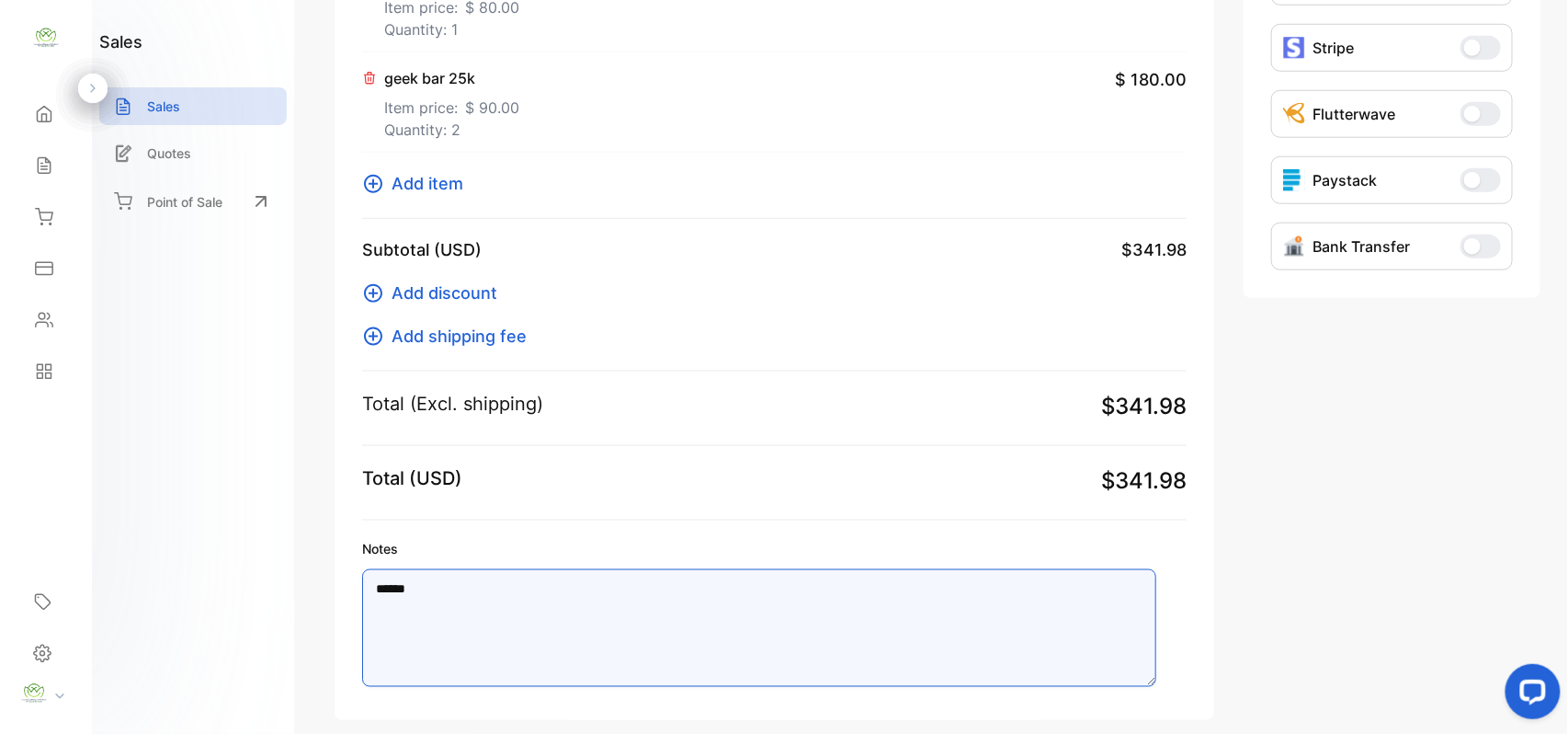
type textarea "******"
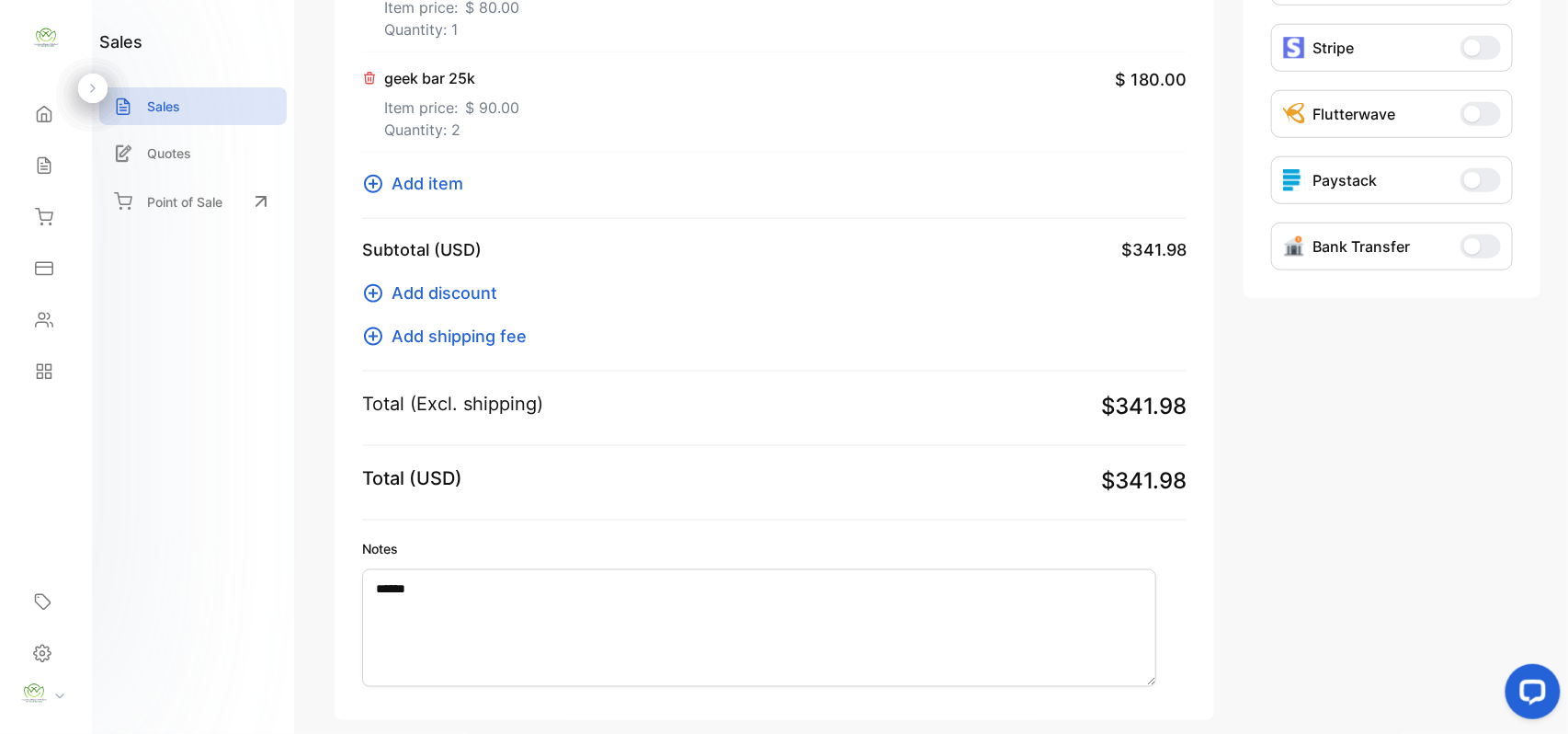
click at [551, 528] on div "Invoice #0013199 Billed To [EMAIL_ADDRESS][DOMAIN_NAME] (C)-[PERSON_NAME] [EMAI…" at bounding box center [774, 109] width 880 height 1223
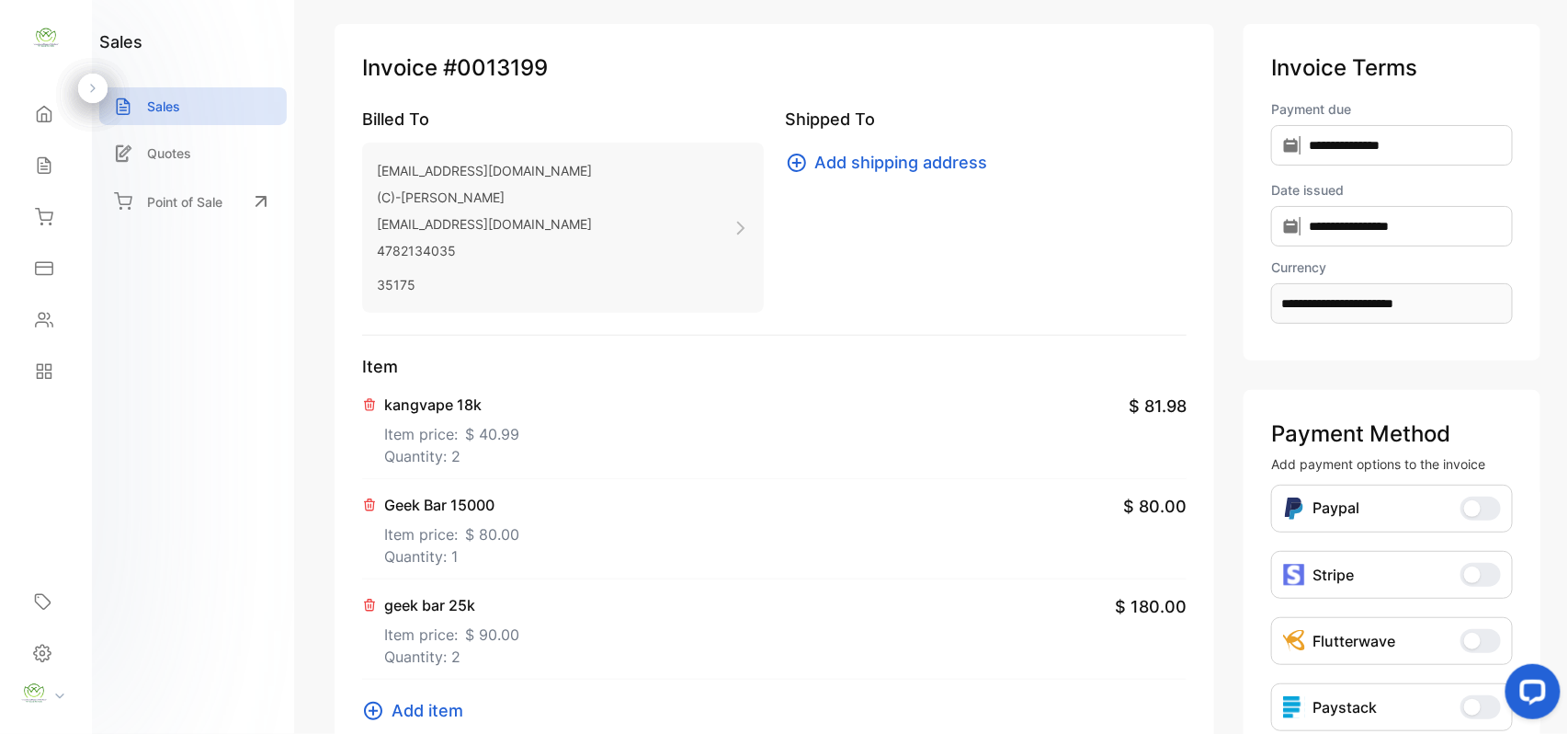
scroll to position [0, 0]
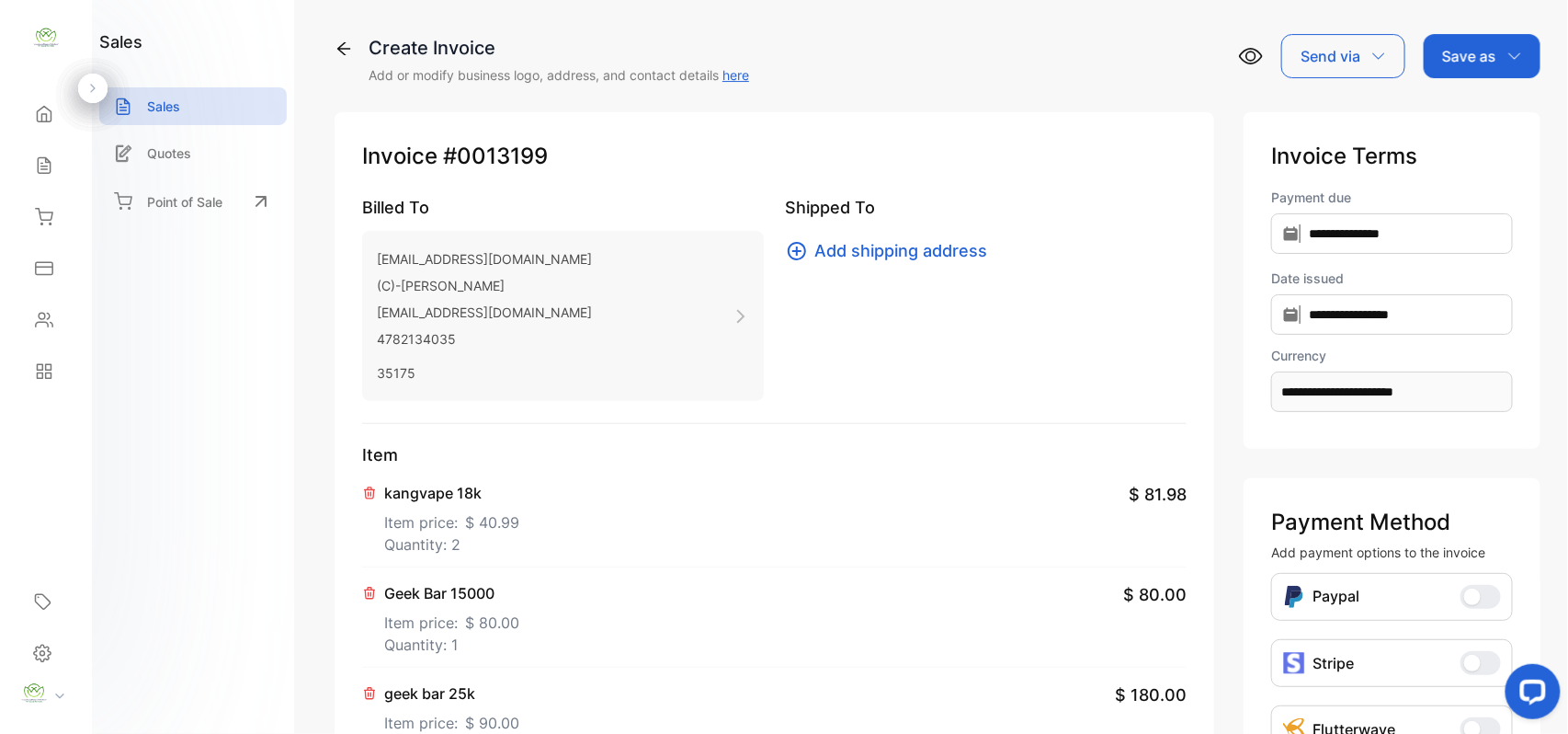
click at [1468, 47] on p "Save as" at bounding box center [1468, 56] width 54 height 22
click at [1485, 111] on div "Invoice" at bounding box center [1476, 117] width 106 height 37
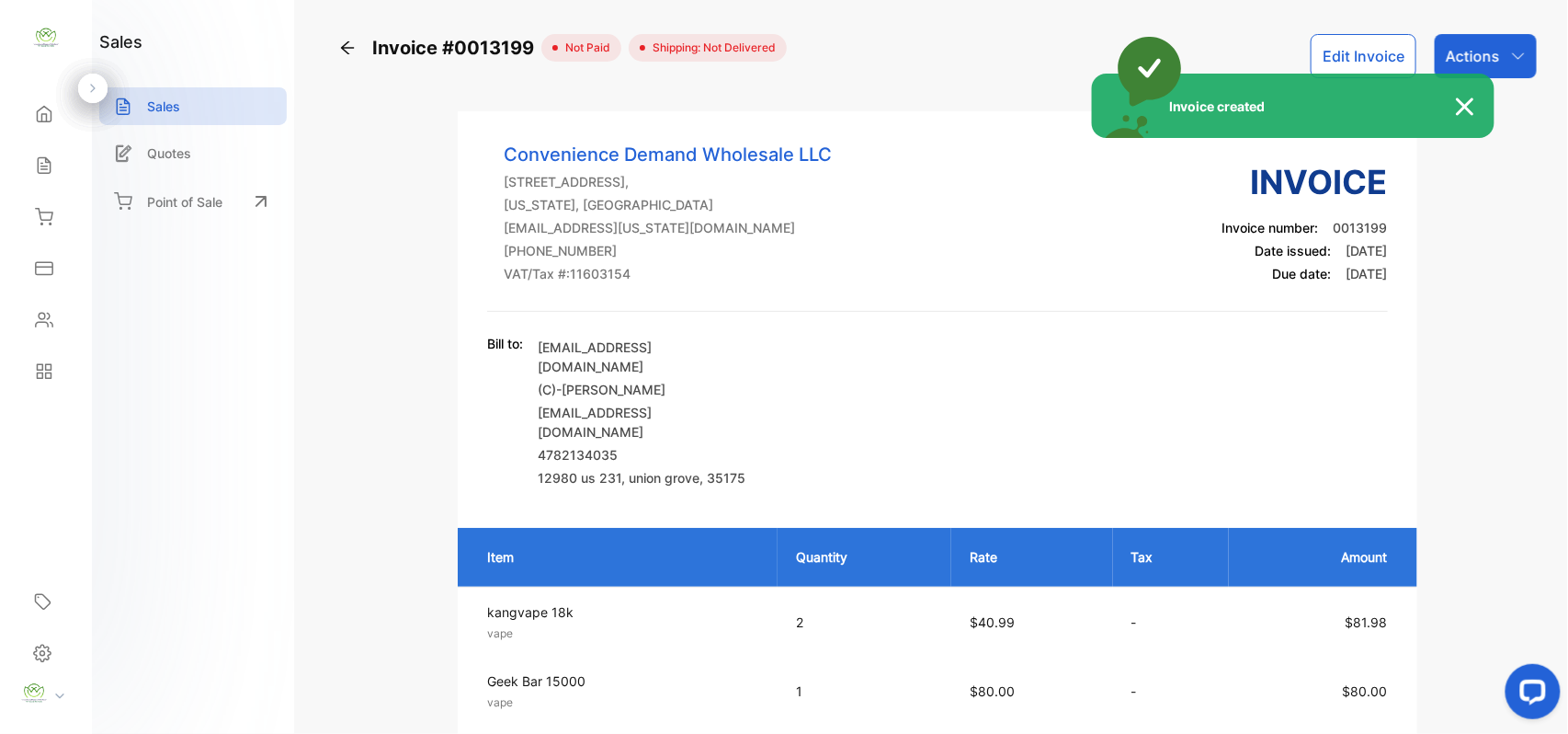
click at [1478, 51] on div "Invoice created" at bounding box center [784, 367] width 1568 height 734
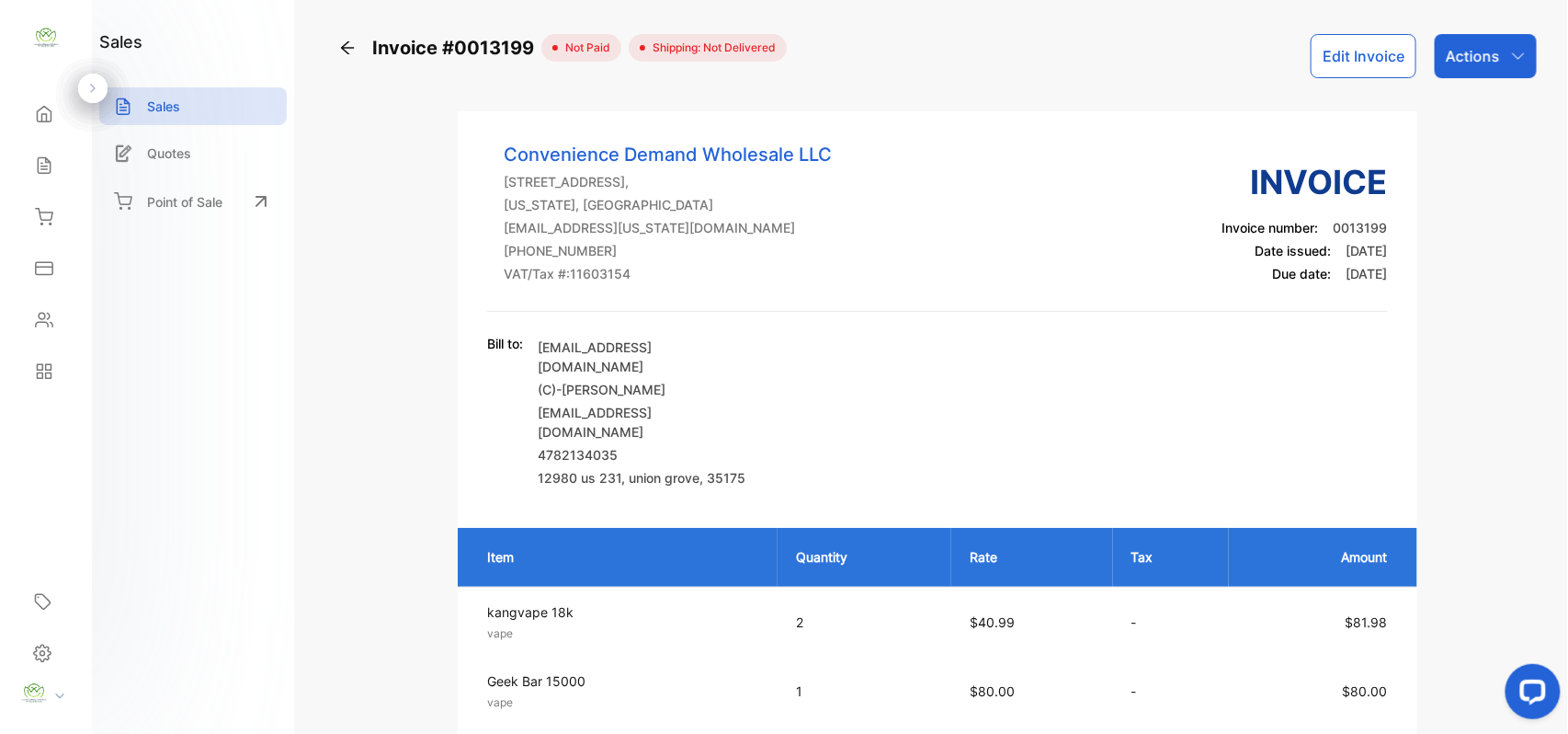
click at [1478, 51] on p "Actions" at bounding box center [1472, 56] width 54 height 22
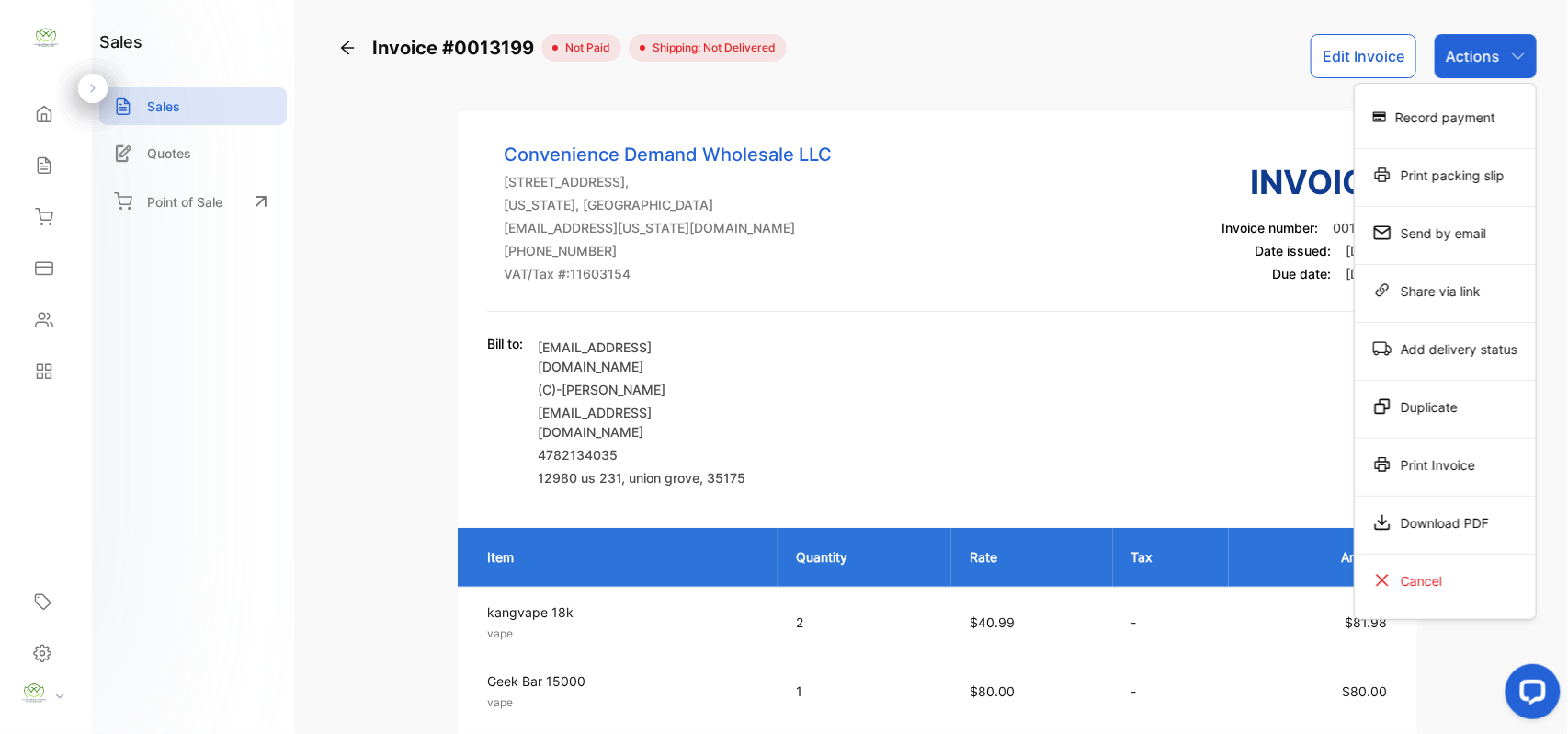
click at [1391, 460] on div "Print Invoice" at bounding box center [1445, 463] width 181 height 37
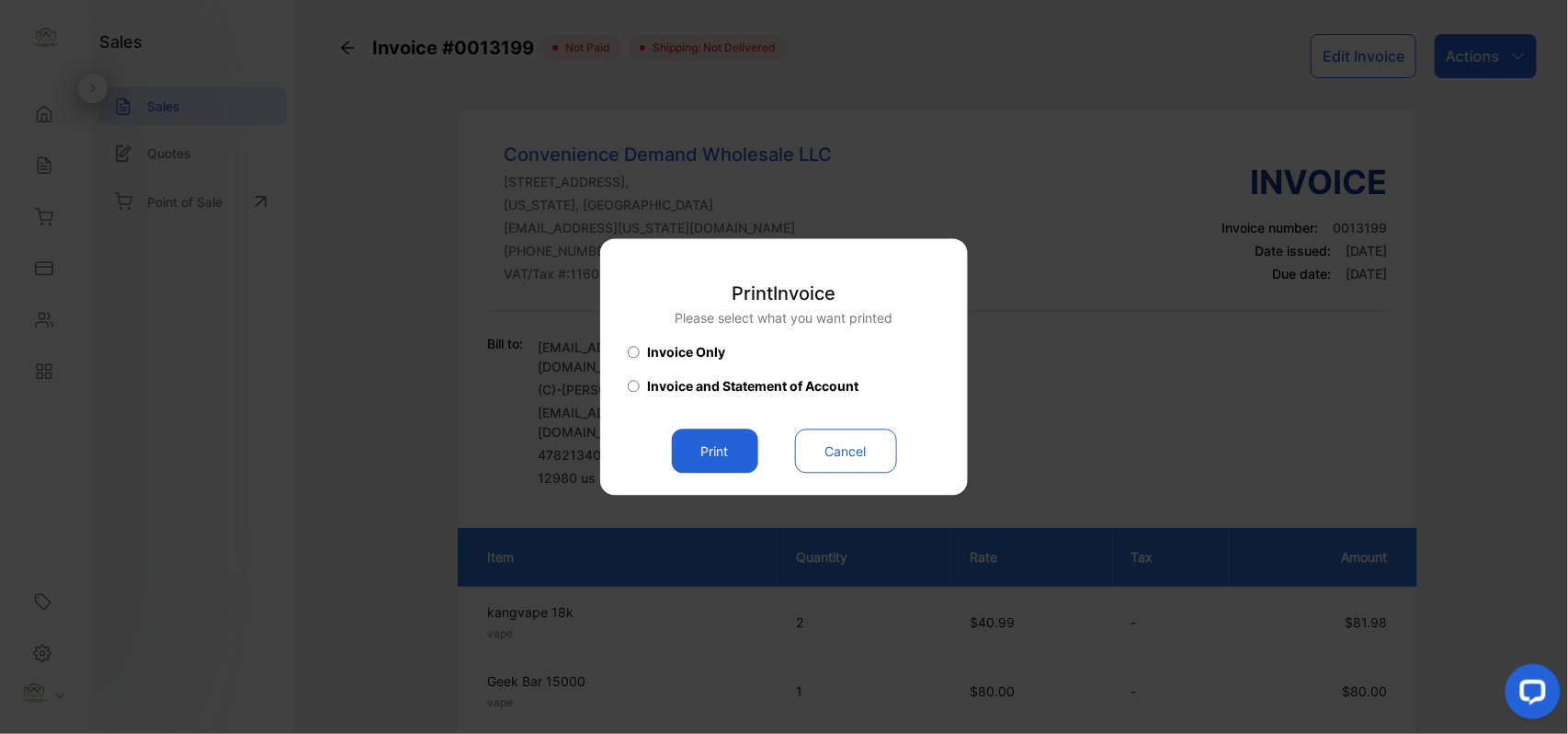
click at [726, 454] on button "Print" at bounding box center [714, 451] width 86 height 44
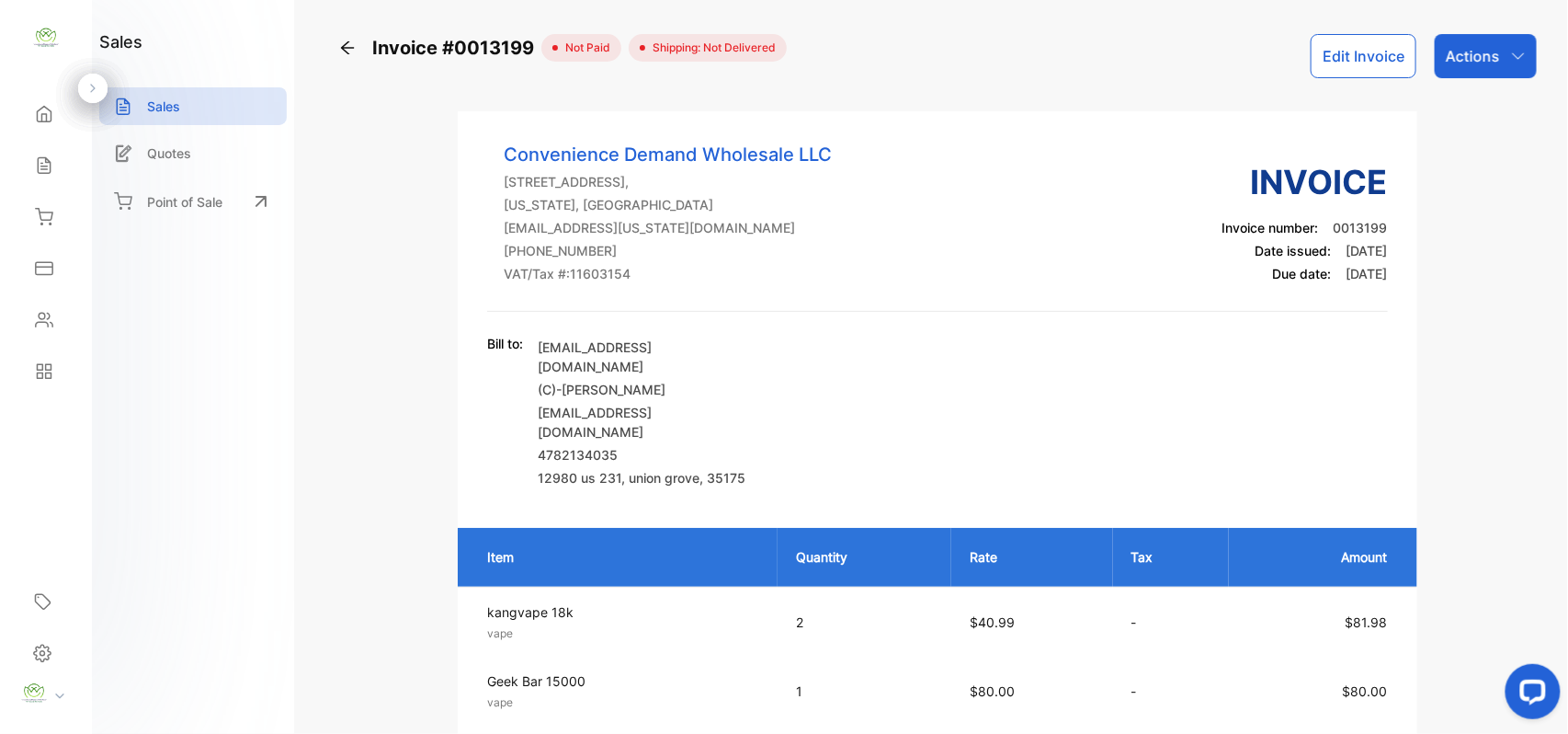
click at [1502, 59] on div "Actions" at bounding box center [1485, 55] width 102 height 44
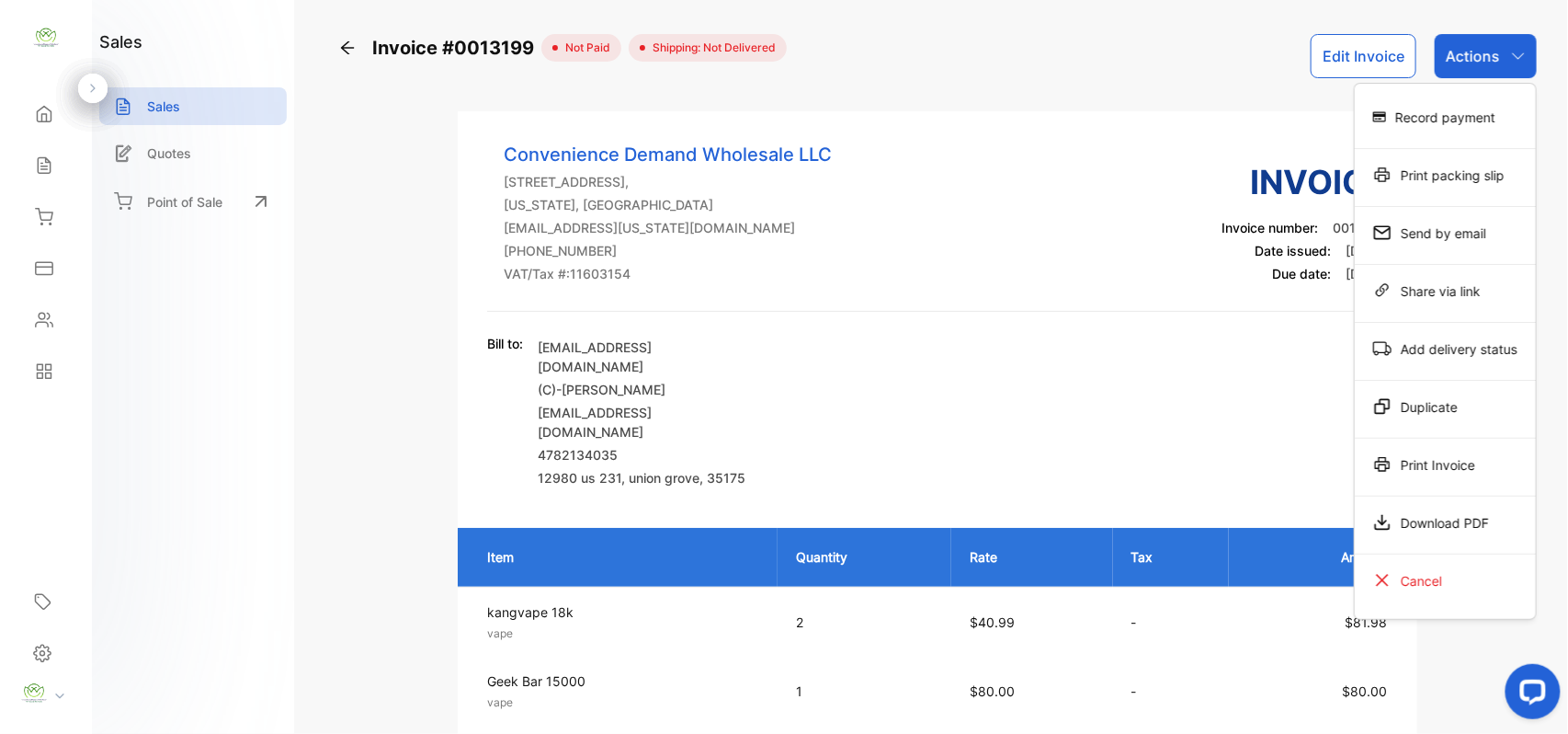
click at [1445, 119] on div "Record payment" at bounding box center [1445, 117] width 181 height 37
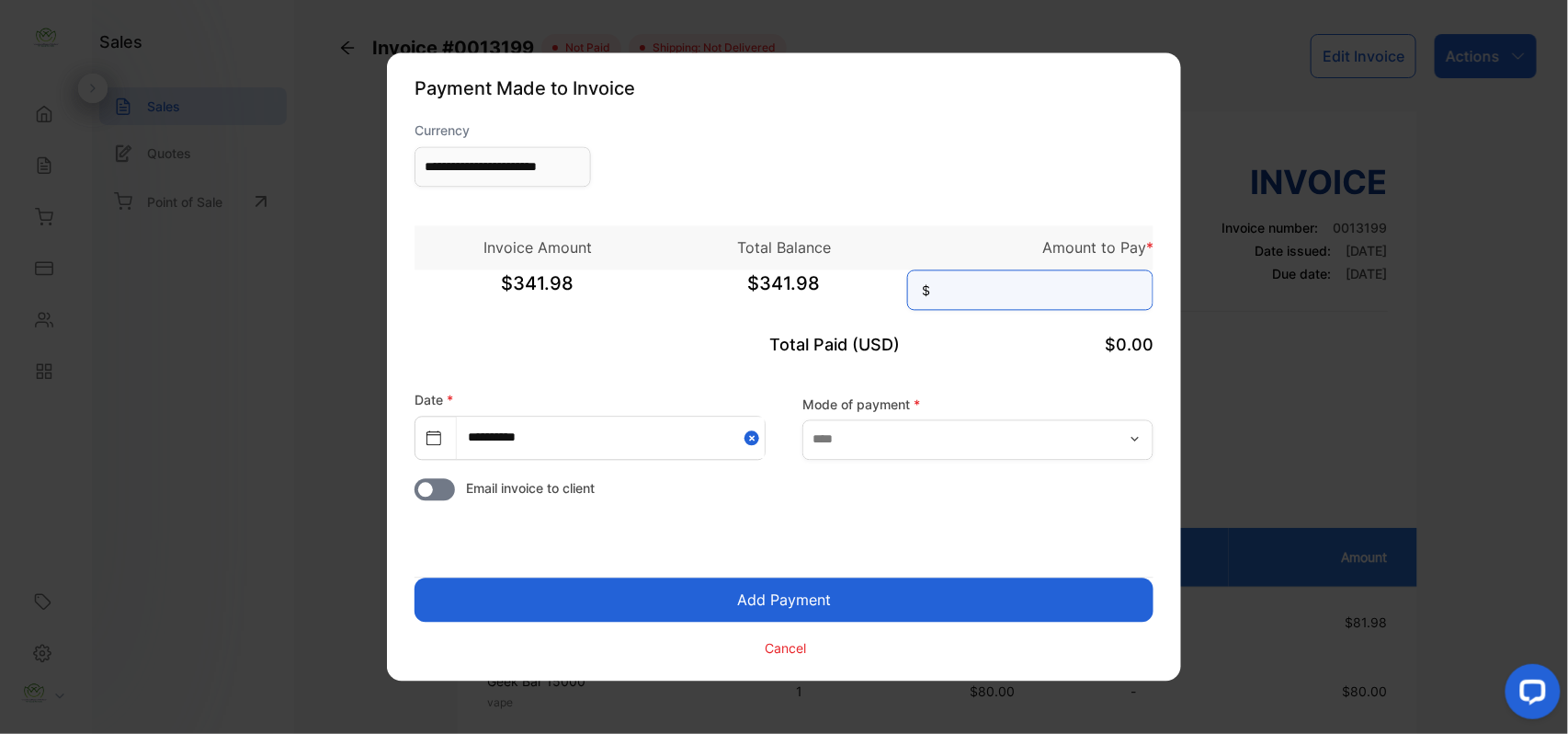
click at [1001, 292] on input at bounding box center [1030, 290] width 246 height 41
type input "******"
click at [415, 578] on button "Add Payment" at bounding box center [784, 600] width 739 height 44
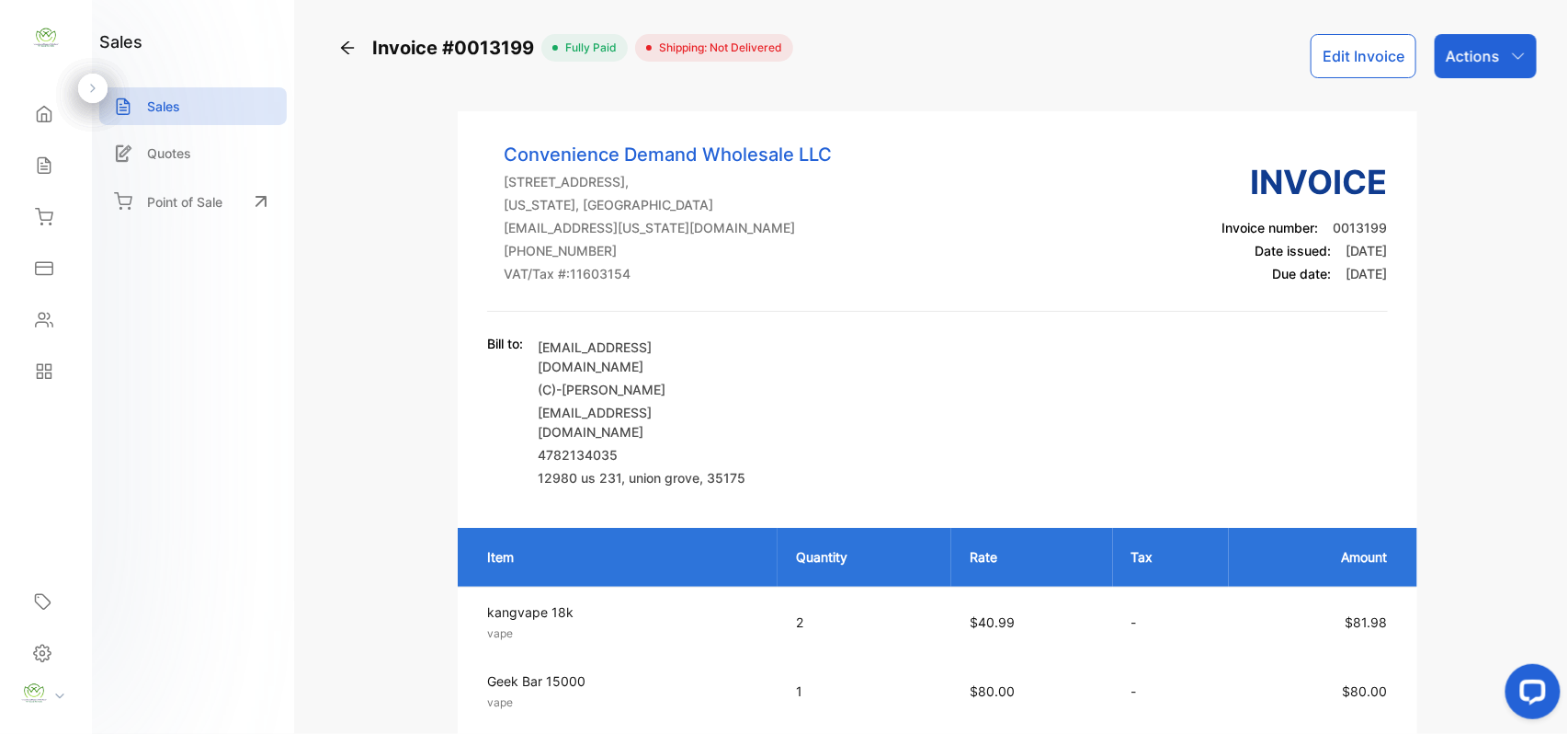
drag, startPoint x: 1450, startPoint y: 53, endPoint x: 1441, endPoint y: 81, distance: 29.4
click at [1450, 55] on p "Actions" at bounding box center [1472, 56] width 54 height 22
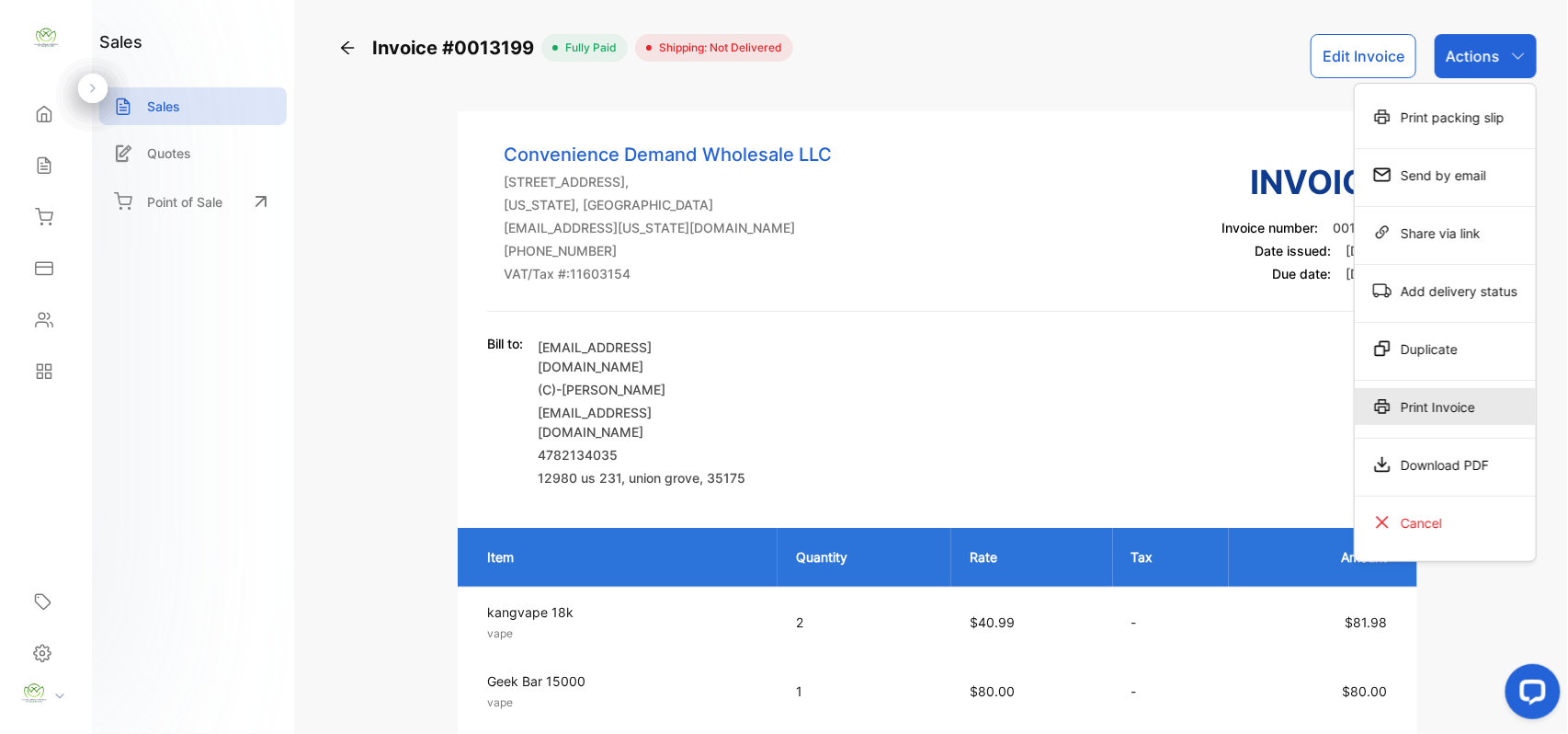
click at [1451, 414] on div "Print Invoice" at bounding box center [1445, 406] width 181 height 37
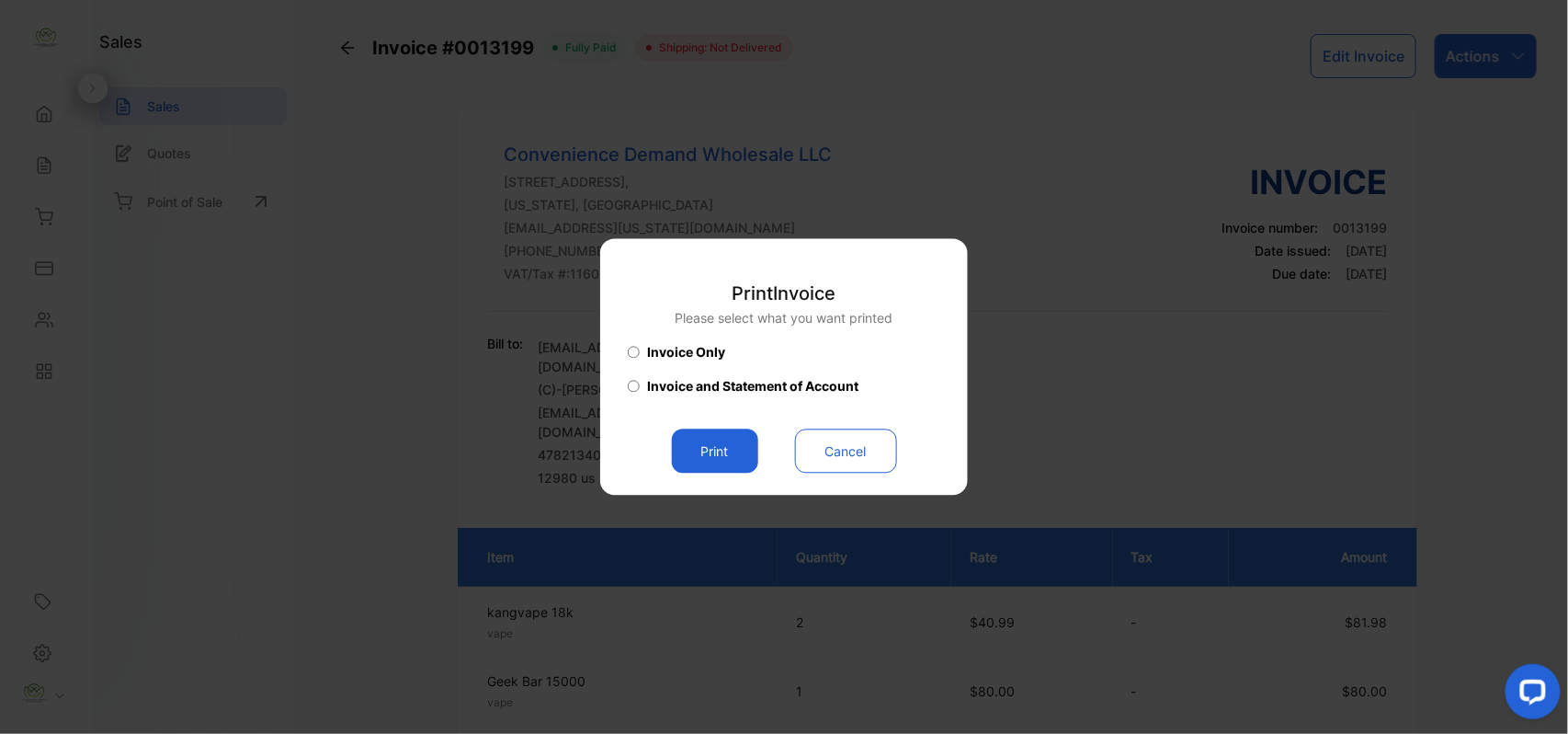
click at [703, 453] on button "Print" at bounding box center [714, 451] width 86 height 44
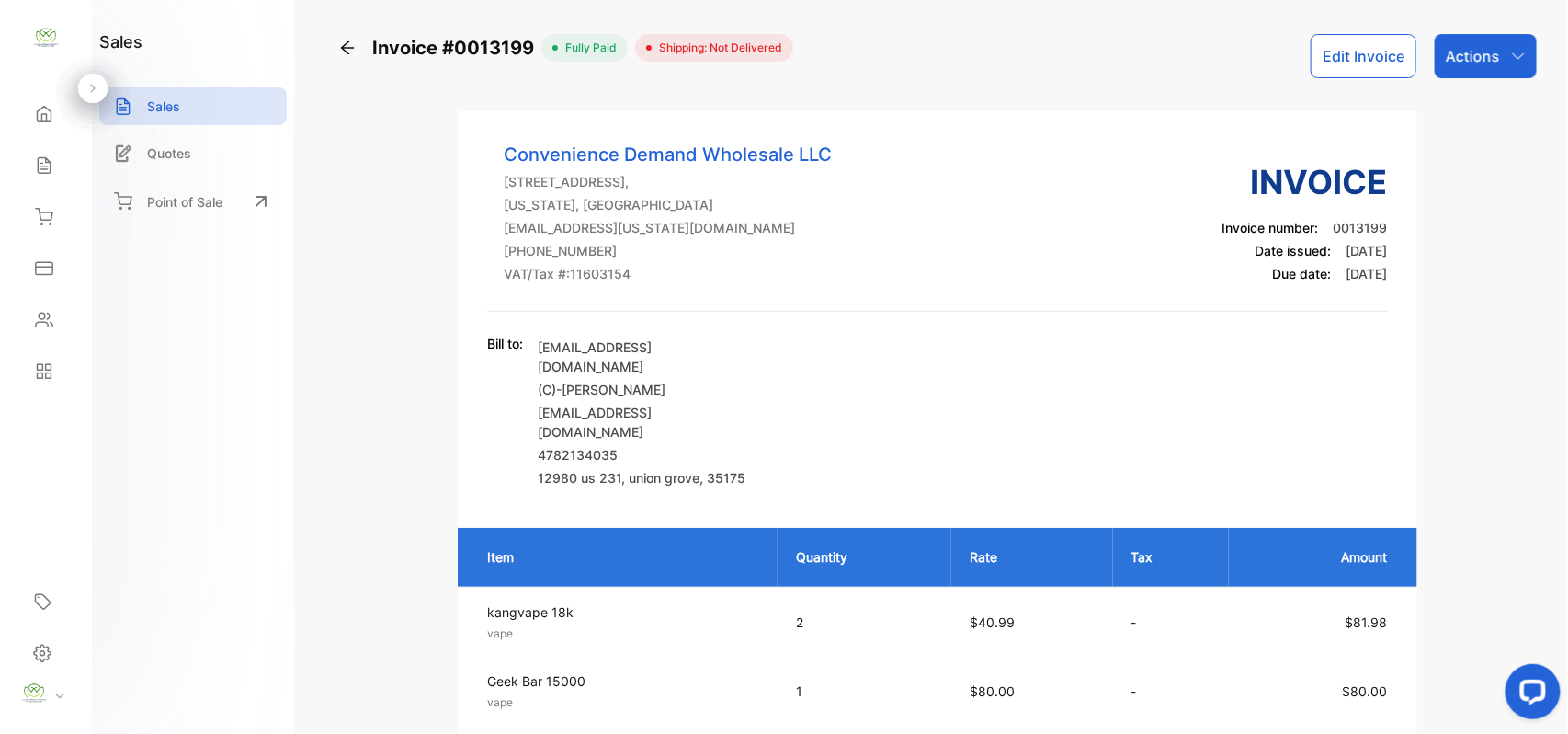
click at [34, 169] on div "Sales" at bounding box center [41, 165] width 24 height 19
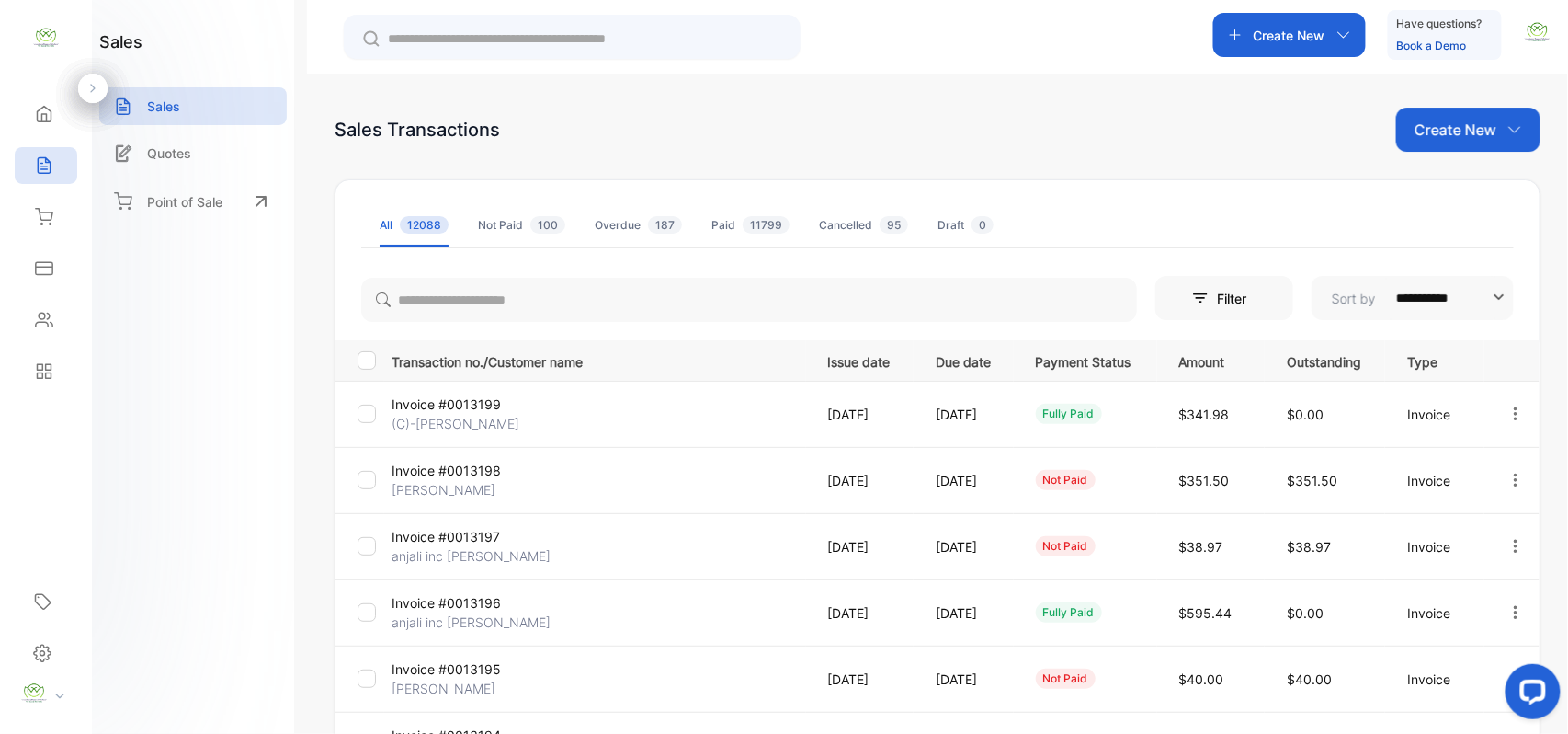
click at [423, 486] on p "[PERSON_NAME]" at bounding box center [460, 490] width 138 height 20
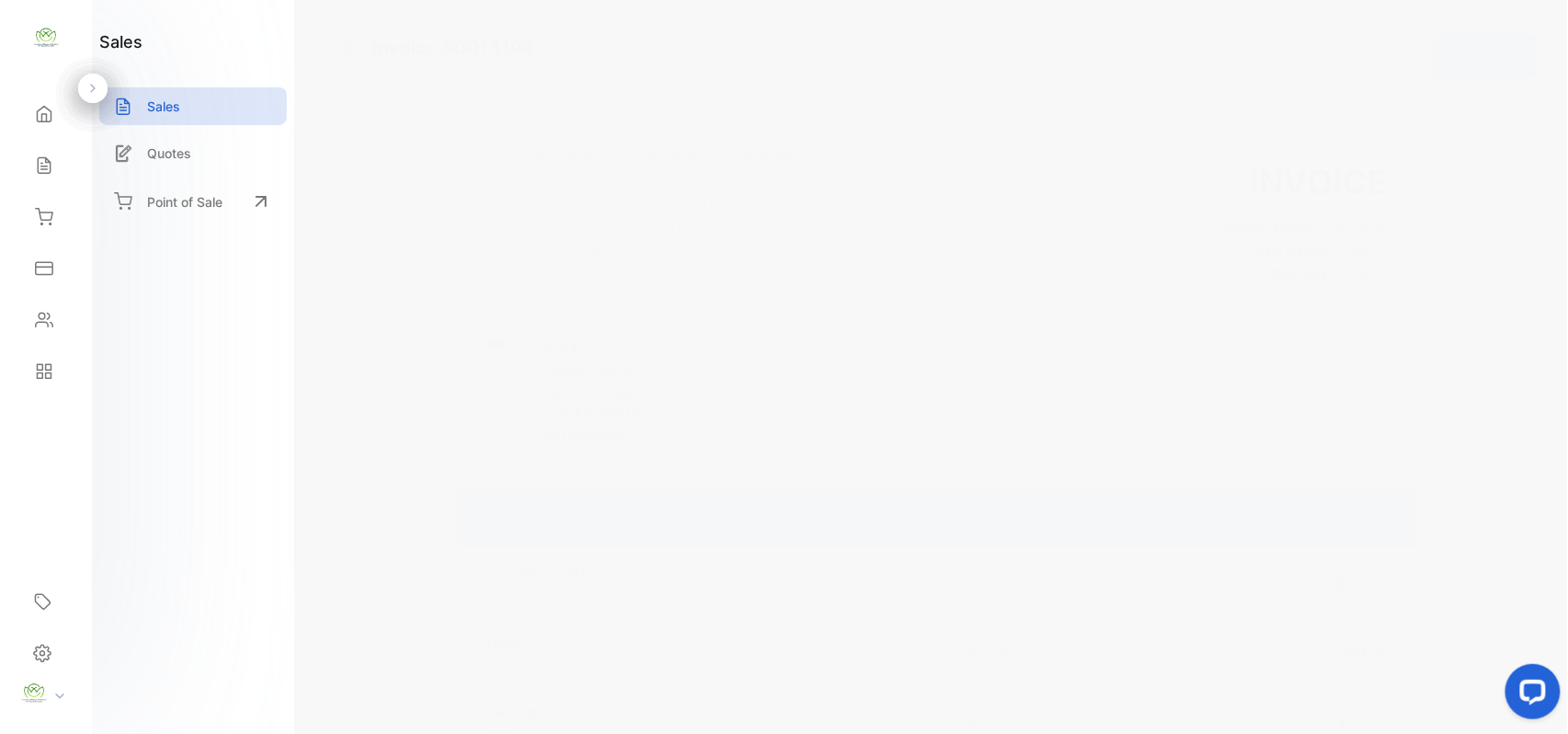
click at [1362, 48] on button "Edit Invoice" at bounding box center [1363, 55] width 106 height 44
type input "**********"
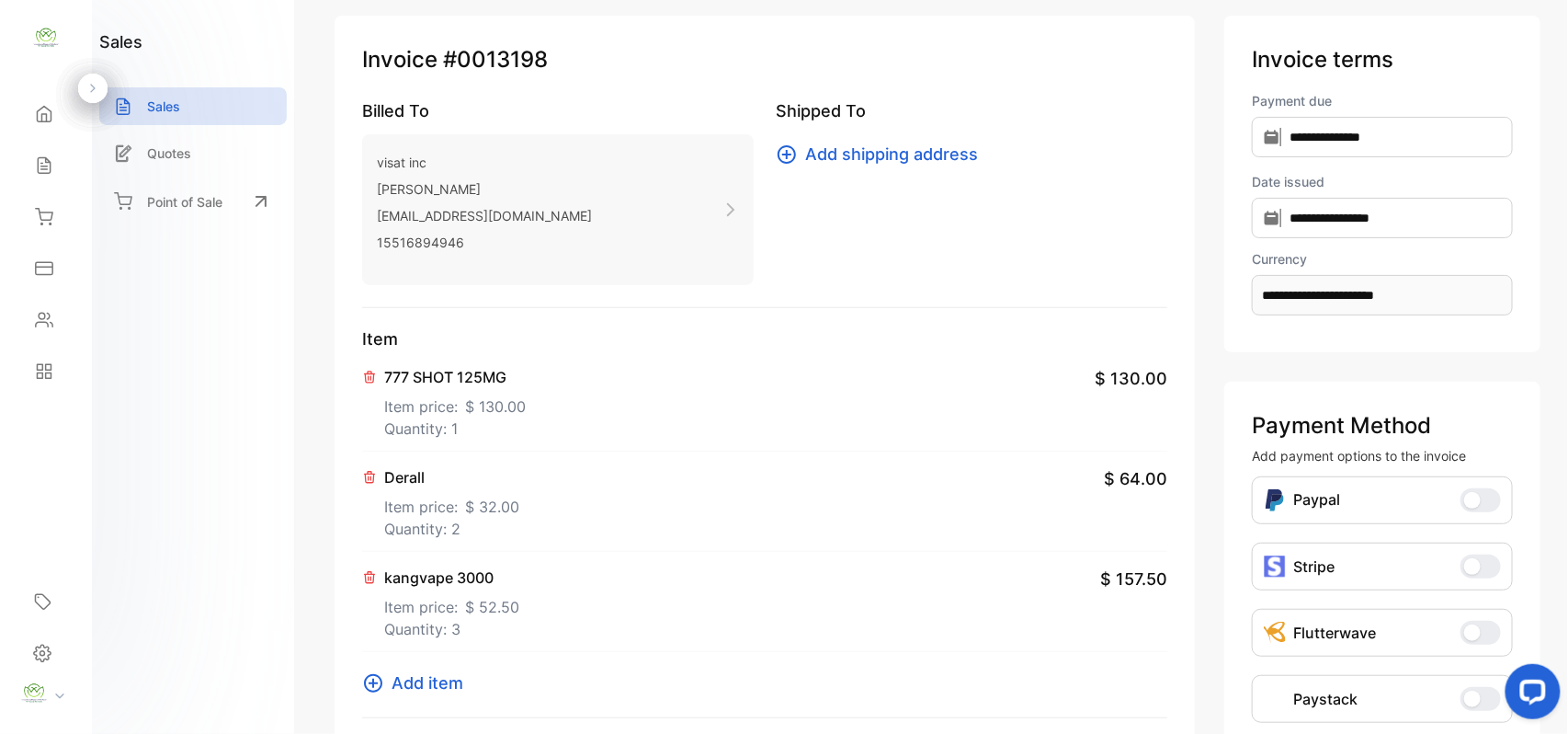
scroll to position [285, 0]
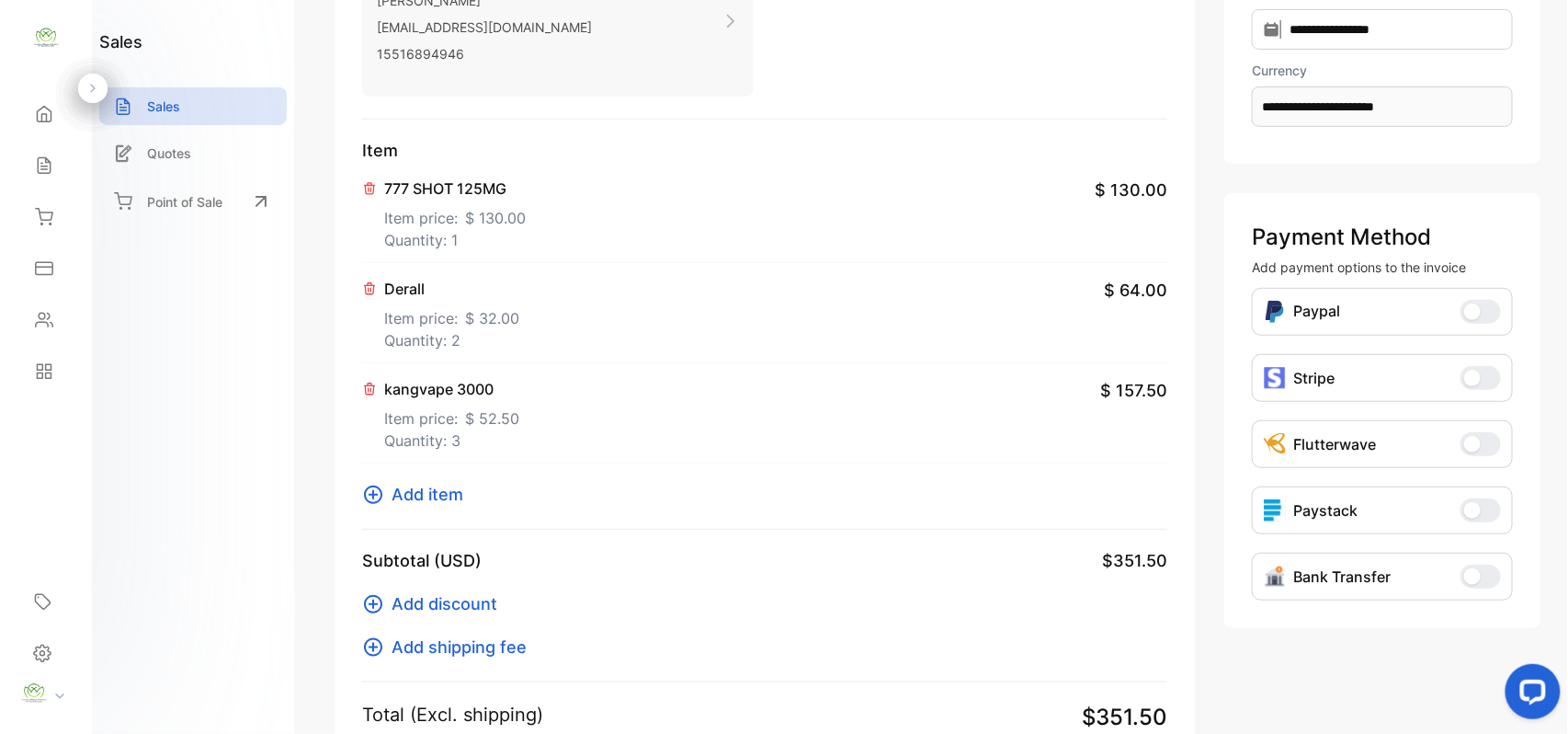
click at [419, 500] on span "Add item" at bounding box center [427, 494] width 72 height 25
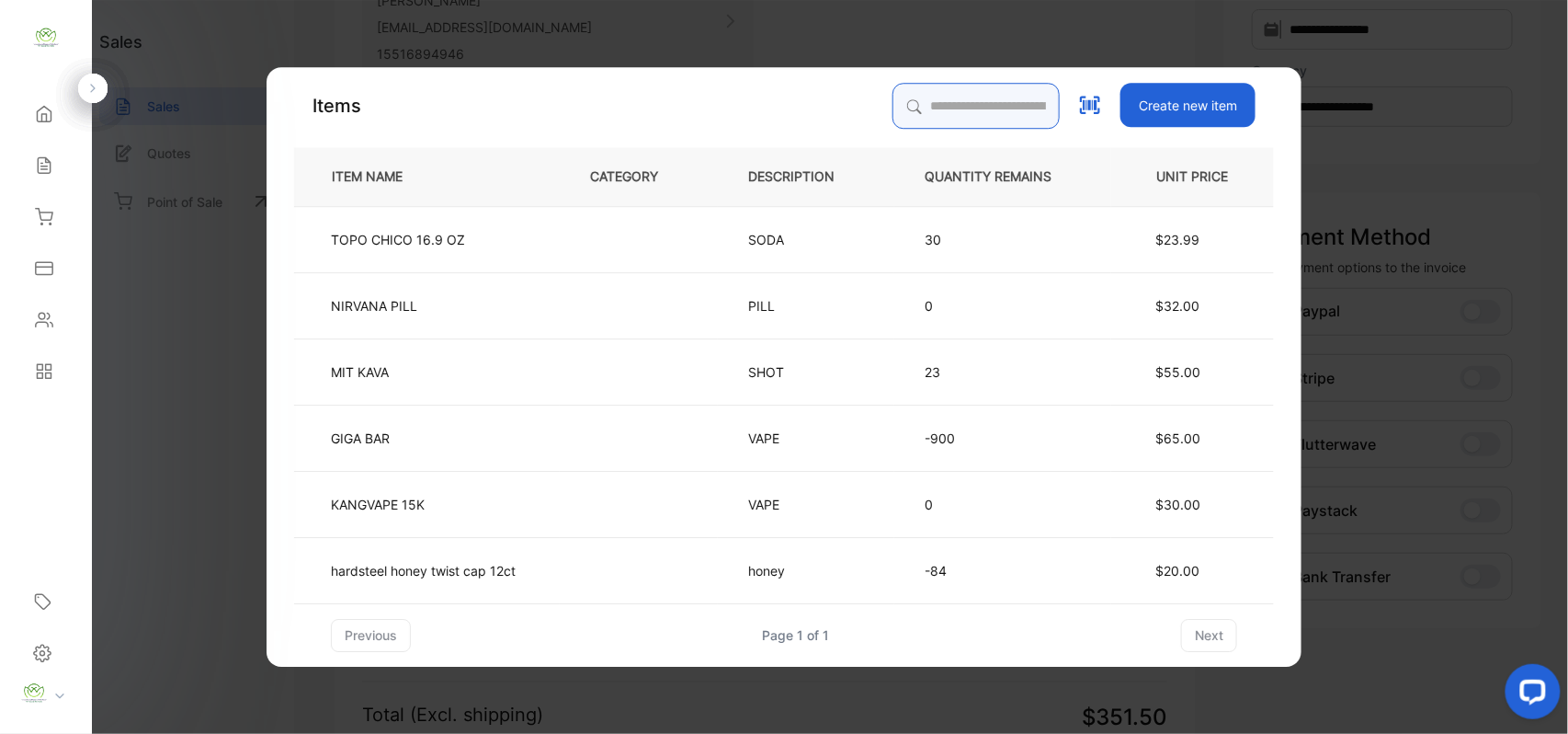
click at [917, 103] on input "search" at bounding box center [976, 106] width 167 height 46
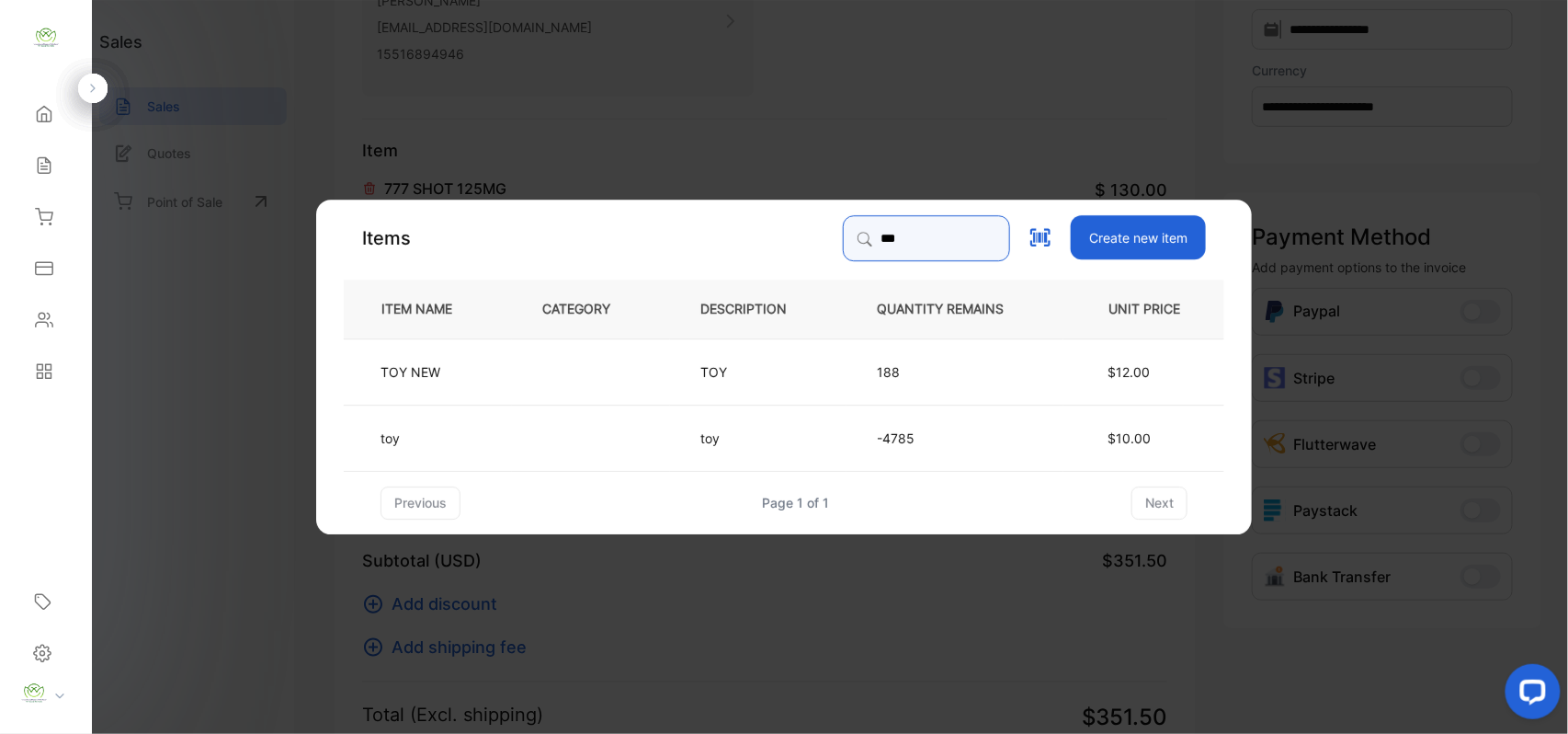
type input "***"
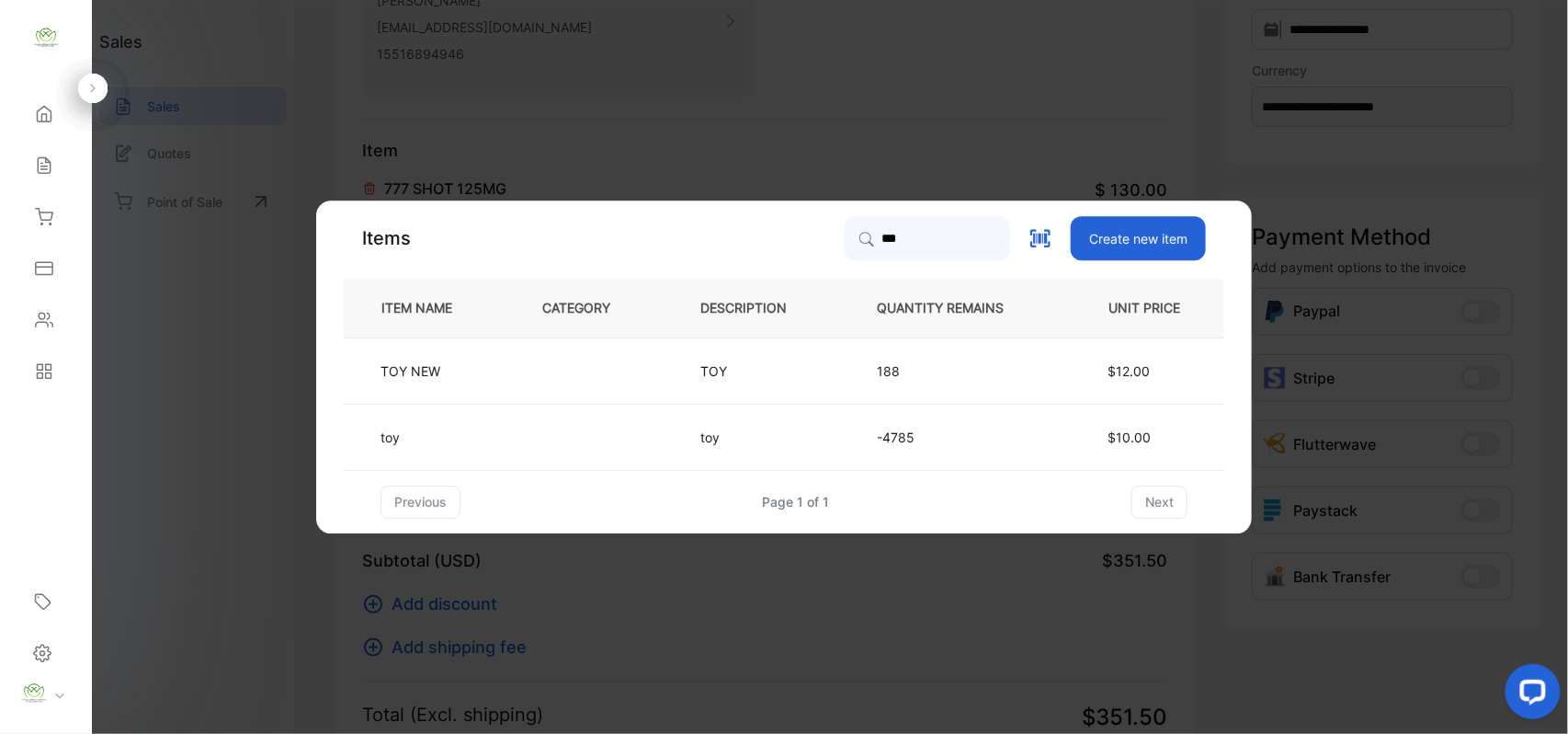
click at [467, 410] on td "toy" at bounding box center [428, 437] width 168 height 66
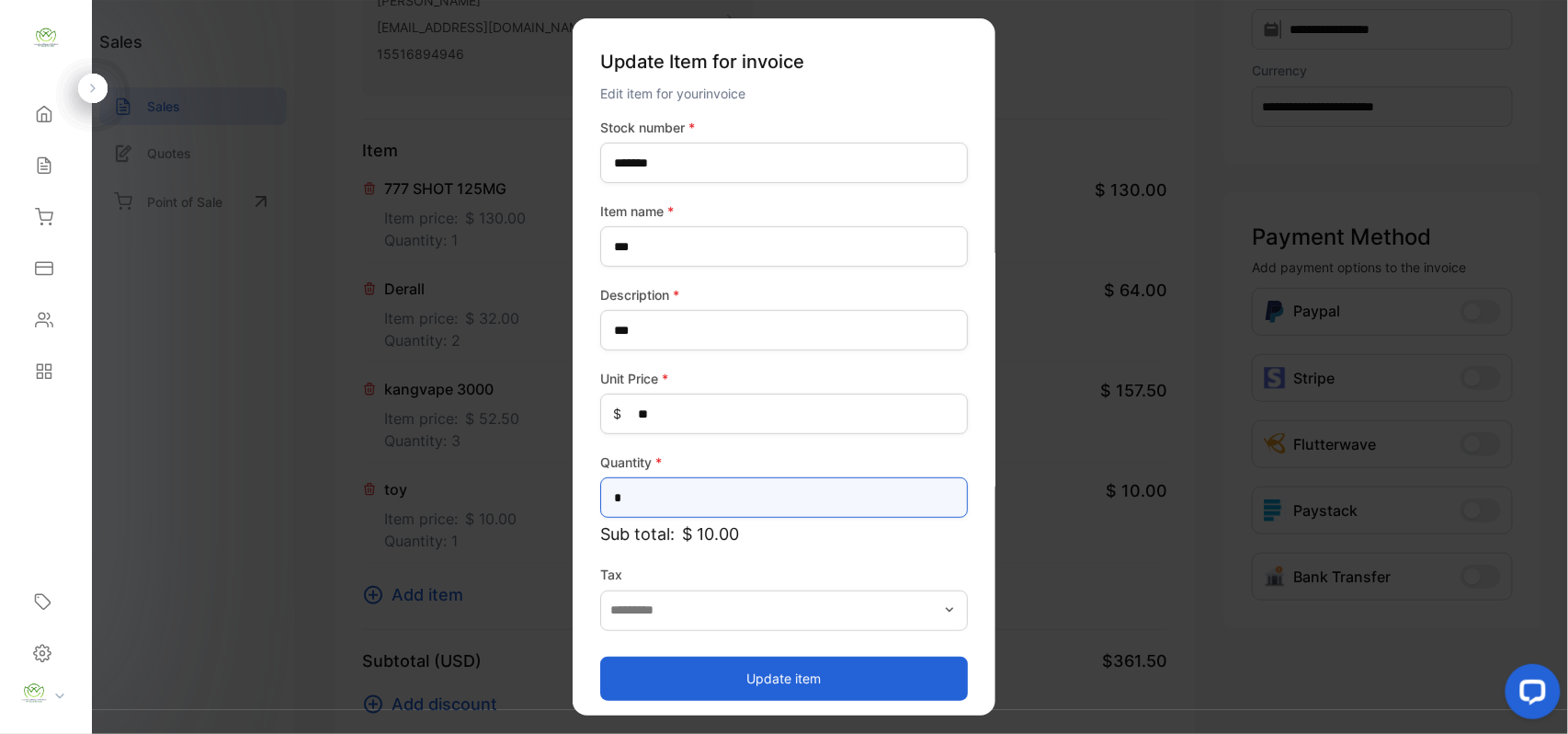
click at [648, 495] on input "*" at bounding box center [784, 497] width 367 height 41
type input "**"
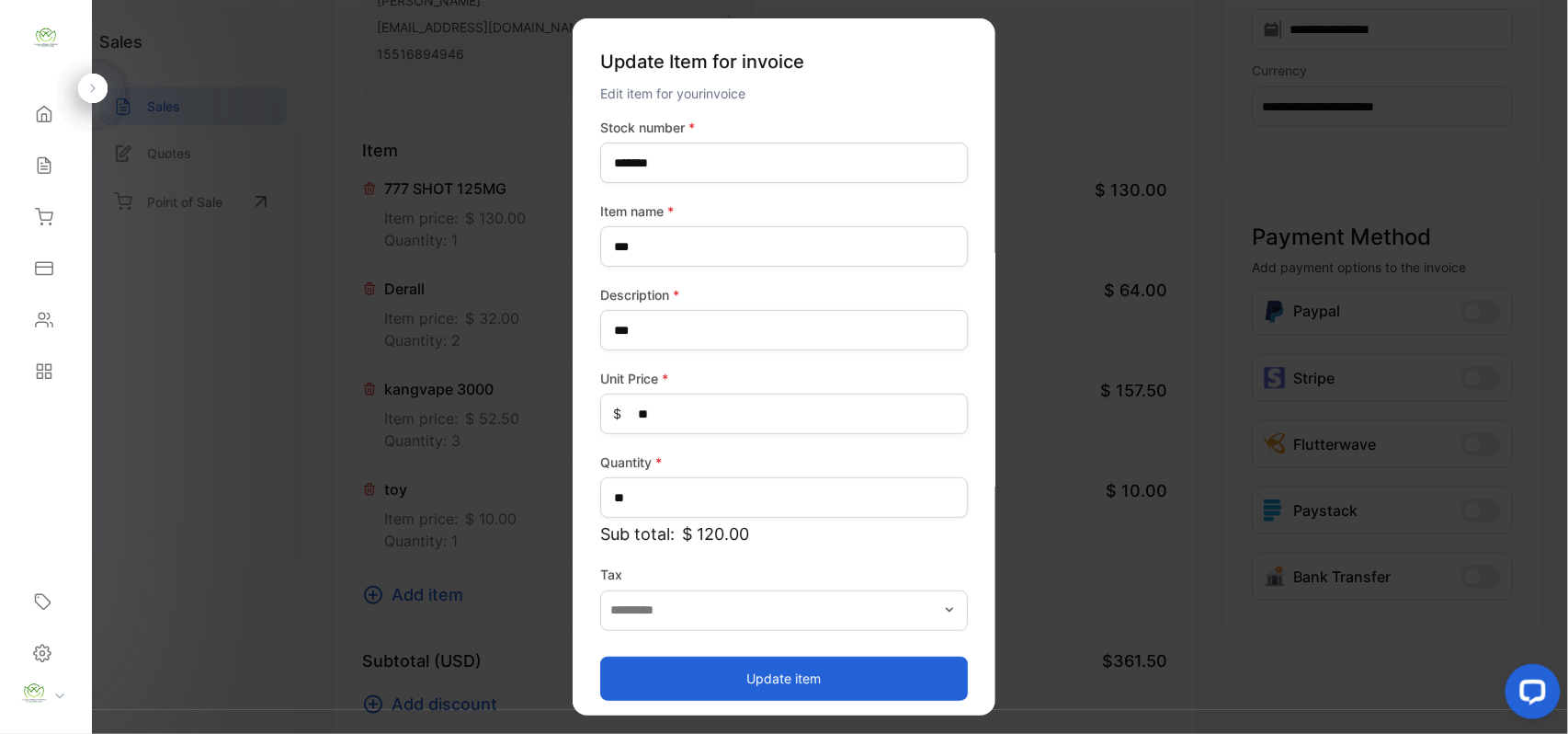
click at [643, 670] on button "Update item" at bounding box center [784, 678] width 367 height 44
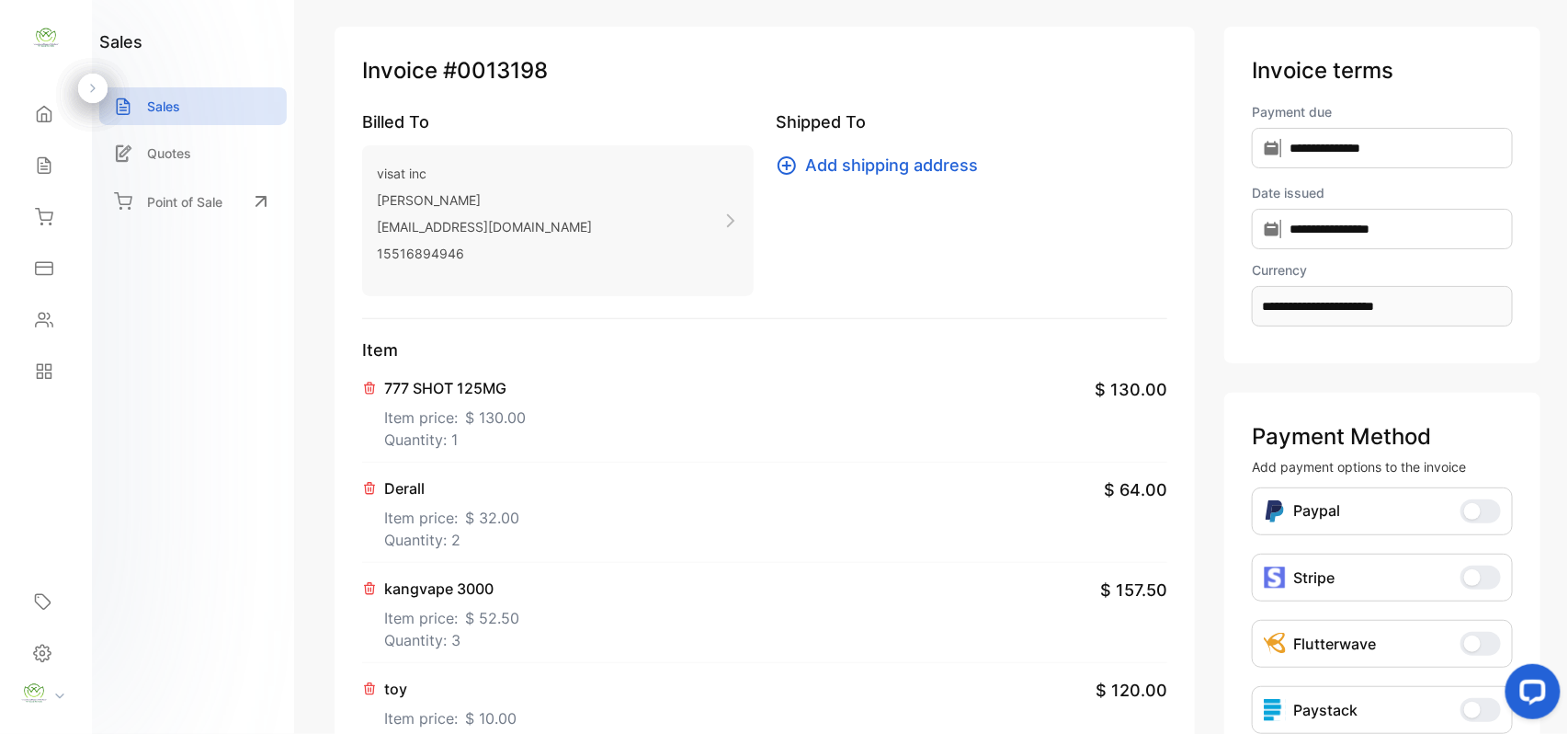
scroll to position [0, 0]
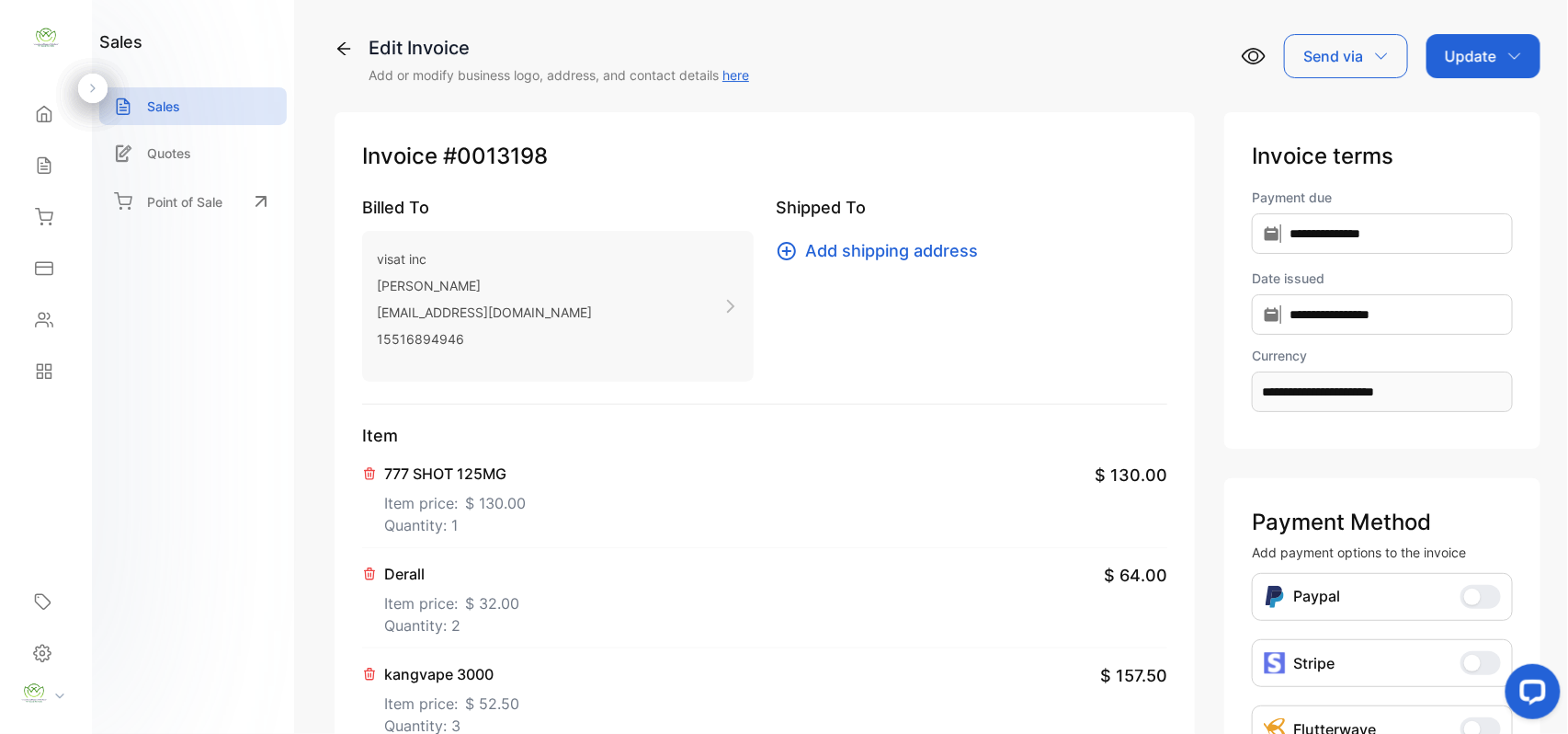
drag, startPoint x: 1481, startPoint y: 55, endPoint x: 1500, endPoint y: 82, distance: 33.0
click at [1489, 57] on p "Update" at bounding box center [1470, 56] width 51 height 22
click at [1496, 113] on div "Invoice" at bounding box center [1486, 117] width 106 height 37
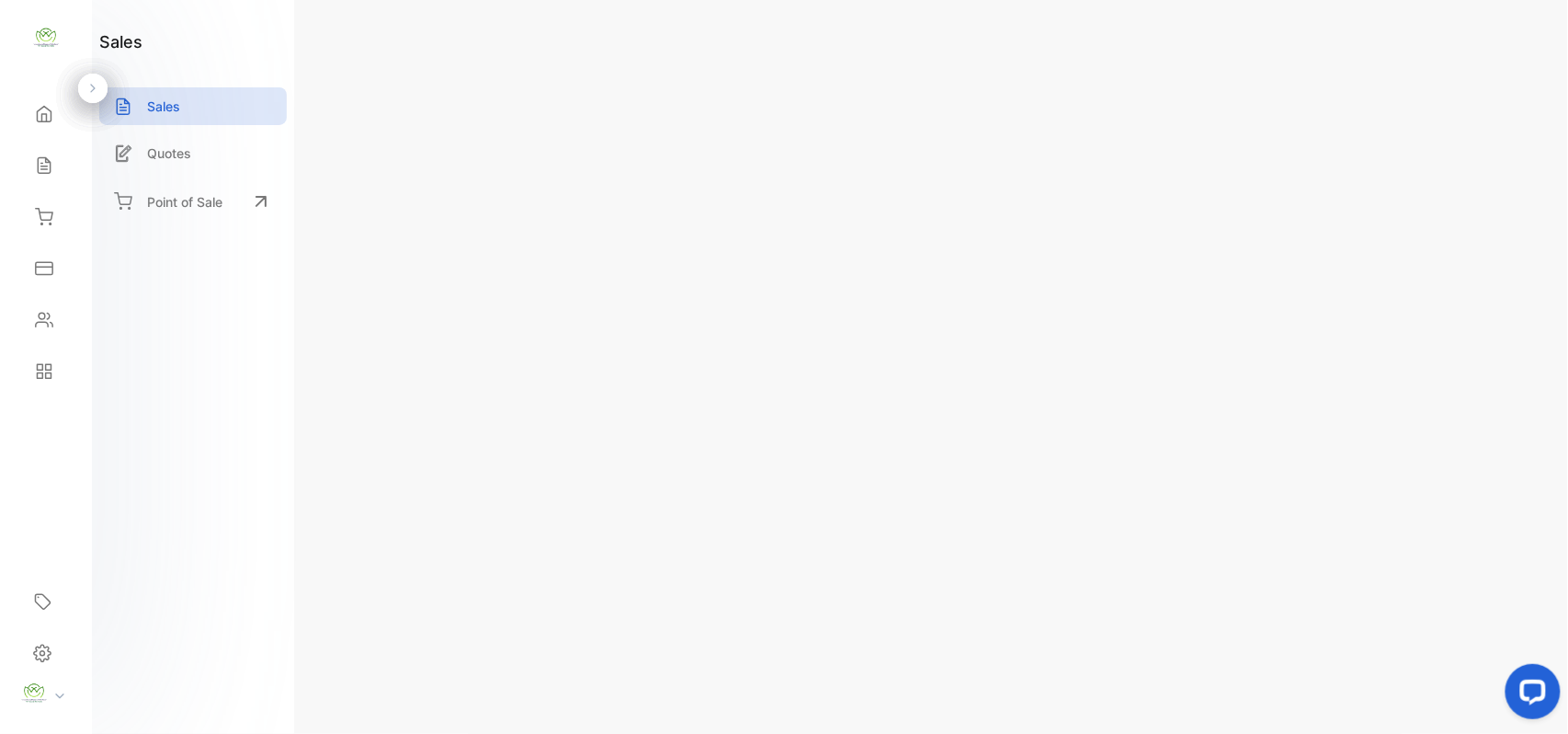
click at [1485, 52] on p "Actions" at bounding box center [1472, 56] width 54 height 22
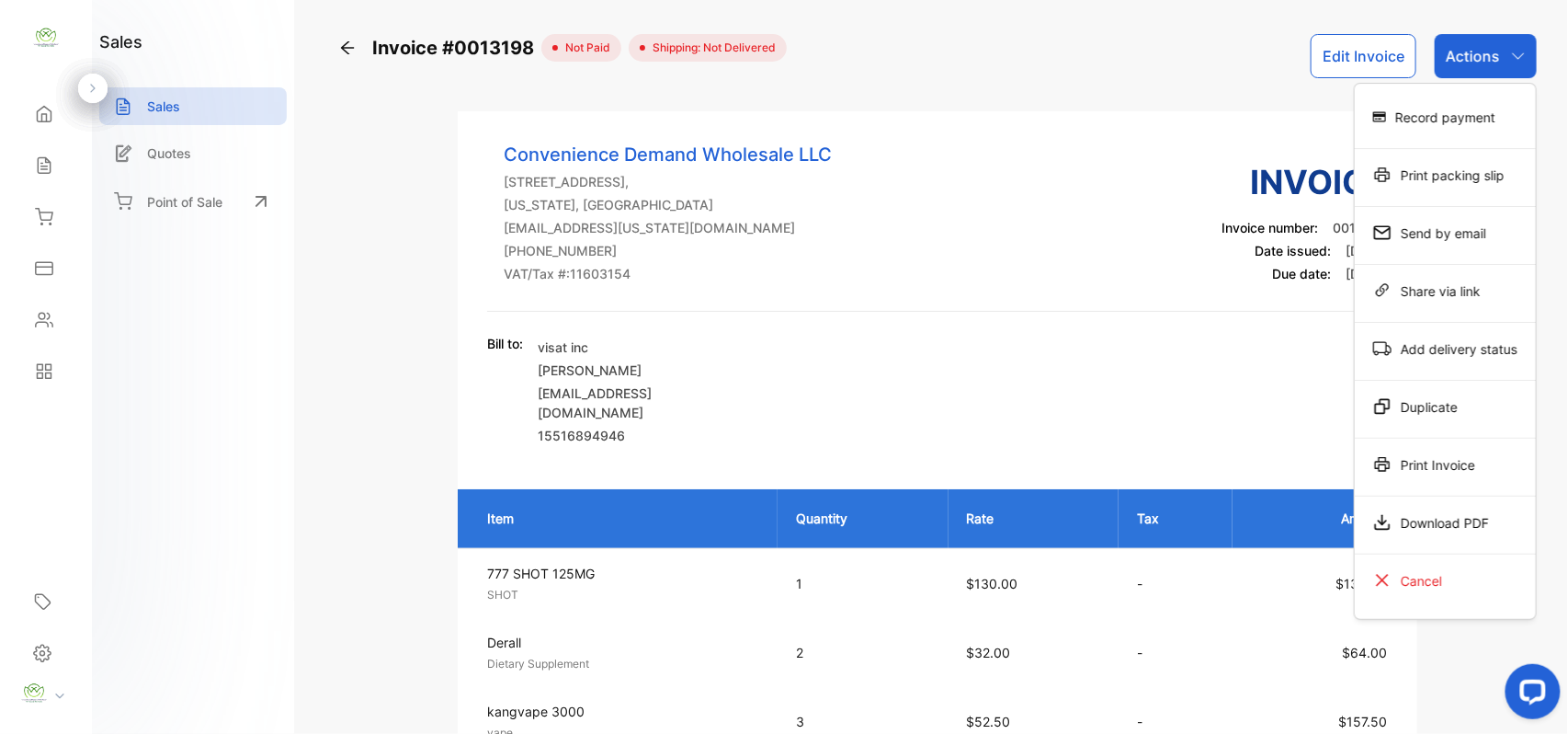
click at [1474, 468] on div "Print Invoice" at bounding box center [1445, 463] width 181 height 37
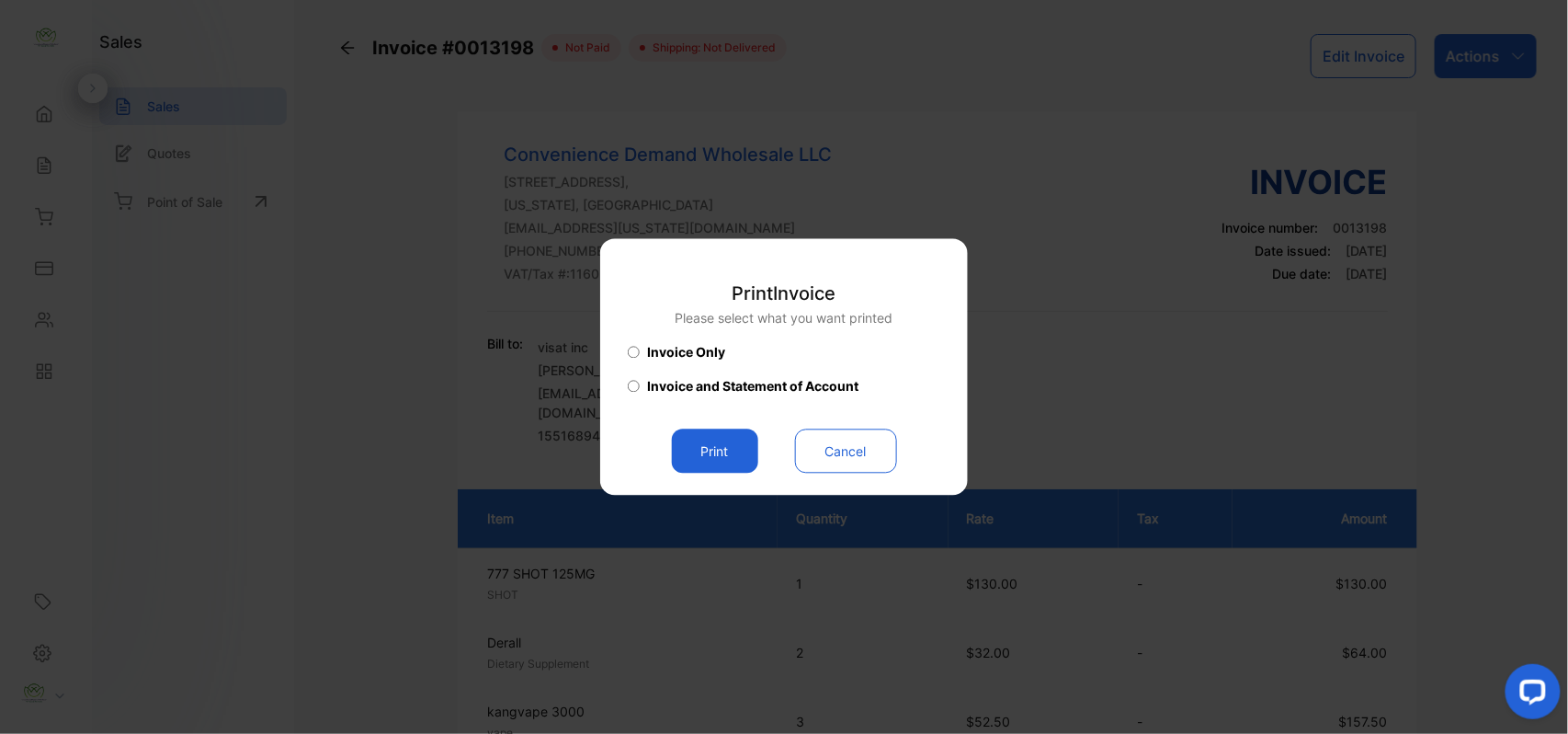
click at [700, 459] on button "Print" at bounding box center [714, 451] width 86 height 44
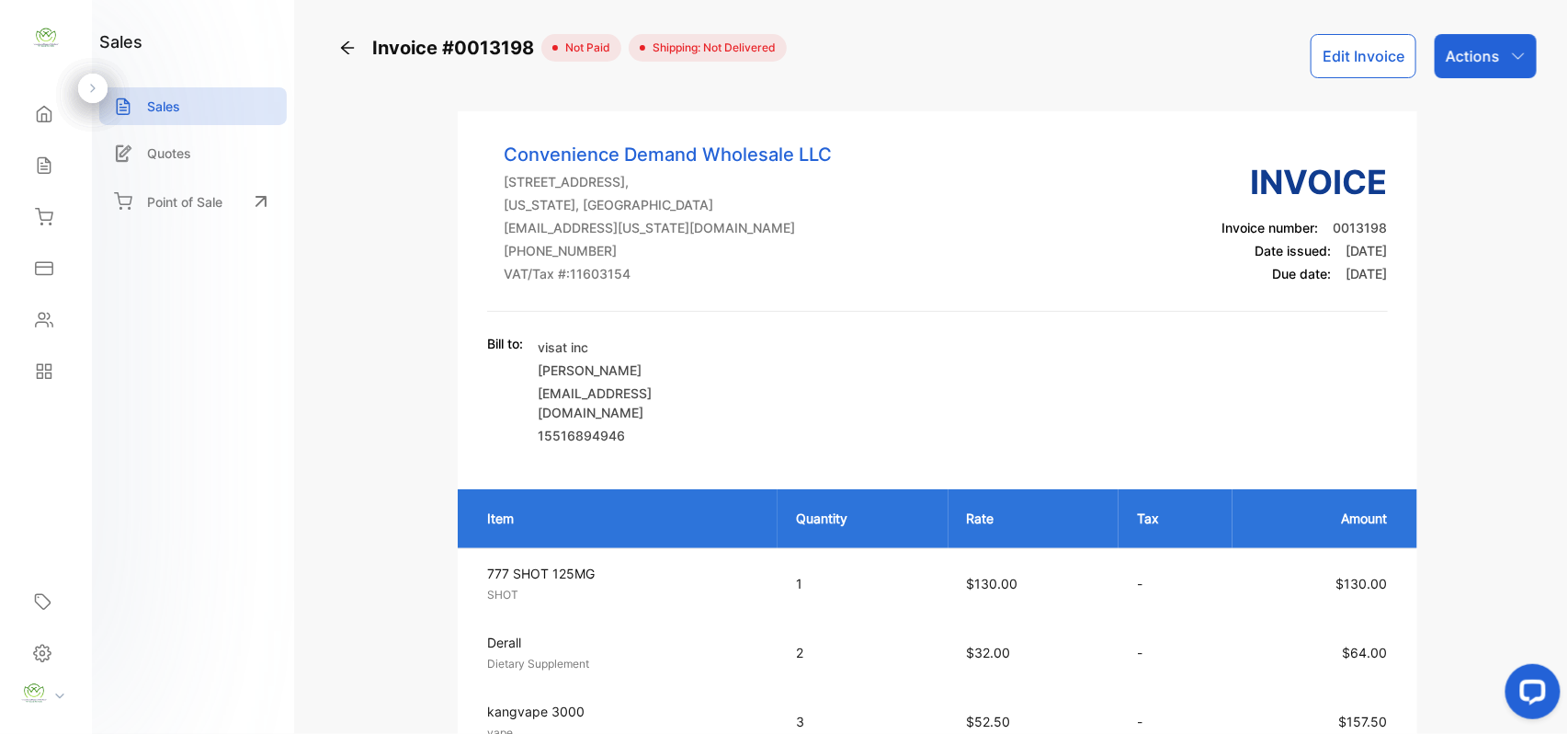
drag, startPoint x: 1451, startPoint y: 47, endPoint x: 1468, endPoint y: 55, distance: 18.8
click at [1467, 55] on p "Actions" at bounding box center [1472, 56] width 54 height 22
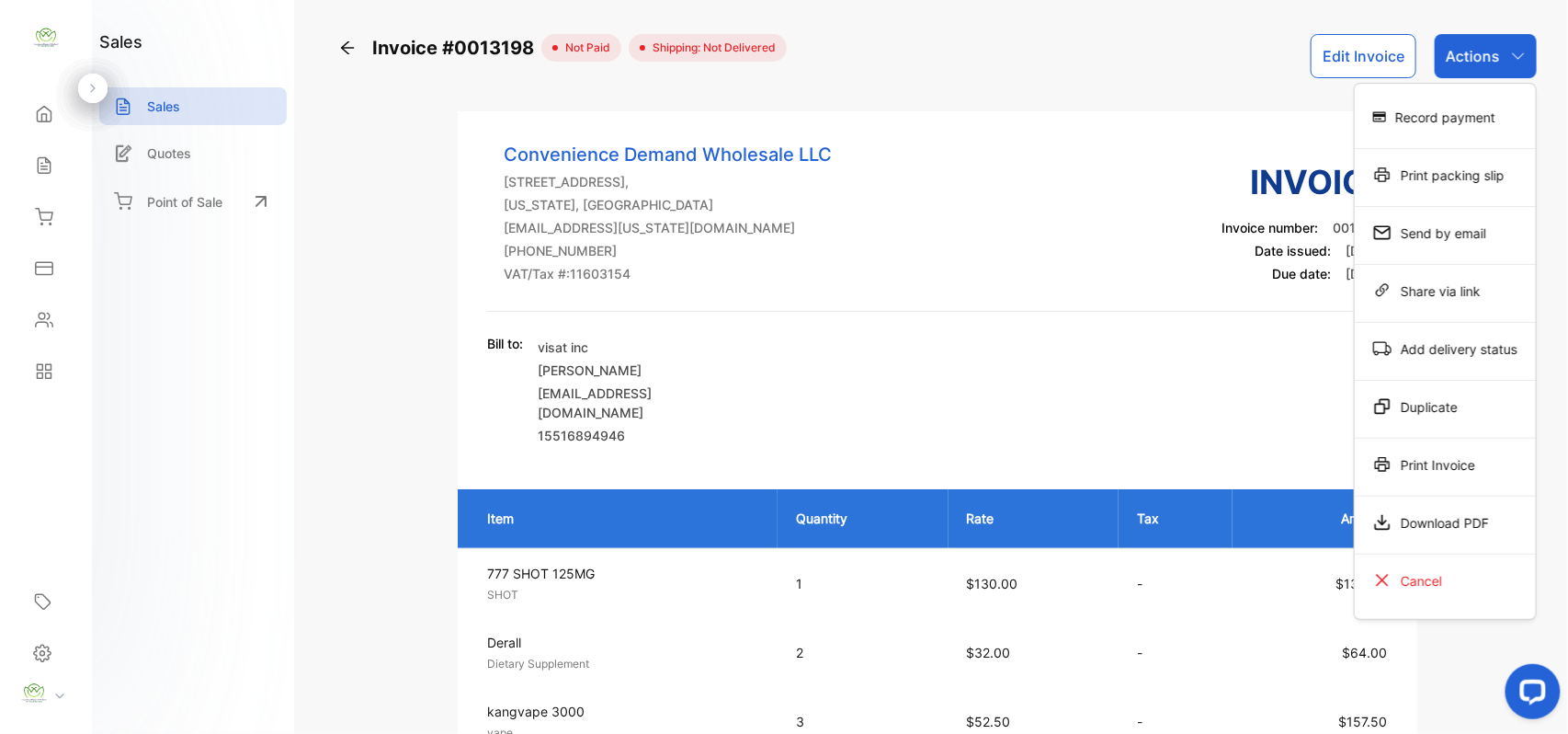
click at [1463, 120] on div "Record payment" at bounding box center [1445, 117] width 181 height 37
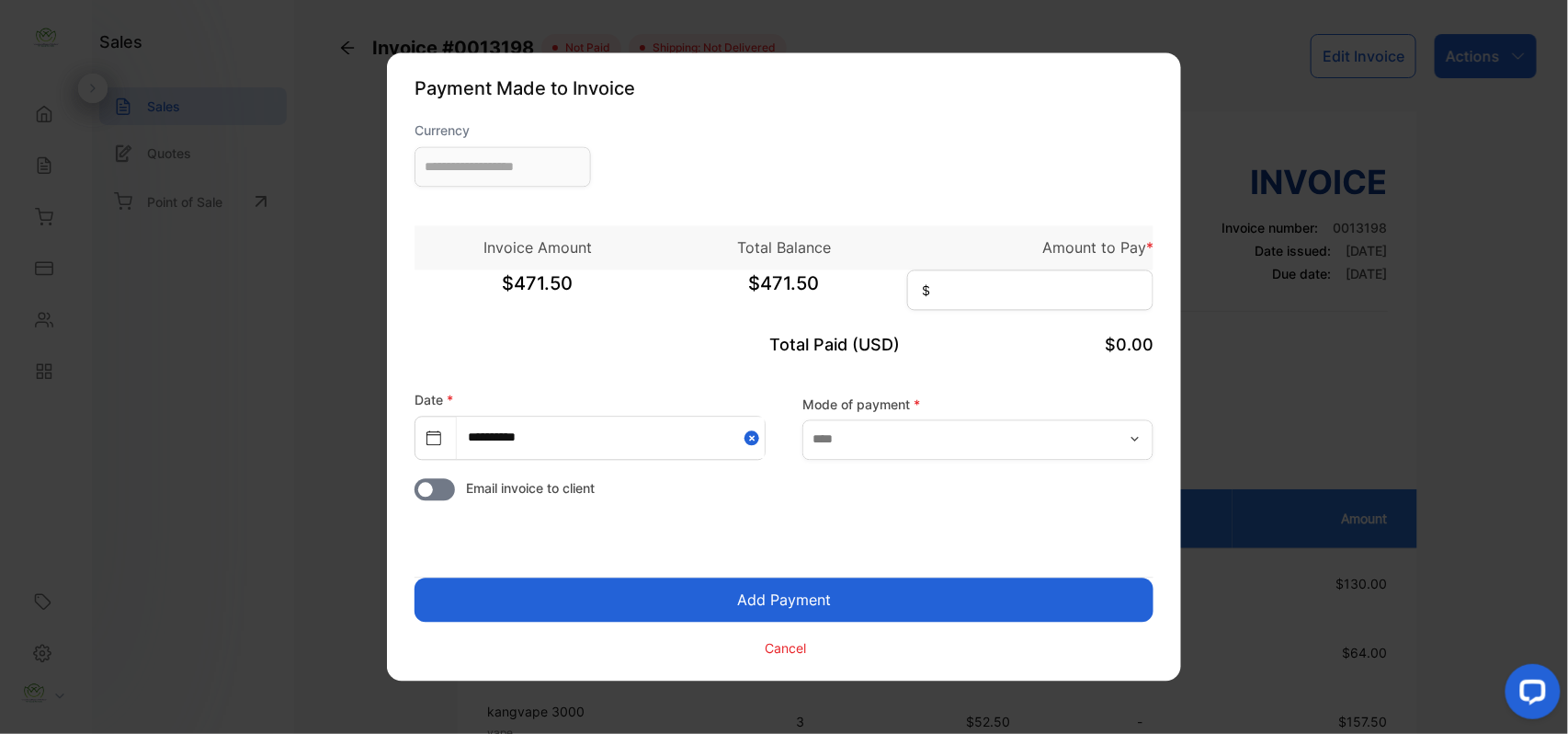
type input "**********"
click at [1064, 303] on input at bounding box center [1030, 290] width 246 height 41
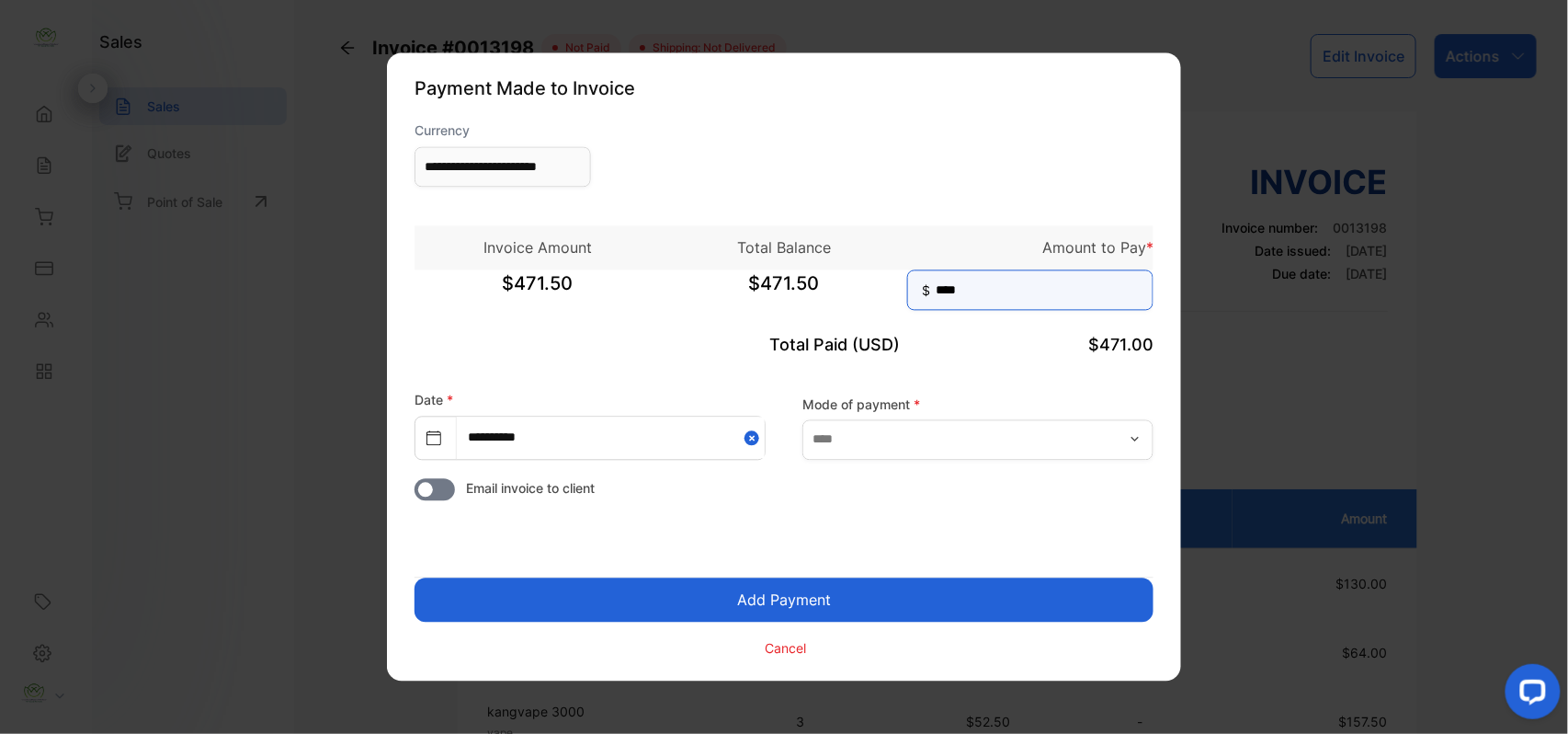
type input "*****"
click at [795, 594] on button "Add Payment" at bounding box center [784, 600] width 739 height 44
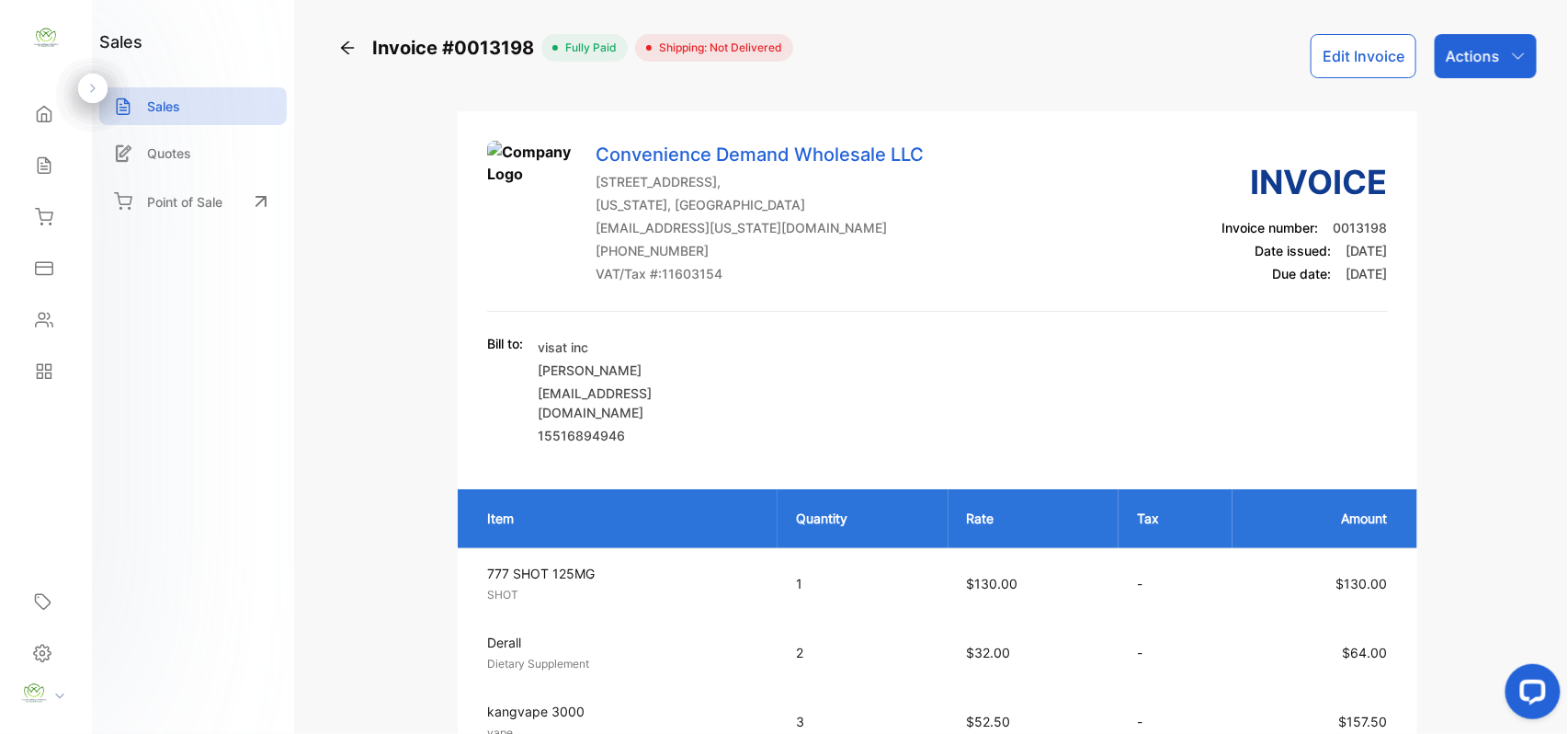
click at [1500, 55] on div "Actions" at bounding box center [1485, 55] width 102 height 44
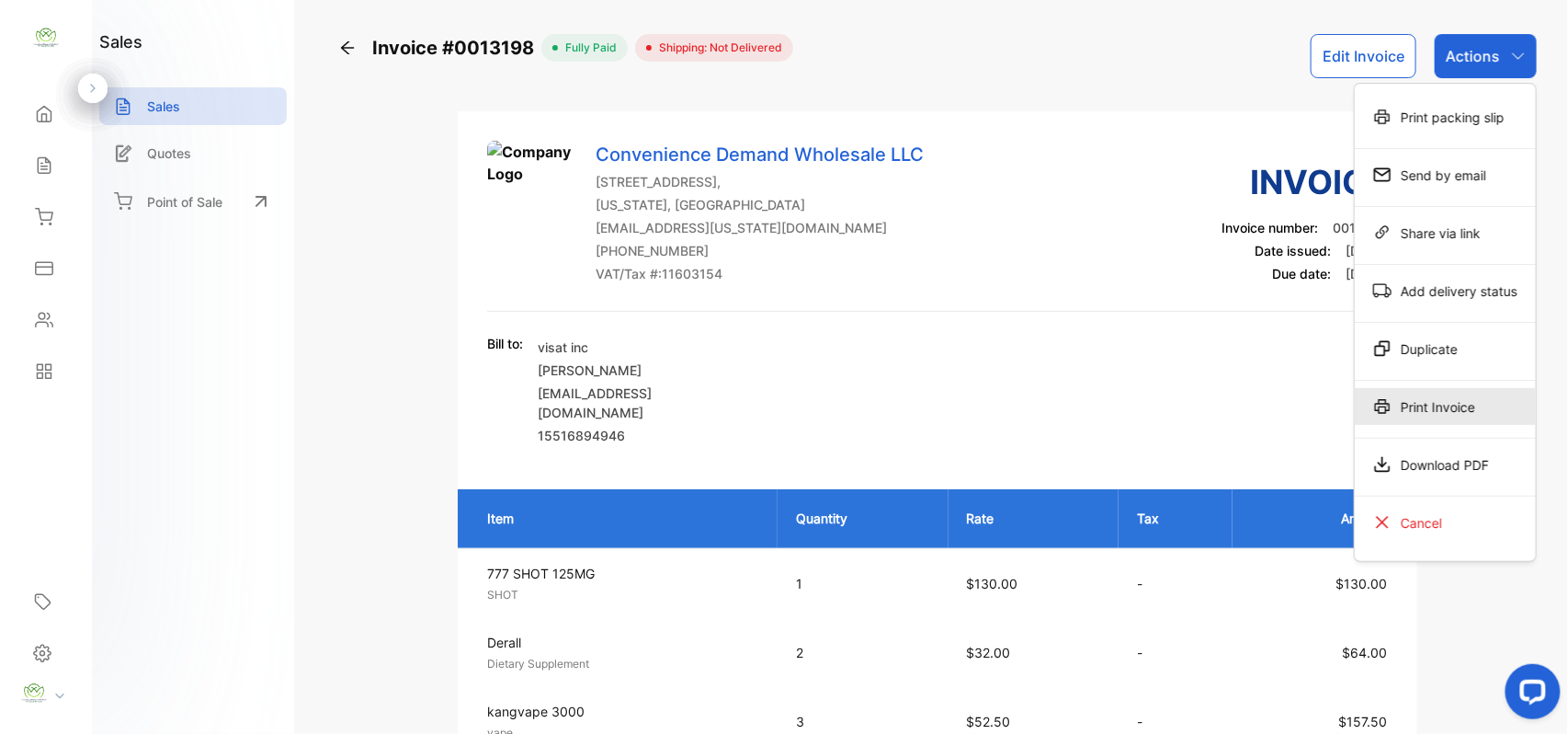
click at [1463, 406] on div "Print Invoice" at bounding box center [1445, 406] width 181 height 37
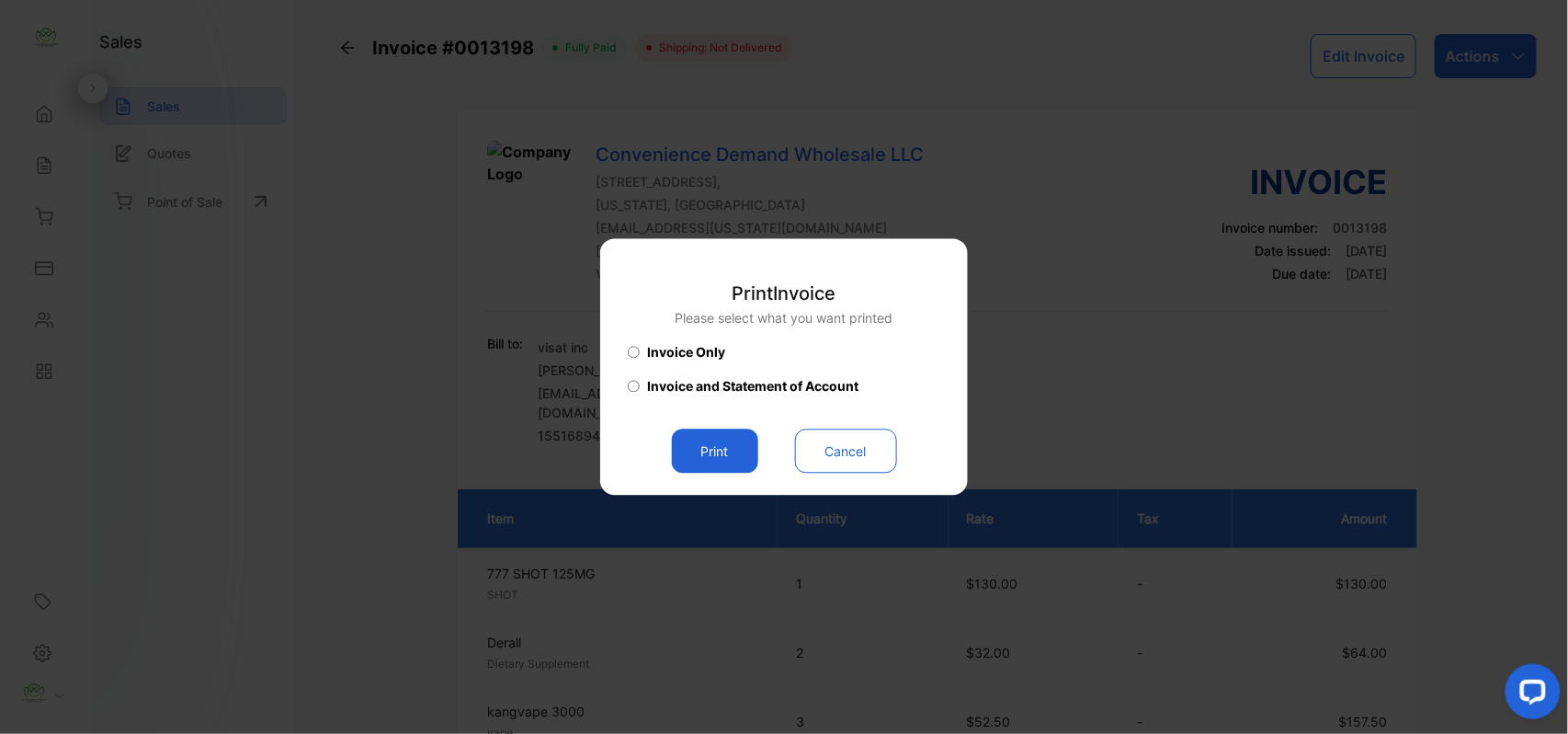
click at [710, 446] on button "Print" at bounding box center [714, 451] width 86 height 44
